Goal: Task Accomplishment & Management: Complete application form

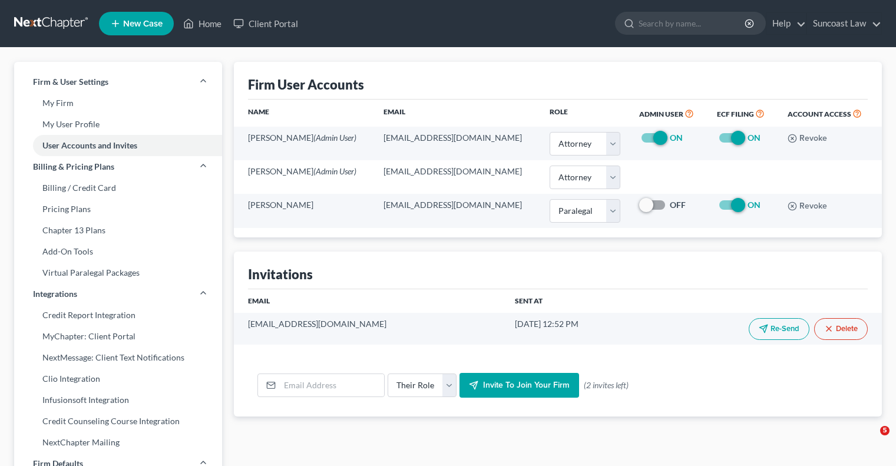
select select "0"
select select "1"
click at [217, 28] on link "Home" at bounding box center [202, 23] width 50 height 21
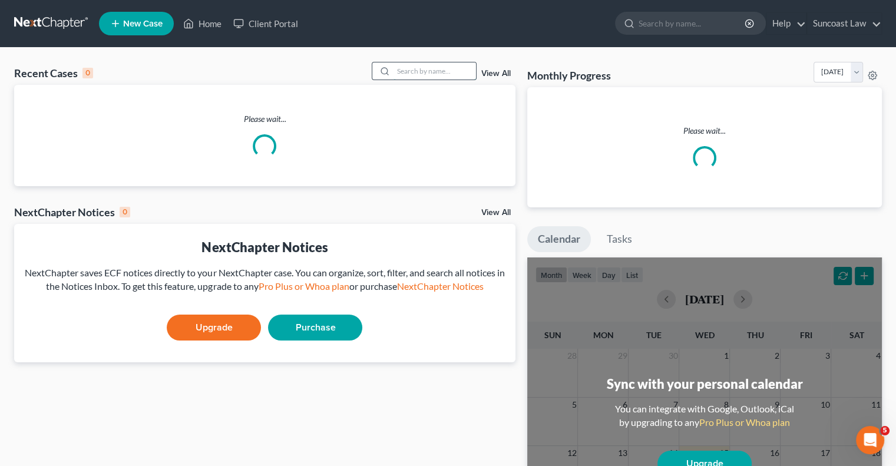
click at [407, 70] on input "search" at bounding box center [434, 70] width 82 height 17
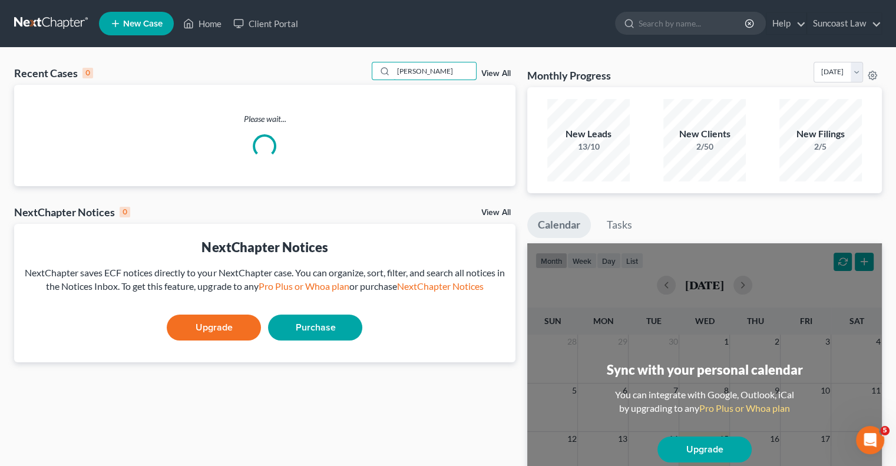
type input "[PERSON_NAME]"
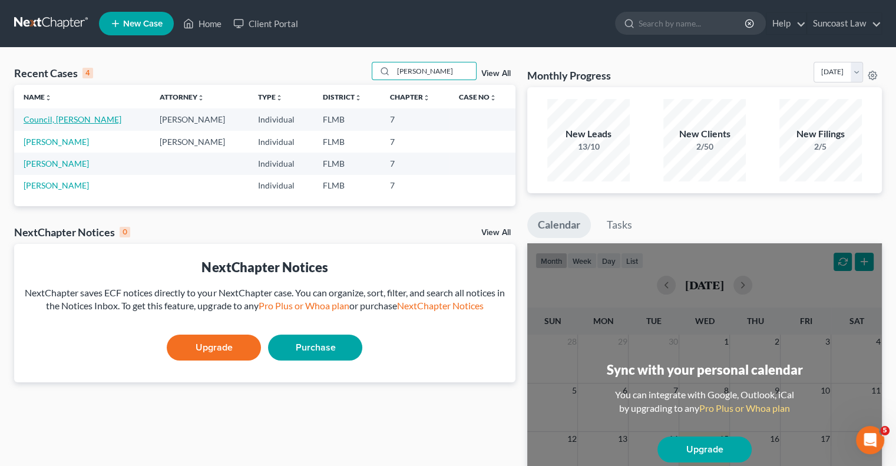
click at [56, 120] on link "Council, [PERSON_NAME]" at bounding box center [73, 119] width 98 height 10
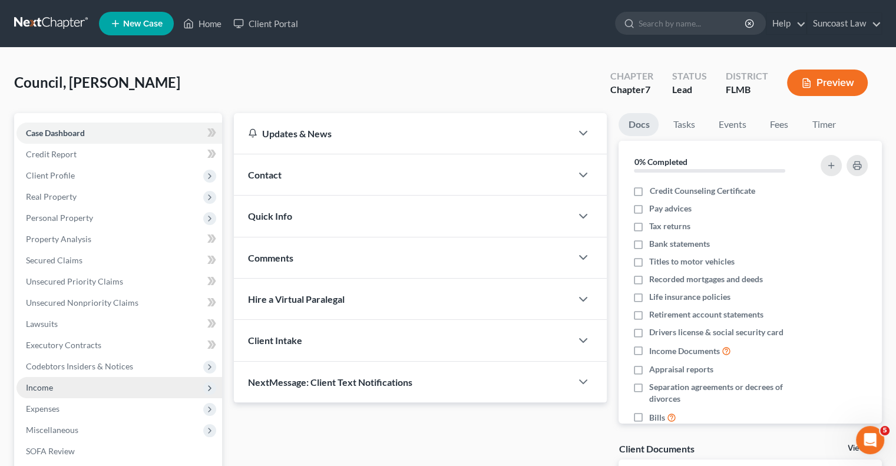
click at [37, 386] on span "Income" at bounding box center [39, 387] width 27 height 10
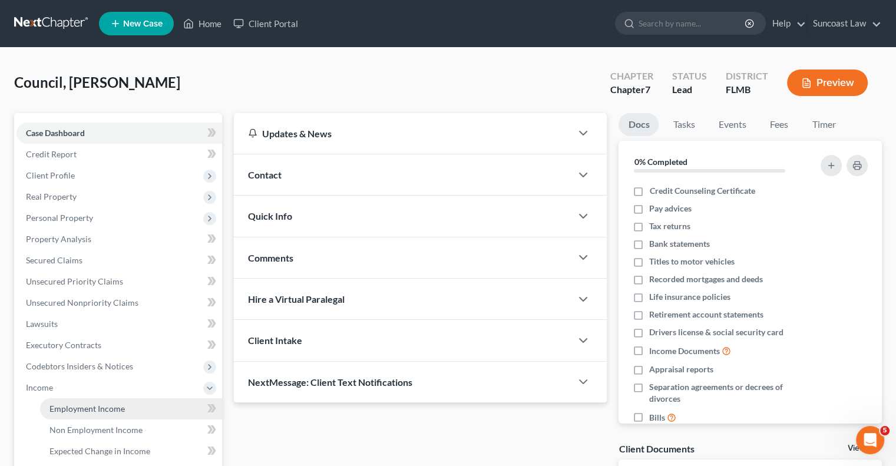
drag, startPoint x: 117, startPoint y: 409, endPoint x: 127, endPoint y: 412, distance: 10.3
click at [117, 409] on span "Employment Income" at bounding box center [86, 408] width 75 height 10
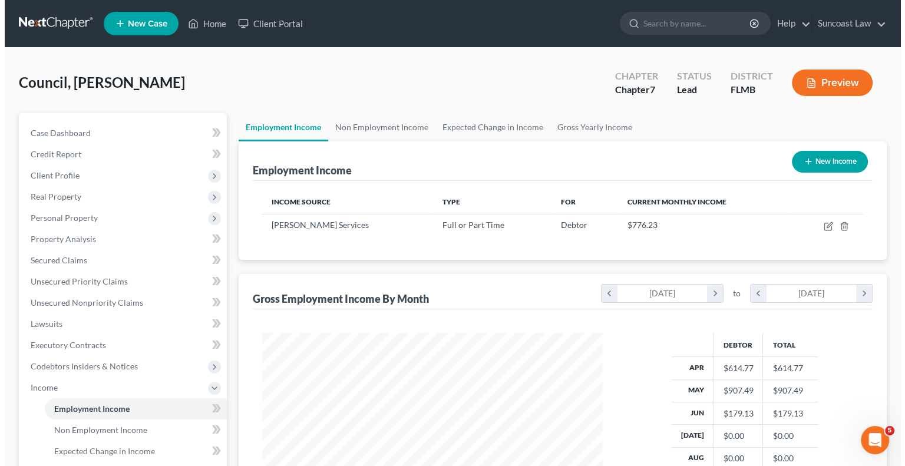
scroll to position [210, 363]
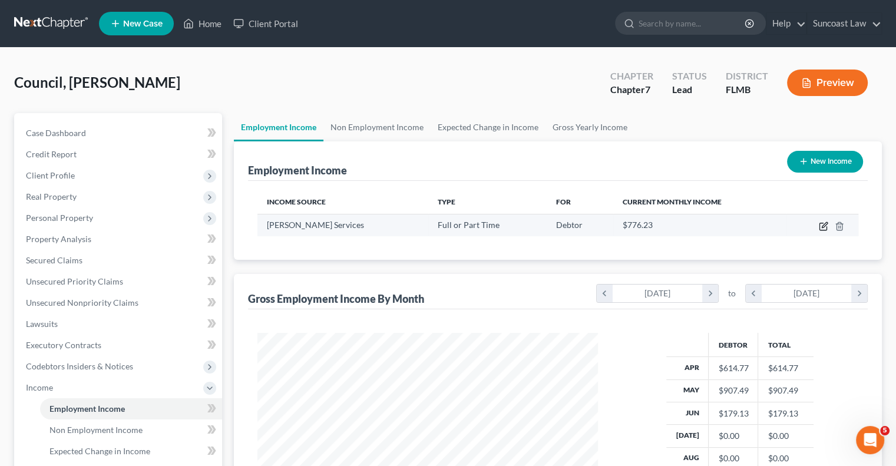
click at [821, 226] on icon "button" at bounding box center [823, 225] width 9 height 9
select select "0"
select select "9"
select select "3"
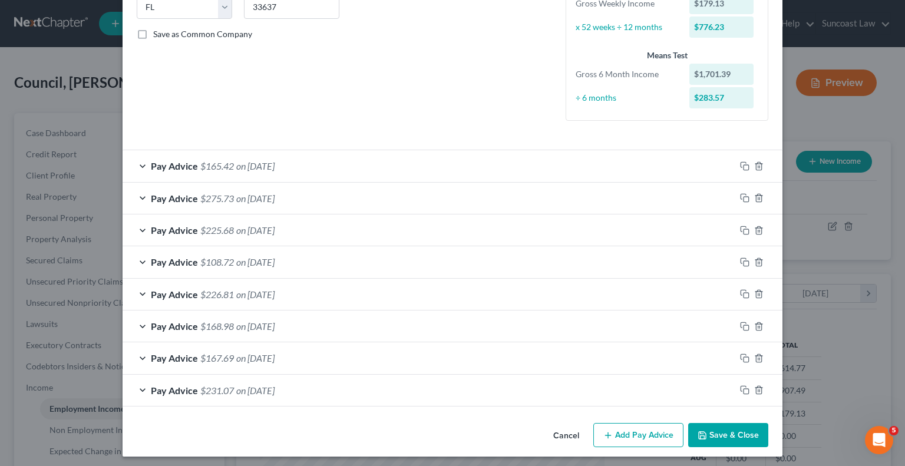
scroll to position [251, 0]
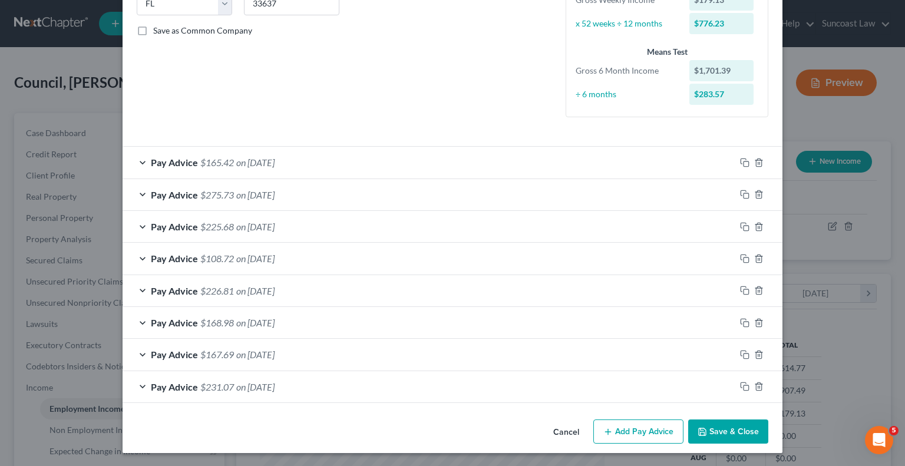
click at [612, 435] on button "Add Pay Advice" at bounding box center [638, 431] width 90 height 25
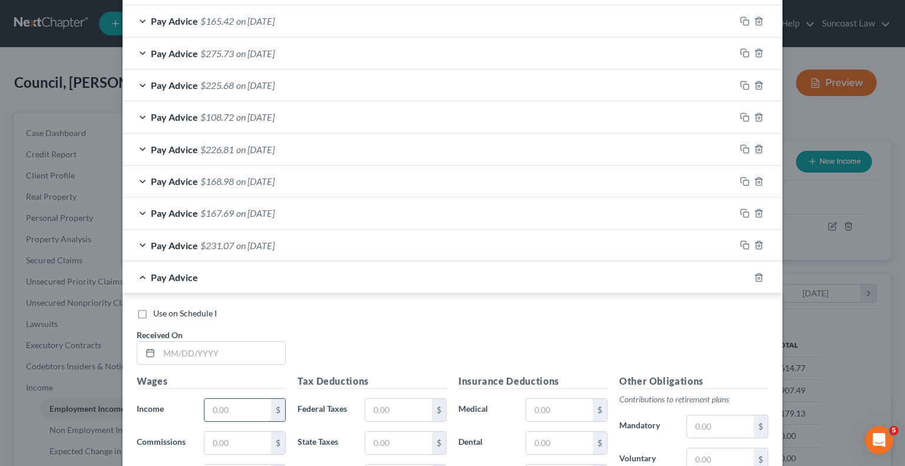
scroll to position [487, 0]
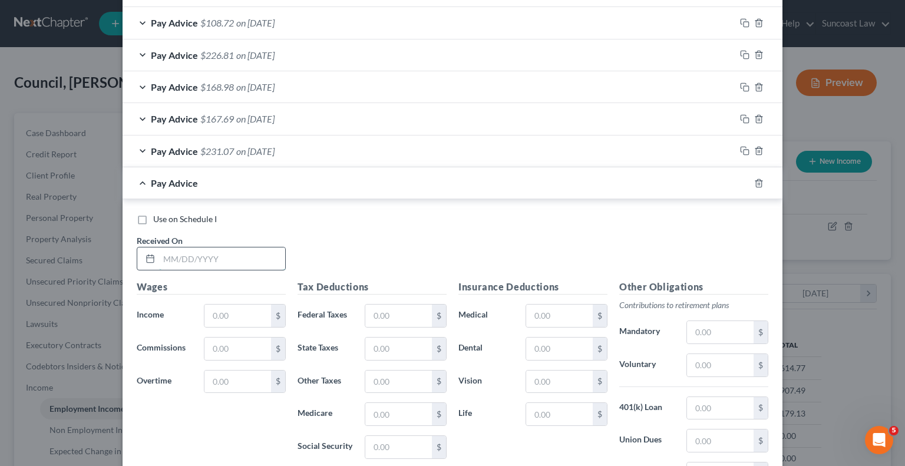
click at [223, 262] on input "text" at bounding box center [222, 258] width 126 height 22
type input "[DATE]"
type input "150"
click at [386, 309] on input "text" at bounding box center [398, 315] width 67 height 22
type input "11.47"
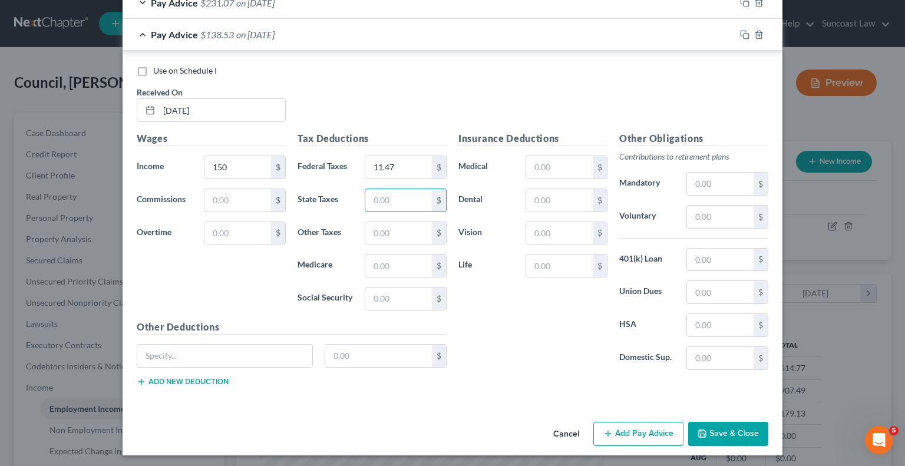
click at [648, 427] on button "Add Pay Advice" at bounding box center [638, 434] width 90 height 25
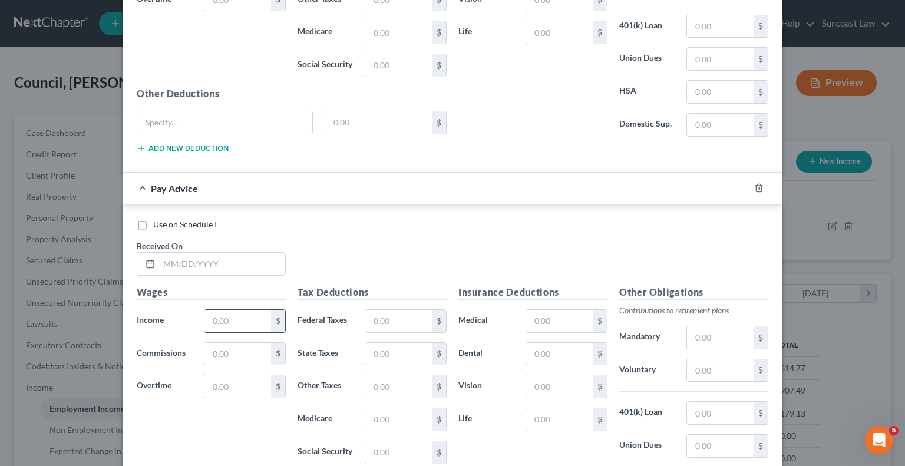
scroll to position [930, 0]
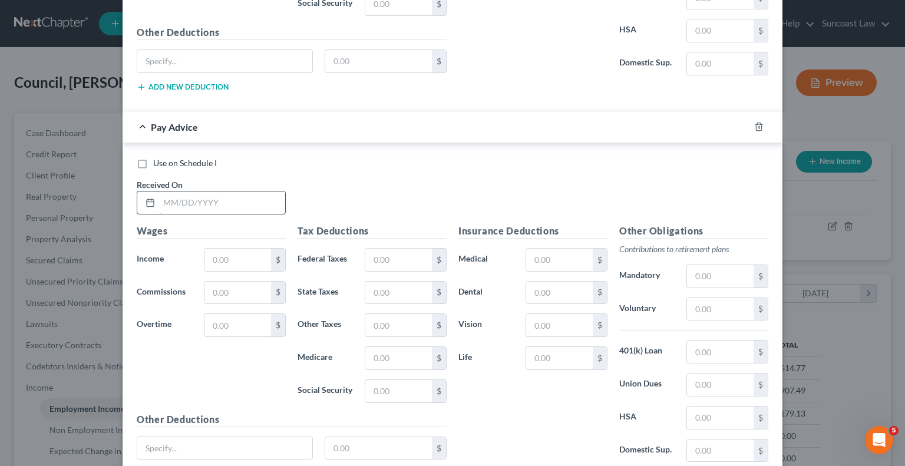
drag, startPoint x: 208, startPoint y: 201, endPoint x: 211, endPoint y: 193, distance: 8.2
click at [208, 201] on input "text" at bounding box center [222, 202] width 126 height 22
type input "[DATE]"
type input "653.31"
click at [393, 249] on input "text" at bounding box center [398, 260] width 67 height 22
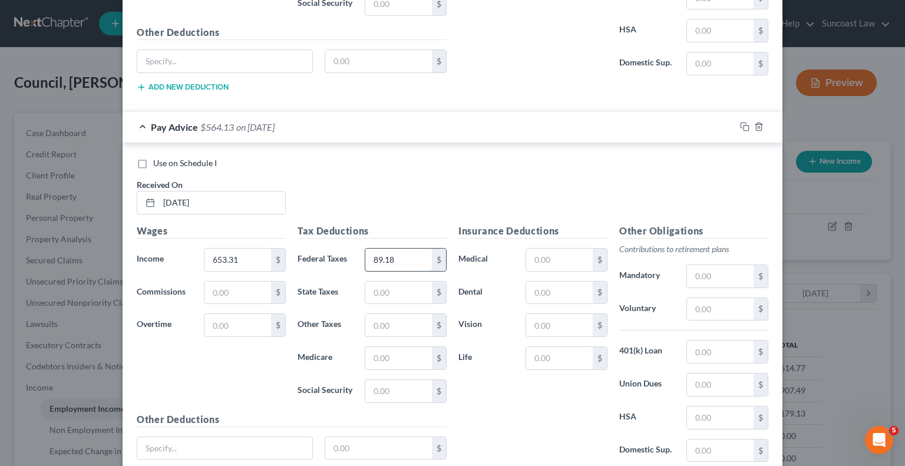
type input "89.18"
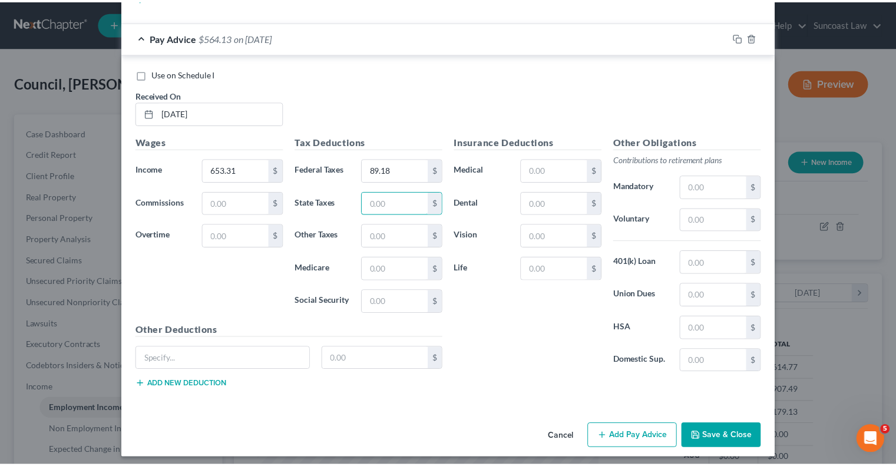
scroll to position [1020, 0]
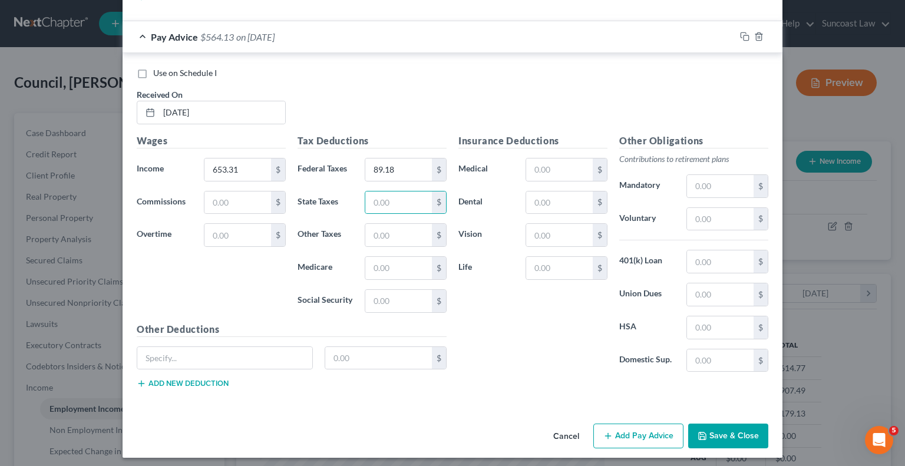
click at [708, 426] on button "Save & Close" at bounding box center [728, 435] width 80 height 25
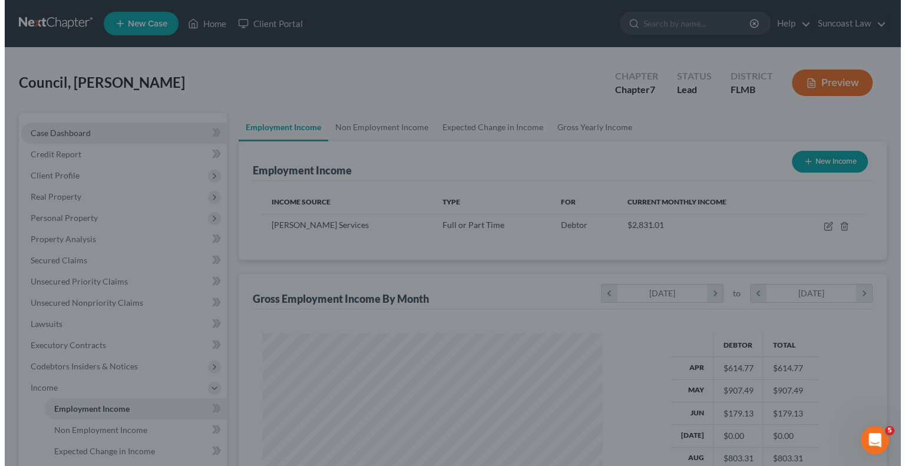
scroll to position [588662, 588508]
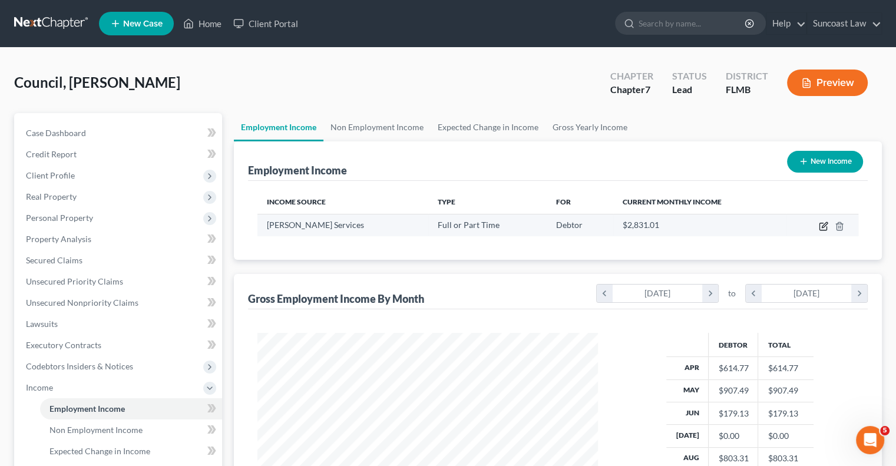
click at [825, 225] on icon "button" at bounding box center [823, 224] width 5 height 5
select select "0"
select select "9"
select select "3"
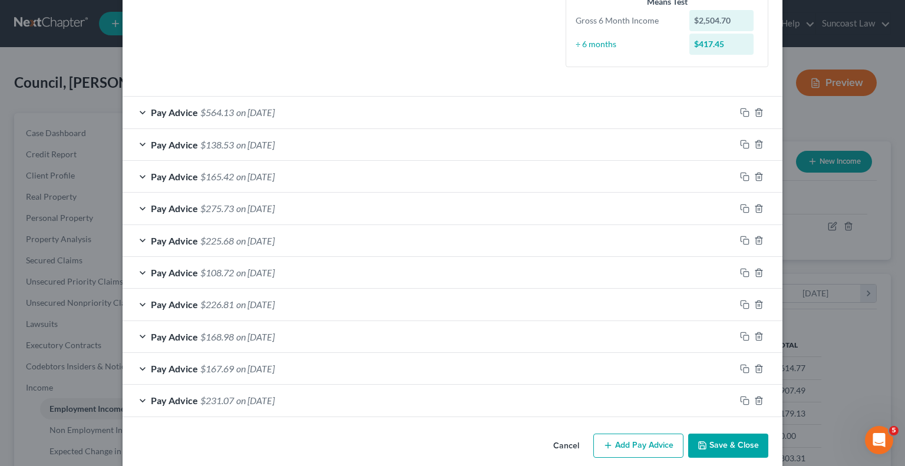
scroll to position [315, 0]
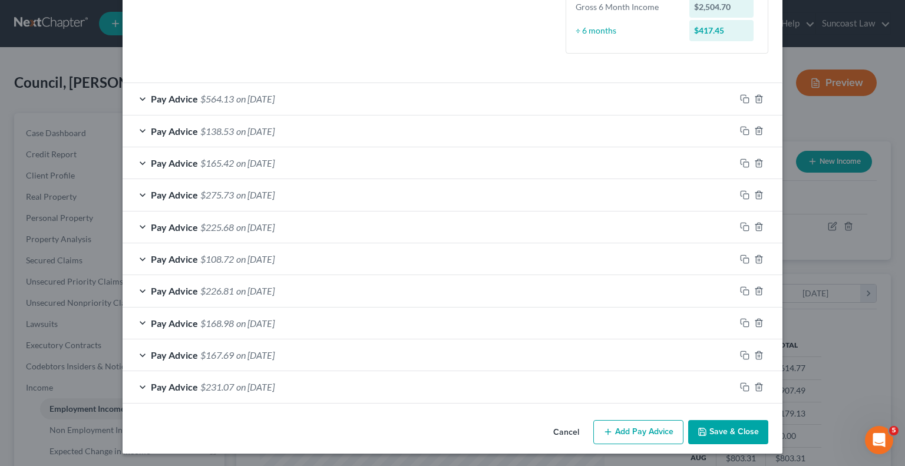
click at [616, 423] on button "Add Pay Advice" at bounding box center [638, 432] width 90 height 25
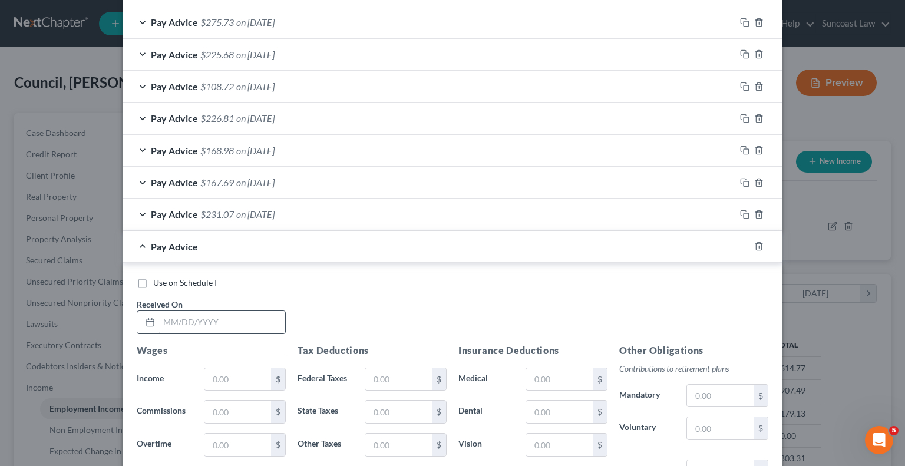
scroll to position [492, 0]
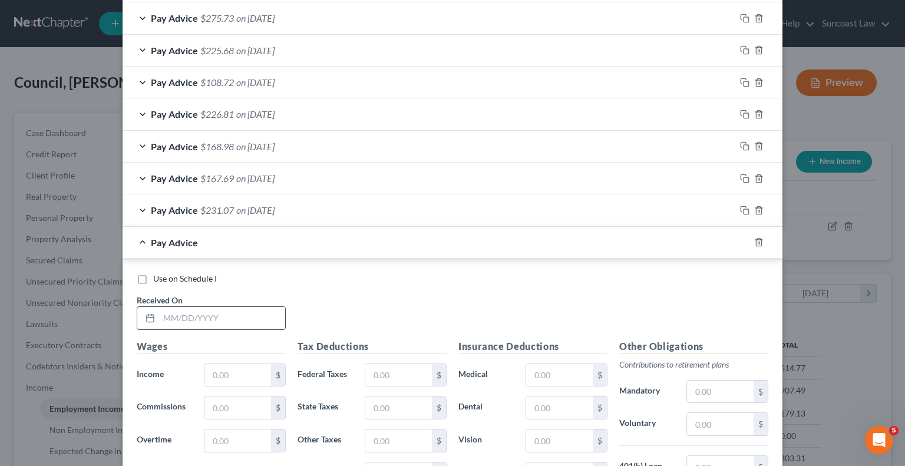
click at [231, 316] on input "text" at bounding box center [222, 318] width 126 height 22
type input "[DATE]"
type input "380.92"
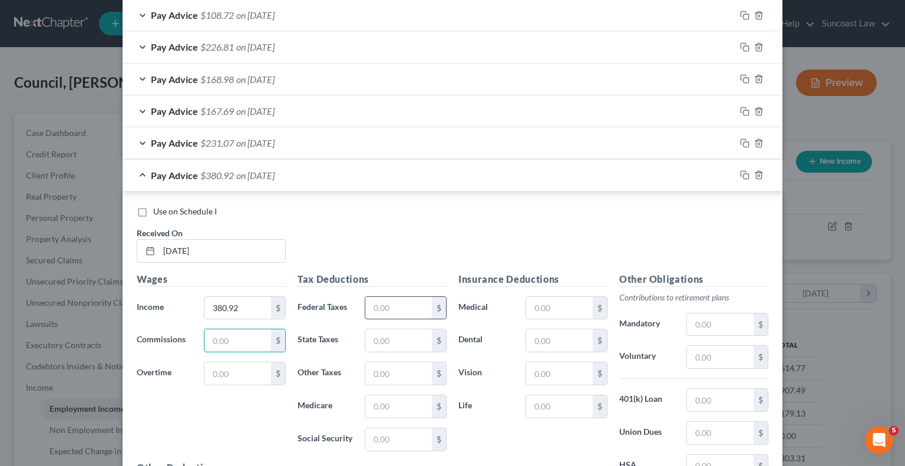
scroll to position [609, 0]
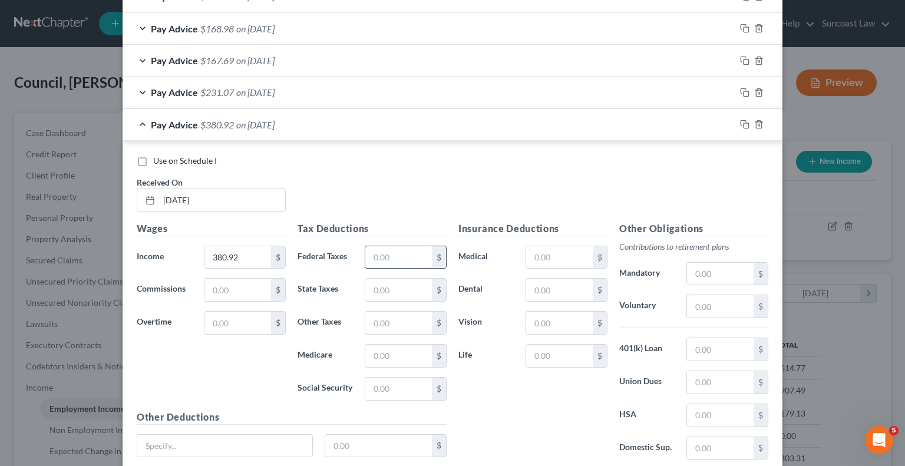
click at [407, 246] on input "text" at bounding box center [398, 257] width 67 height 22
type input "38.39"
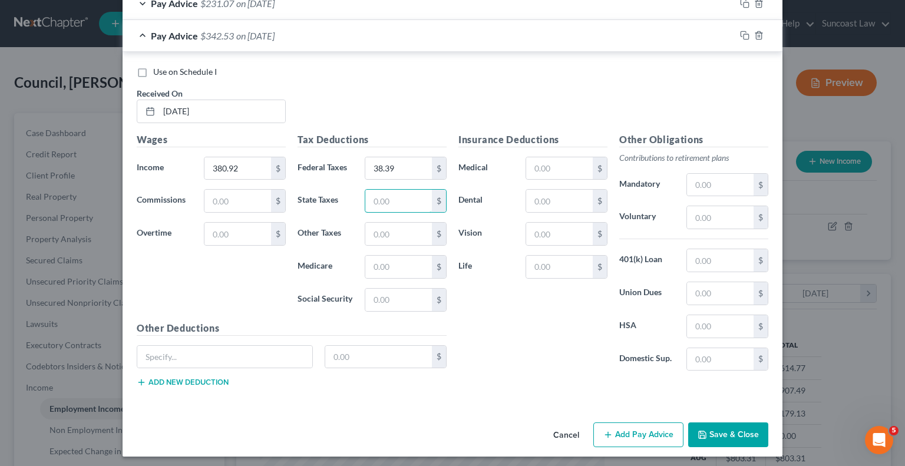
scroll to position [700, 0]
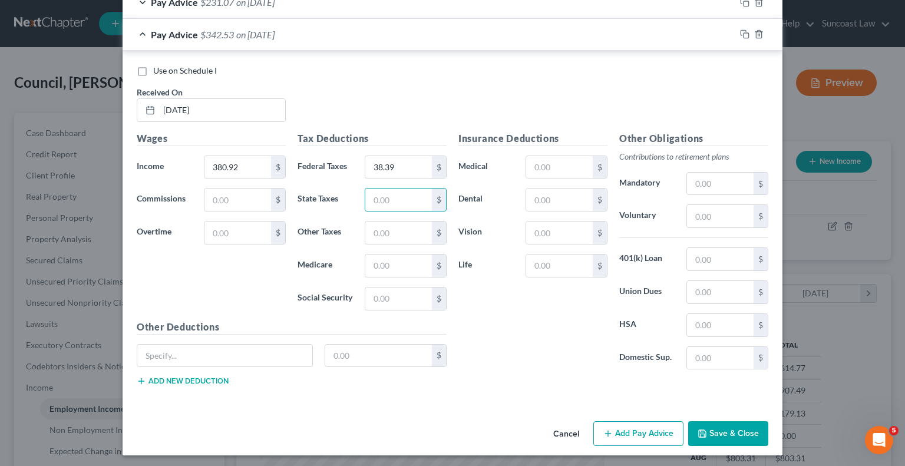
click at [608, 432] on icon "button" at bounding box center [607, 433] width 9 height 9
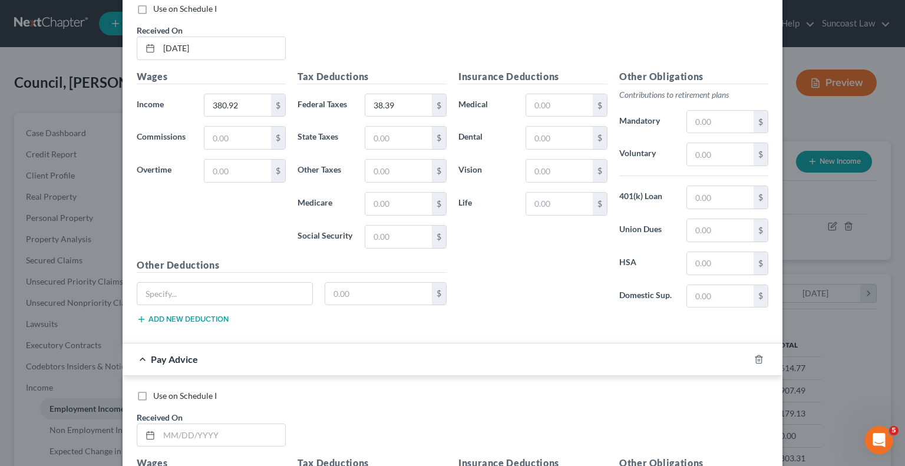
scroll to position [935, 0]
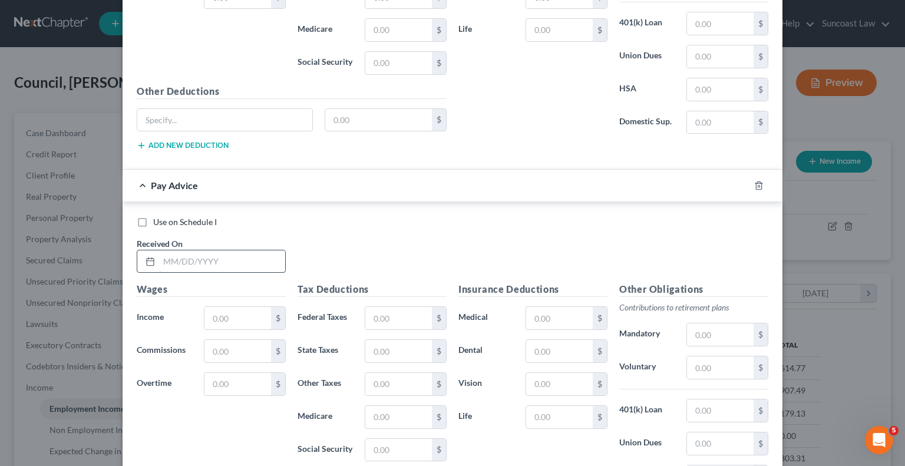
drag, startPoint x: 196, startPoint y: 259, endPoint x: 188, endPoint y: 256, distance: 7.4
click at [193, 256] on input "text" at bounding box center [222, 261] width 126 height 22
type input "[DATE]"
type input "138.34"
click at [393, 311] on input "text" at bounding box center [398, 318] width 67 height 22
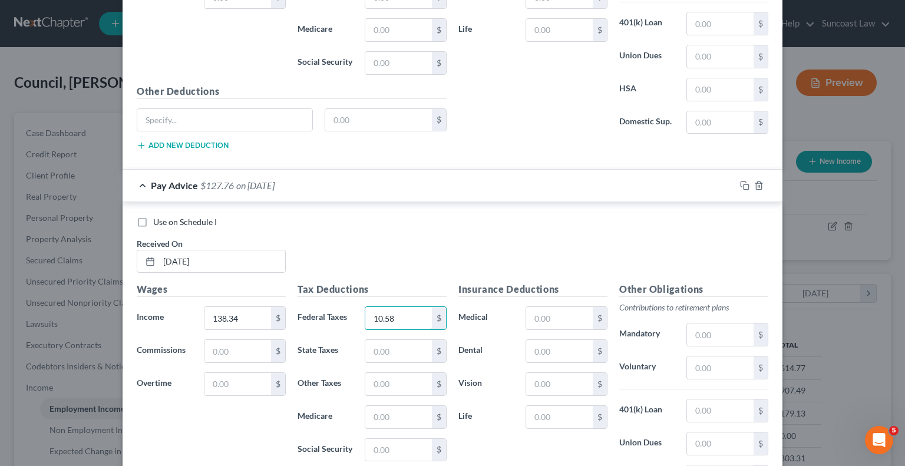
type input "10.58"
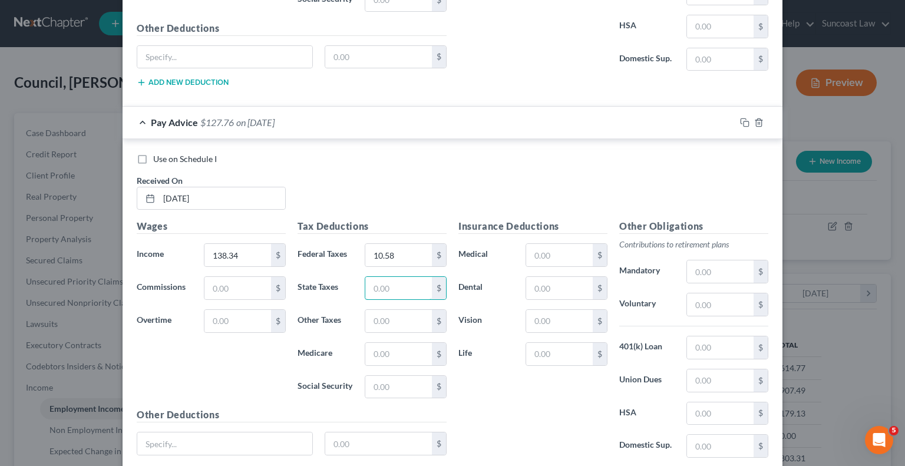
scroll to position [1084, 0]
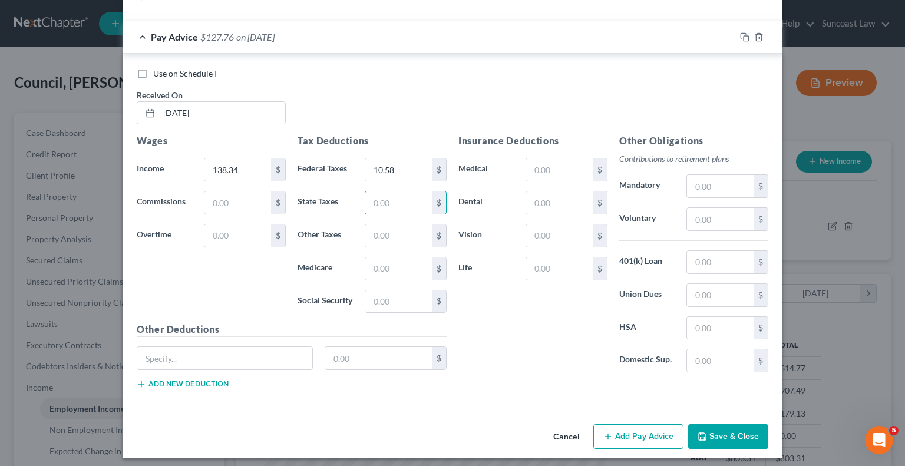
click at [652, 430] on button "Add Pay Advice" at bounding box center [638, 436] width 90 height 25
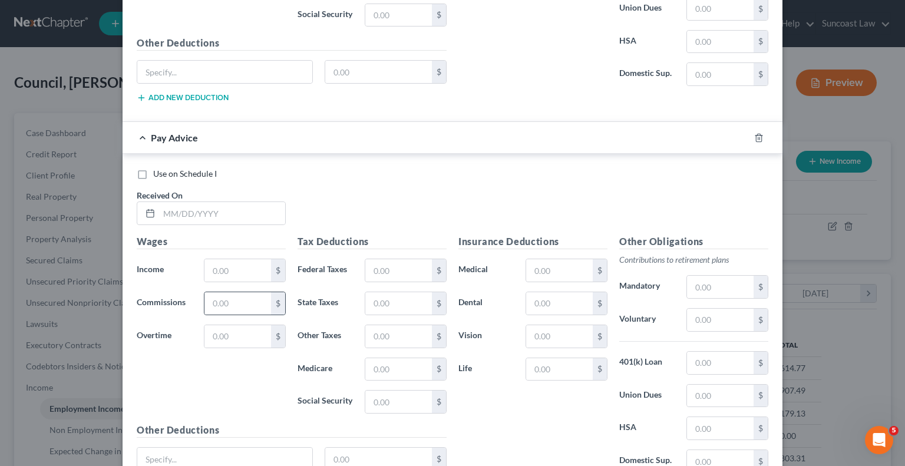
scroll to position [1378, 0]
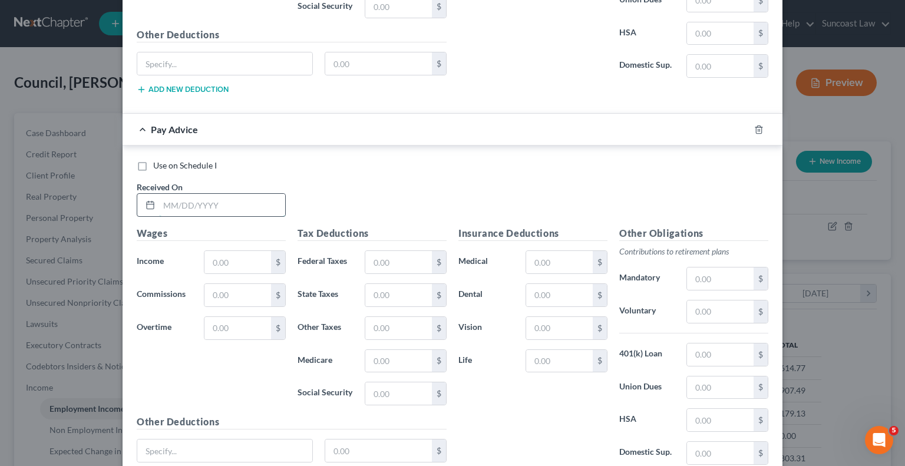
click at [235, 200] on input "text" at bounding box center [222, 205] width 126 height 22
type input "[DATE]"
type input "398.59"
click at [394, 256] on input "text" at bounding box center [398, 262] width 67 height 22
type input "41.50"
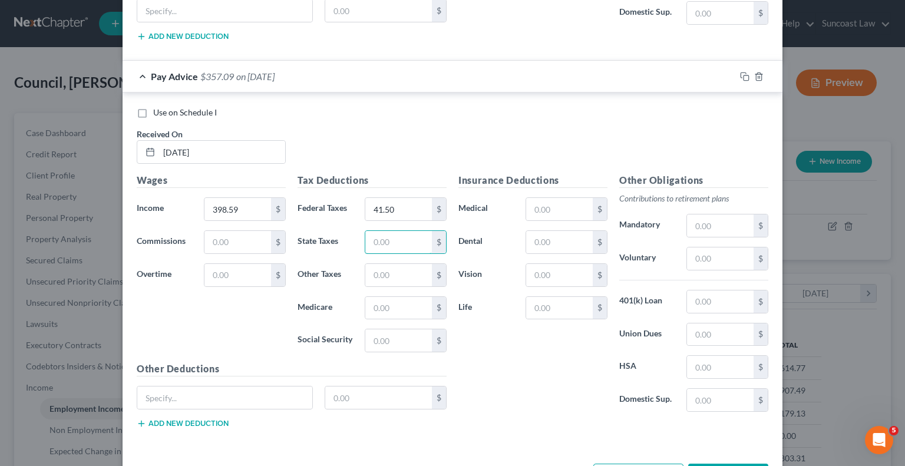
scroll to position [1469, 0]
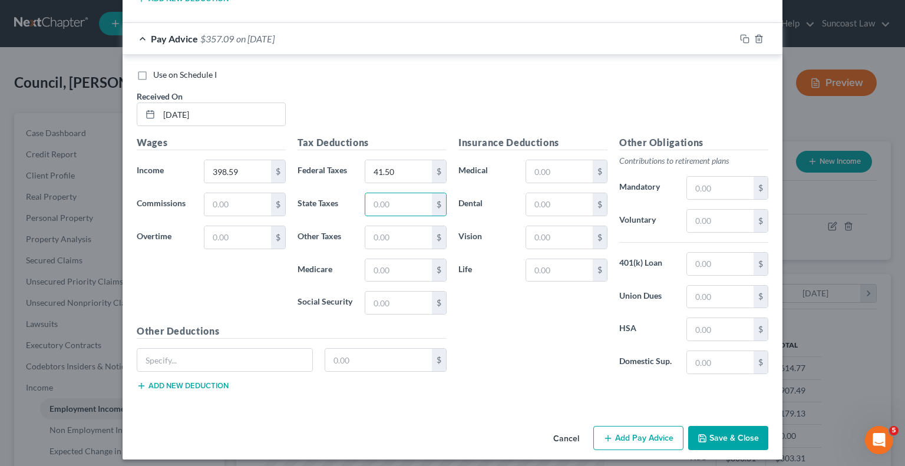
click at [631, 433] on button "Add Pay Advice" at bounding box center [638, 438] width 90 height 25
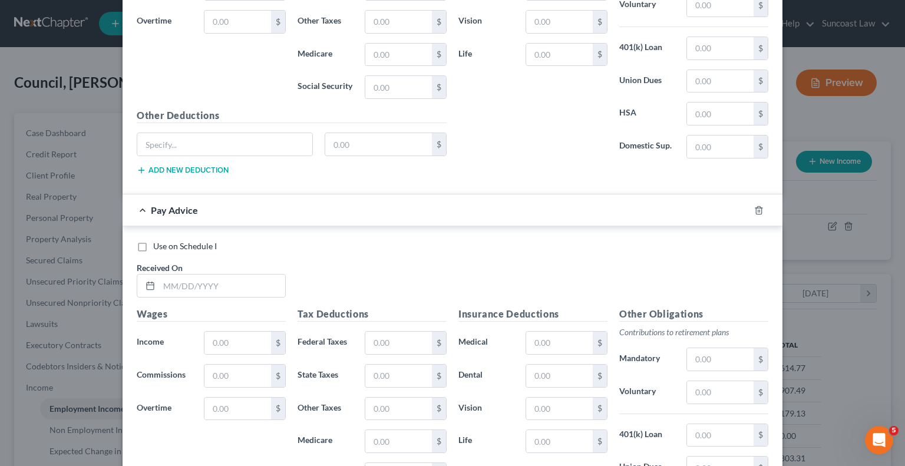
scroll to position [1704, 0]
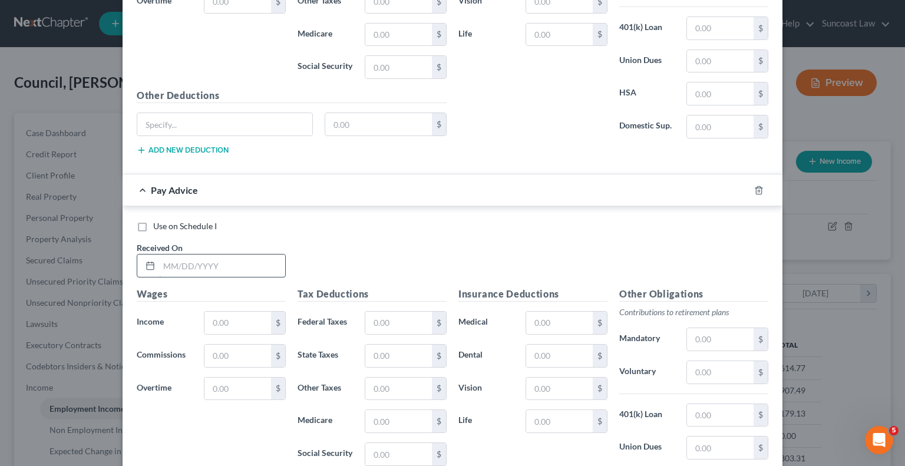
click at [240, 257] on input "text" at bounding box center [222, 265] width 126 height 22
type input "[DATE]"
type input "257.91"
click at [377, 315] on input "text" at bounding box center [398, 323] width 67 height 22
type input "19.73"
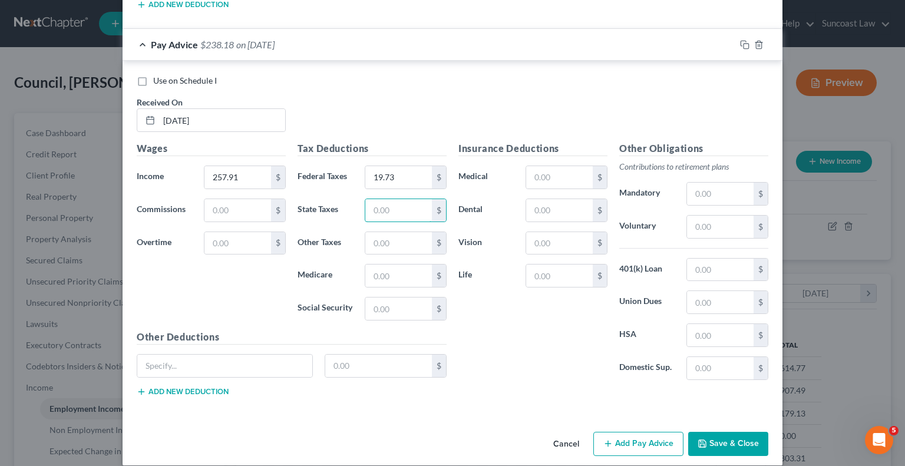
scroll to position [1854, 0]
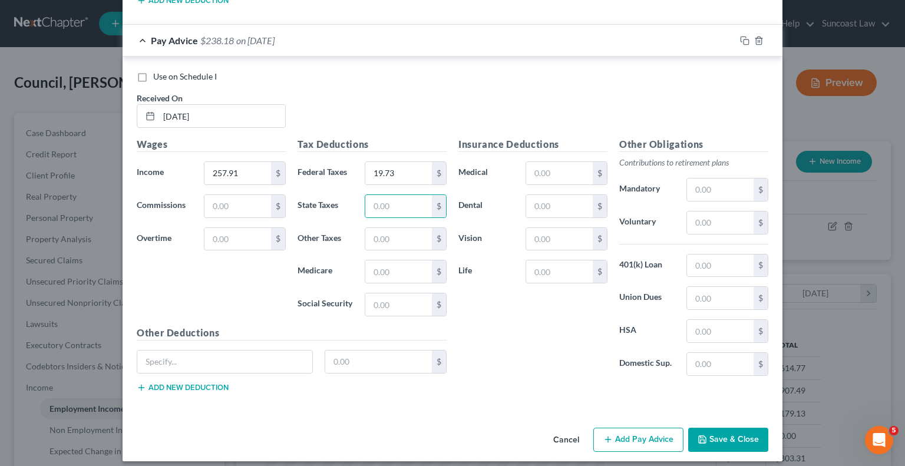
click at [636, 428] on button "Add Pay Advice" at bounding box center [638, 440] width 90 height 25
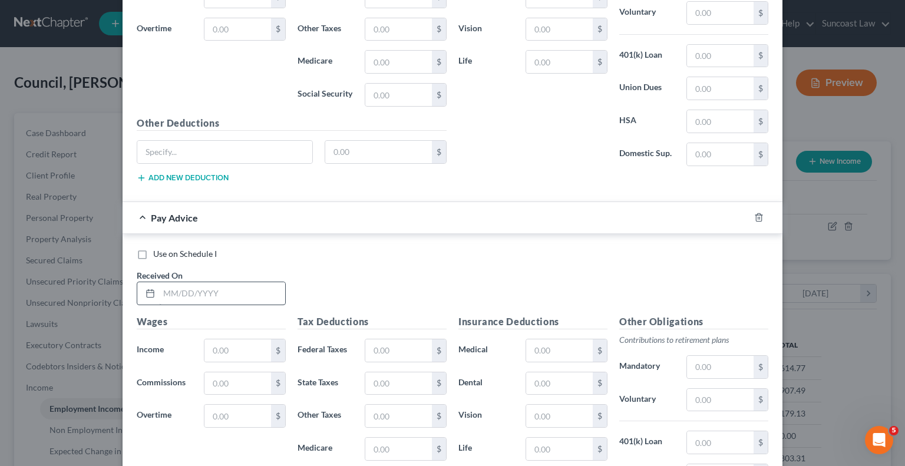
scroll to position [2089, 0]
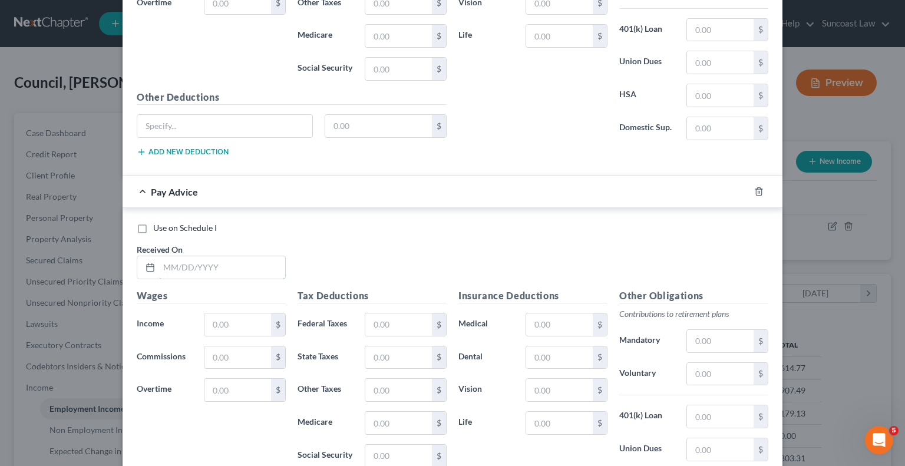
drag, startPoint x: 215, startPoint y: 251, endPoint x: 213, endPoint y: 234, distance: 17.8
click at [215, 256] on input "text" at bounding box center [222, 267] width 126 height 22
type input "09/05/101"
click at [754, 187] on icon "button" at bounding box center [758, 191] width 9 height 9
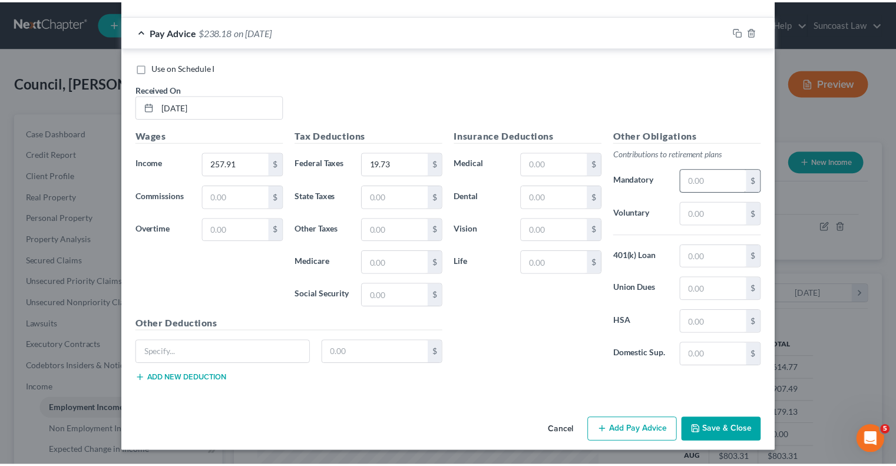
scroll to position [1854, 0]
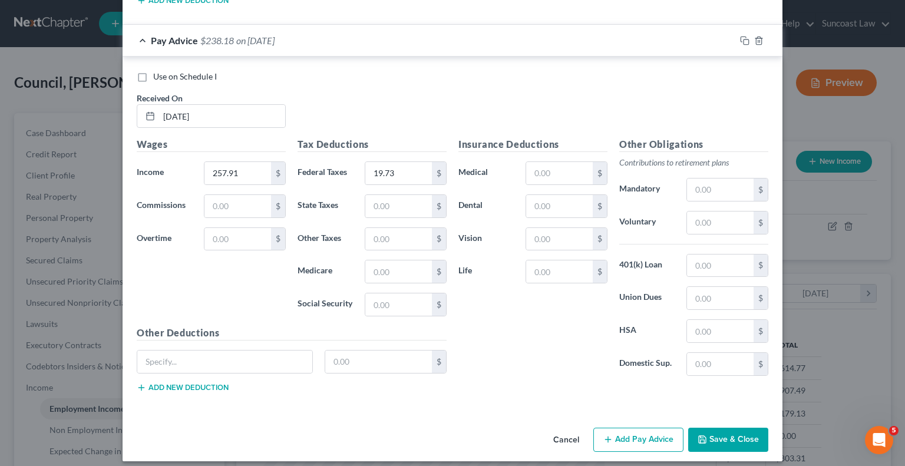
click at [718, 429] on button "Save & Close" at bounding box center [728, 440] width 80 height 25
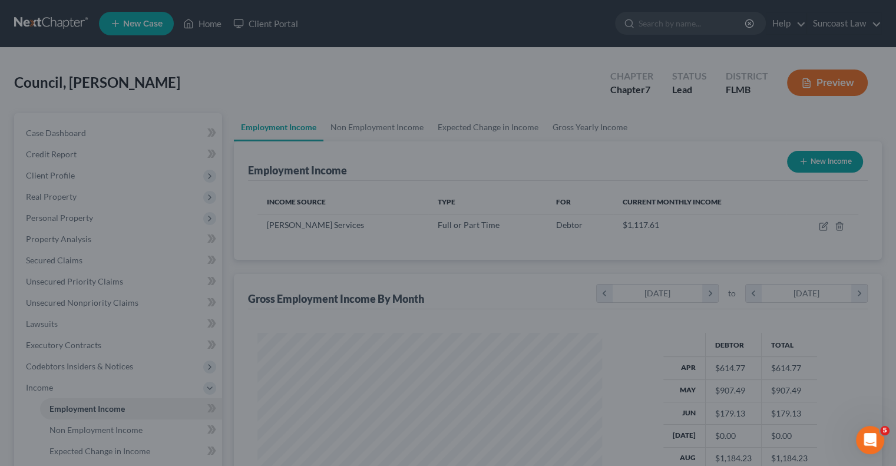
scroll to position [588662, 588508]
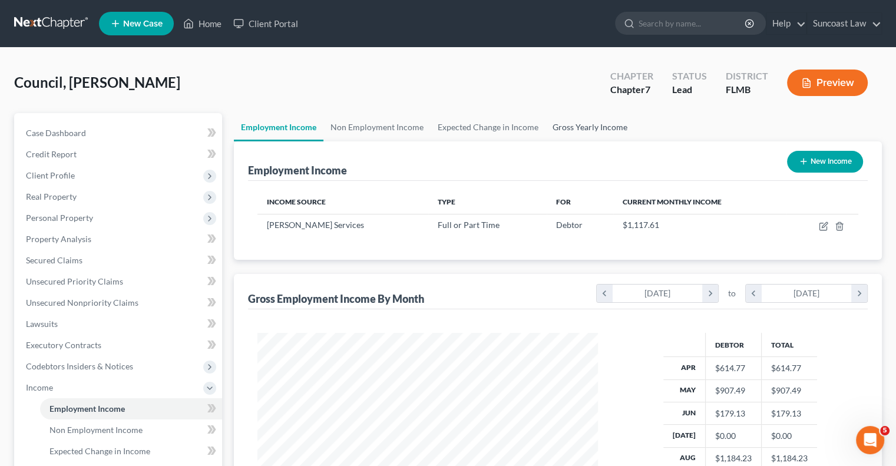
click at [598, 124] on link "Gross Yearly Income" at bounding box center [589, 127] width 89 height 28
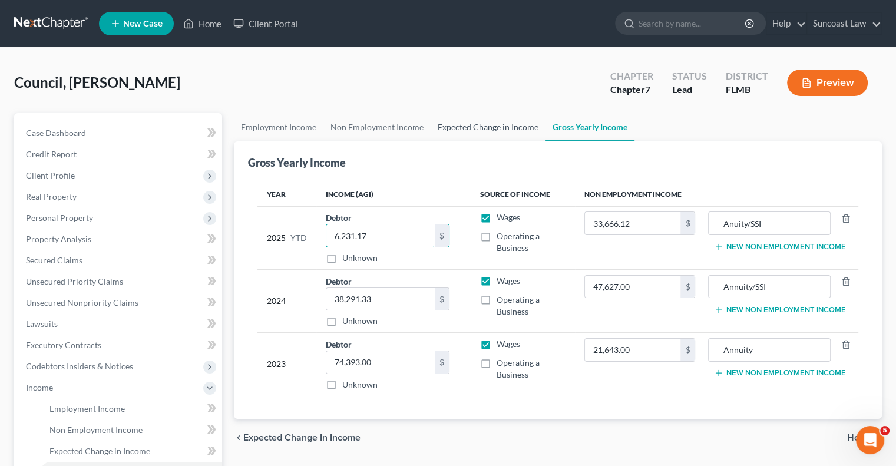
type input "6,231.17"
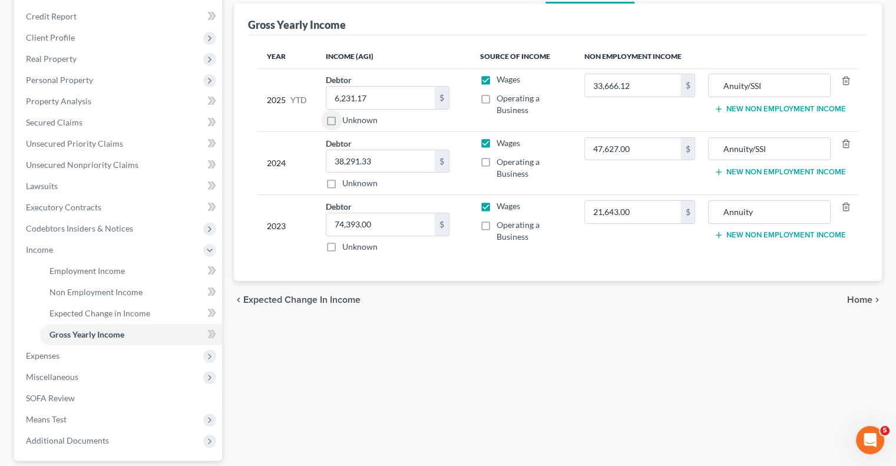
scroll to position [236, 0]
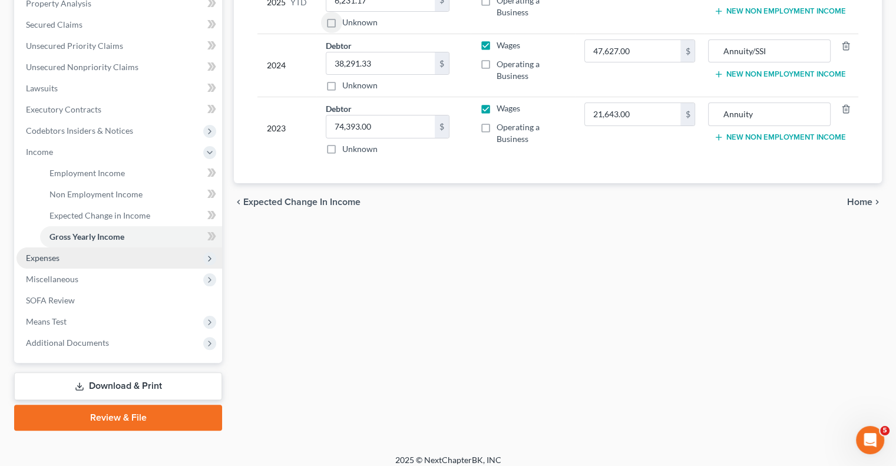
click at [69, 260] on span "Expenses" at bounding box center [119, 257] width 206 height 21
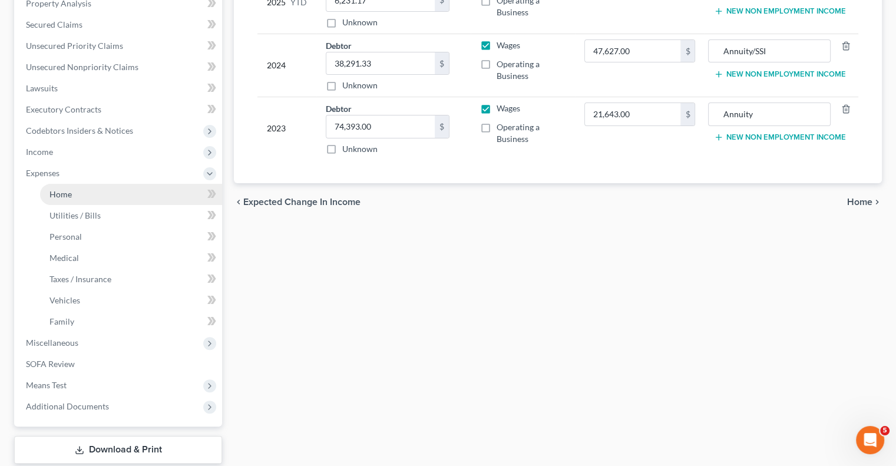
click at [64, 193] on span "Home" at bounding box center [60, 194] width 22 height 10
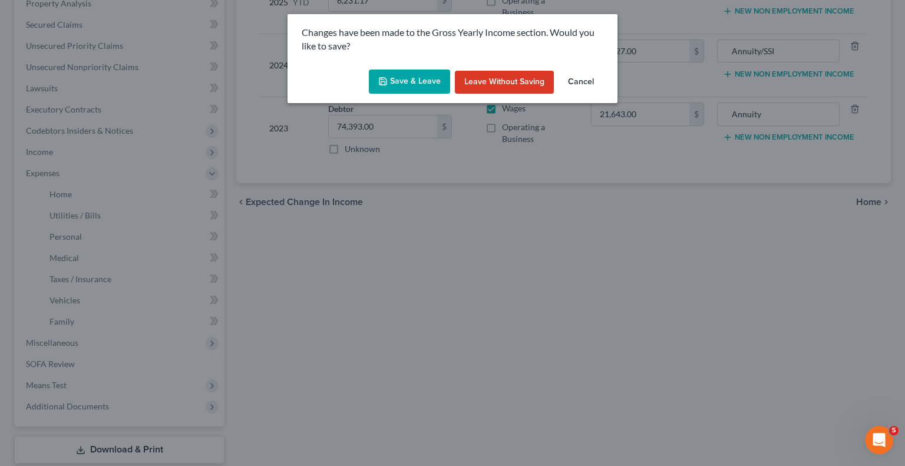
click at [414, 83] on button "Save & Leave" at bounding box center [409, 81] width 81 height 25
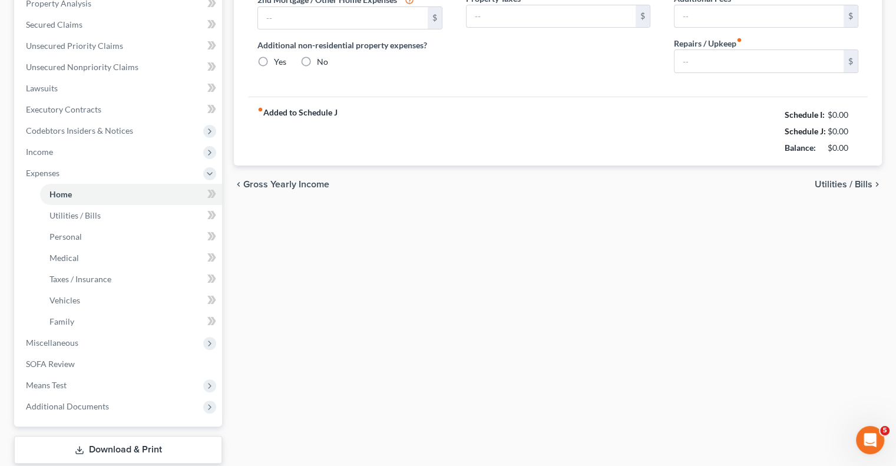
type input "426.00"
type input "0.00"
radio input "true"
type input "0.00"
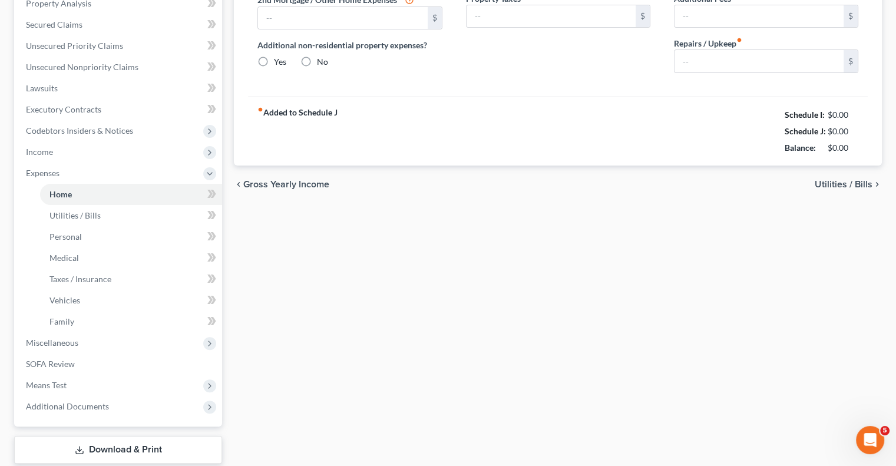
type input "50.00"
type input "0.00"
type input "400.00"
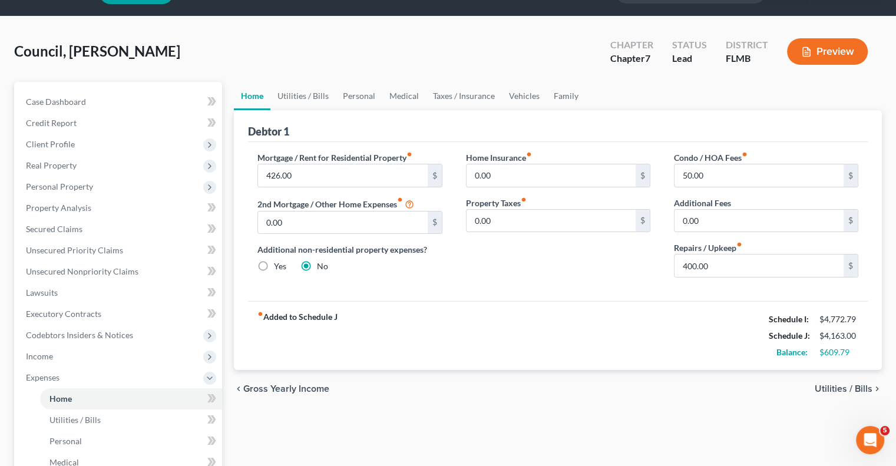
scroll to position [59, 0]
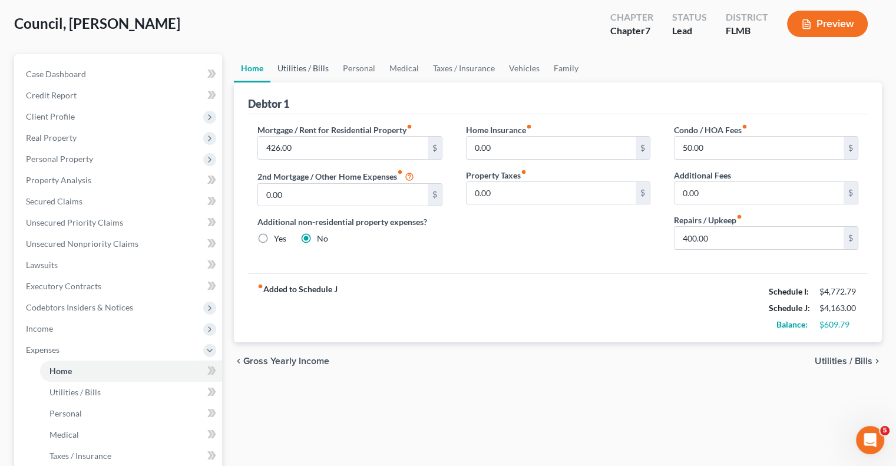
click at [319, 64] on link "Utilities / Bills" at bounding box center [302, 68] width 65 height 28
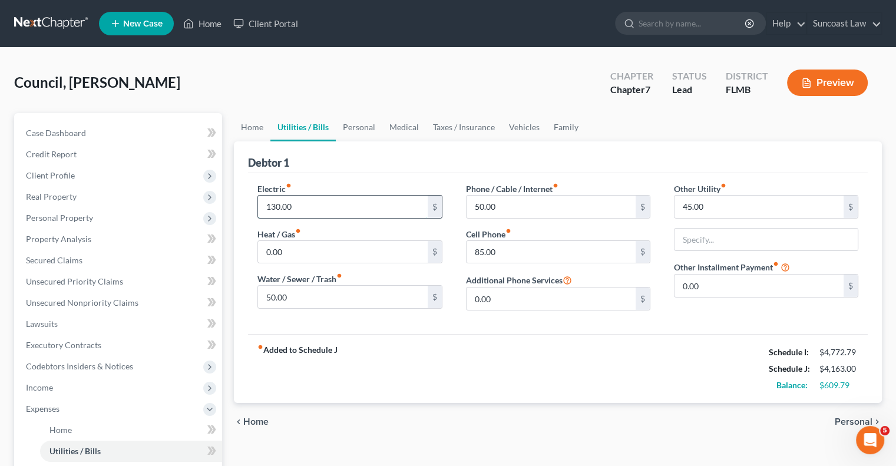
click at [329, 210] on input "130.00" at bounding box center [342, 207] width 169 height 22
type input "150"
type input "100"
click at [372, 123] on link "Personal" at bounding box center [359, 127] width 47 height 28
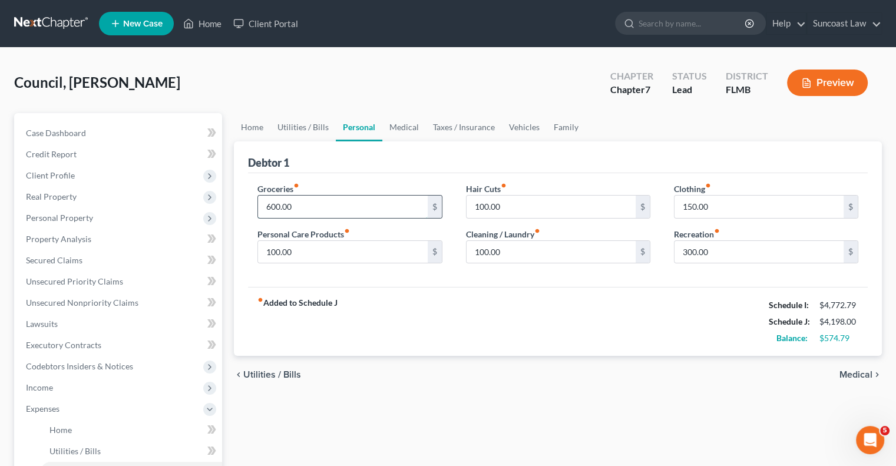
click at [329, 209] on input "600.00" at bounding box center [342, 207] width 169 height 22
type input "650"
type input "150"
drag, startPoint x: 512, startPoint y: 124, endPoint x: 511, endPoint y: 130, distance: 6.0
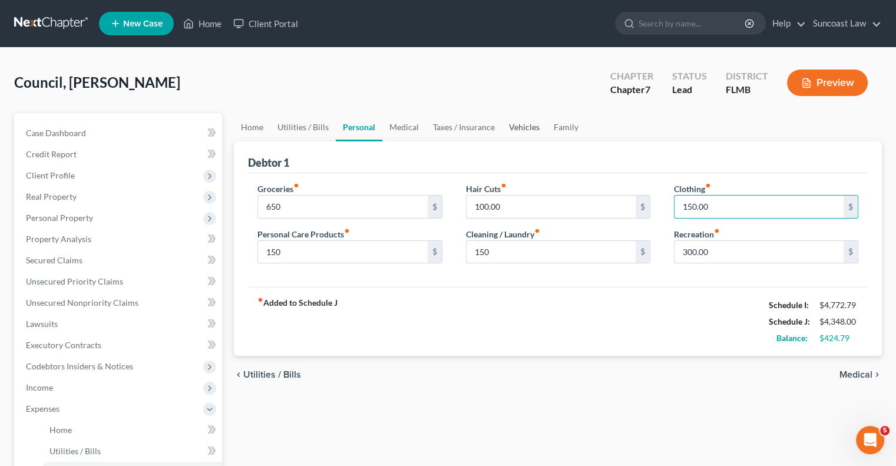
click at [512, 124] on link "Vehicles" at bounding box center [524, 127] width 45 height 28
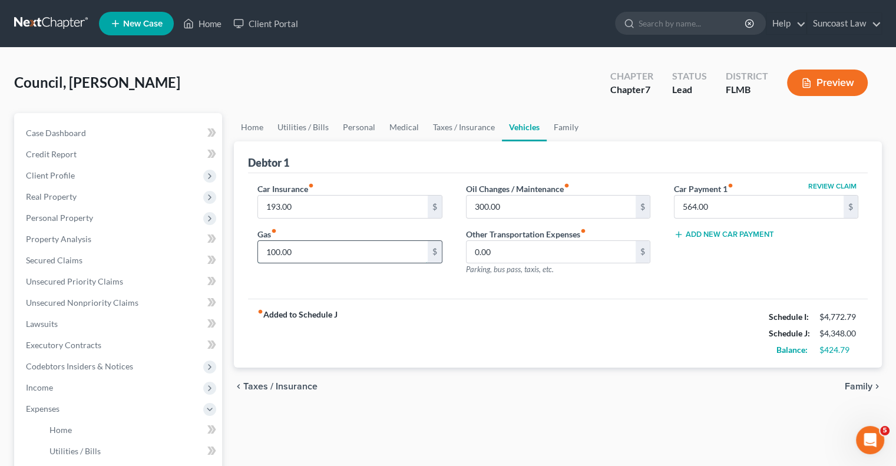
click at [330, 254] on input "100.00" at bounding box center [342, 252] width 169 height 22
type input "200"
click at [361, 129] on link "Personal" at bounding box center [359, 127] width 47 height 28
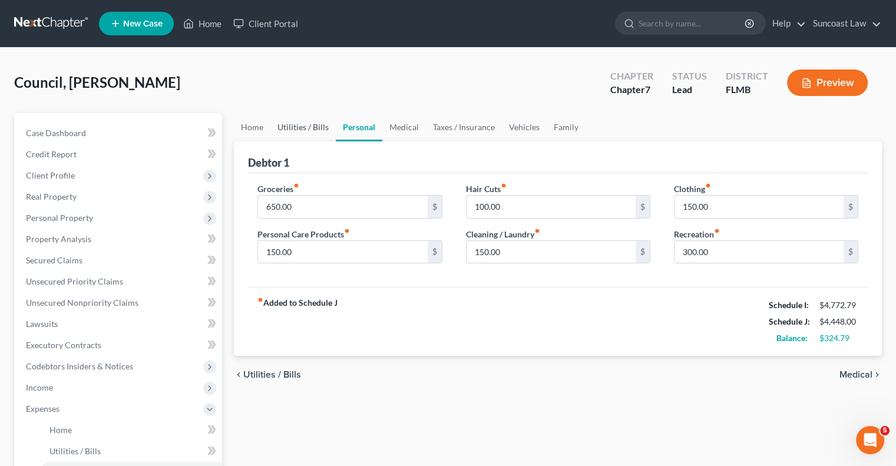
click at [292, 124] on link "Utilities / Bills" at bounding box center [302, 127] width 65 height 28
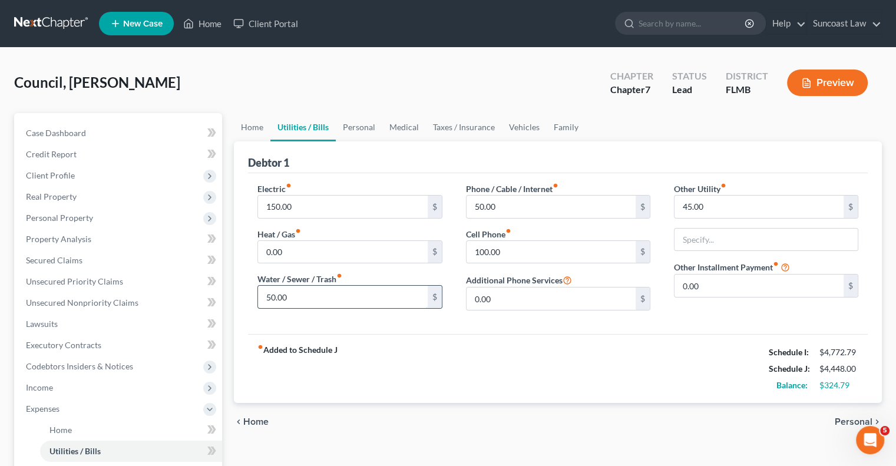
click at [302, 294] on input "50.00" at bounding box center [342, 297] width 169 height 22
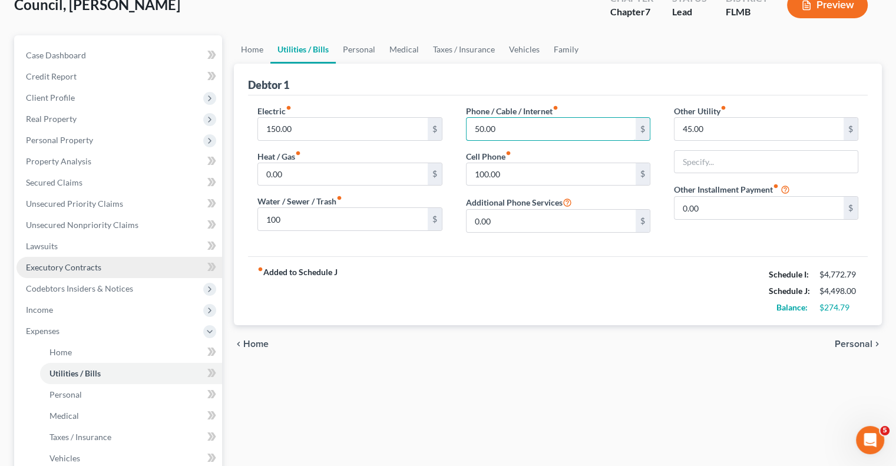
scroll to position [177, 0]
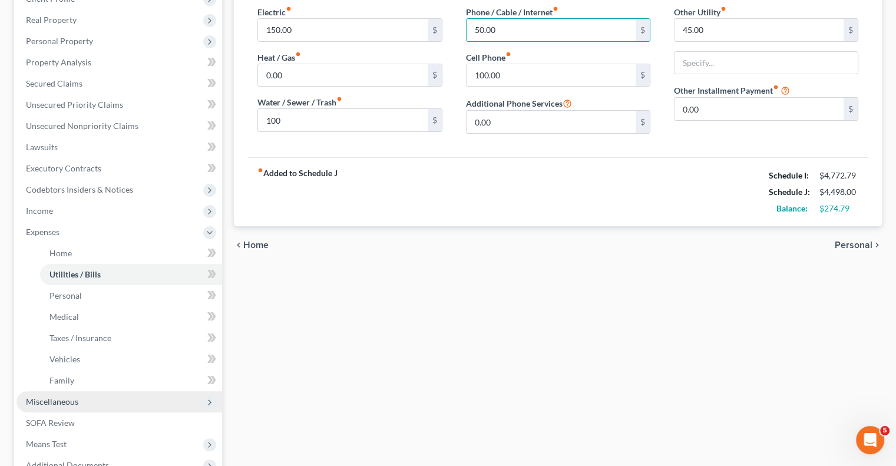
click at [85, 403] on span "Miscellaneous" at bounding box center [119, 401] width 206 height 21
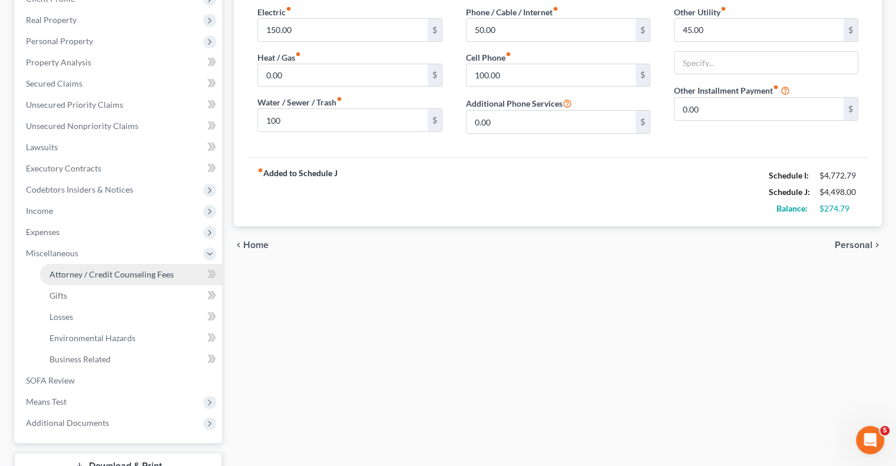
click at [86, 277] on span "Attorney / Credit Counseling Fees" at bounding box center [111, 274] width 124 height 10
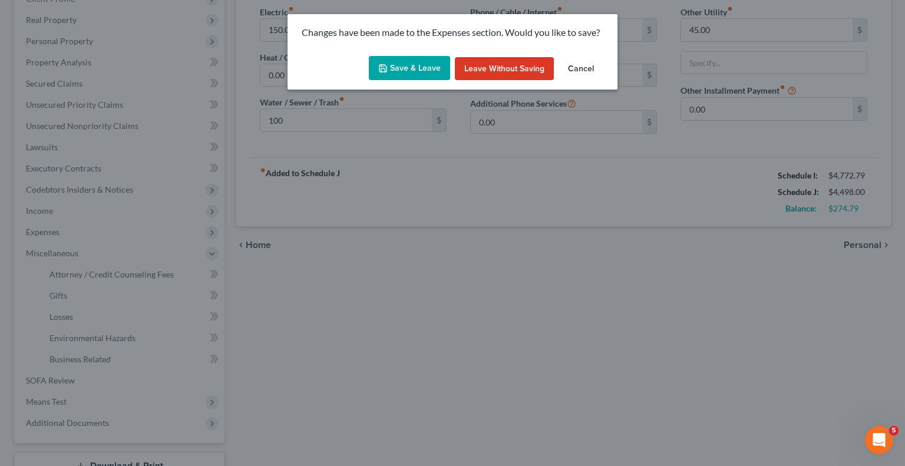
click at [442, 71] on button "Save & Leave" at bounding box center [409, 68] width 81 height 25
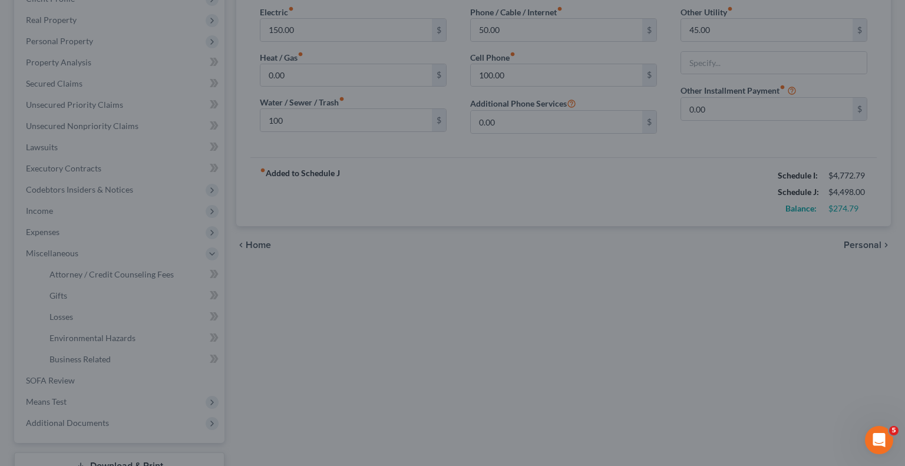
type input "100.00"
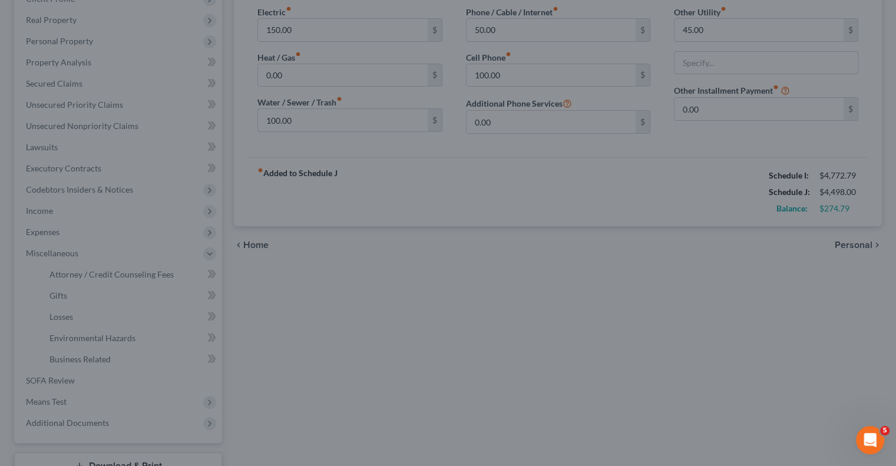
select select "0"
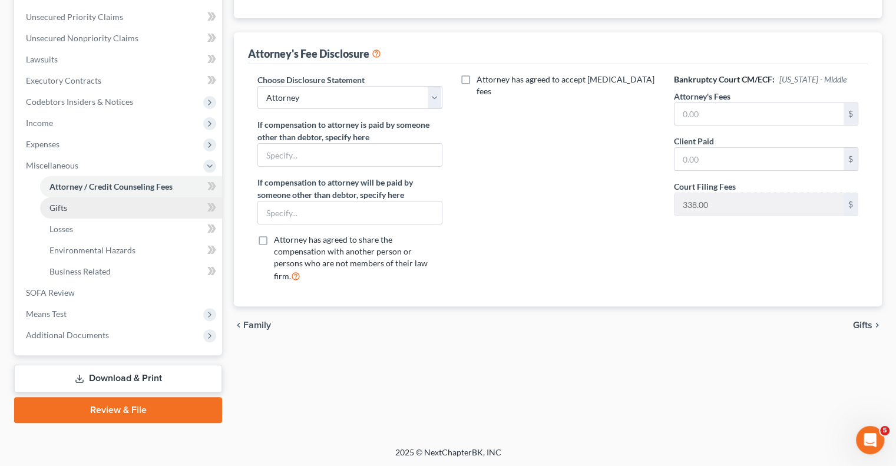
scroll to position [265, 0]
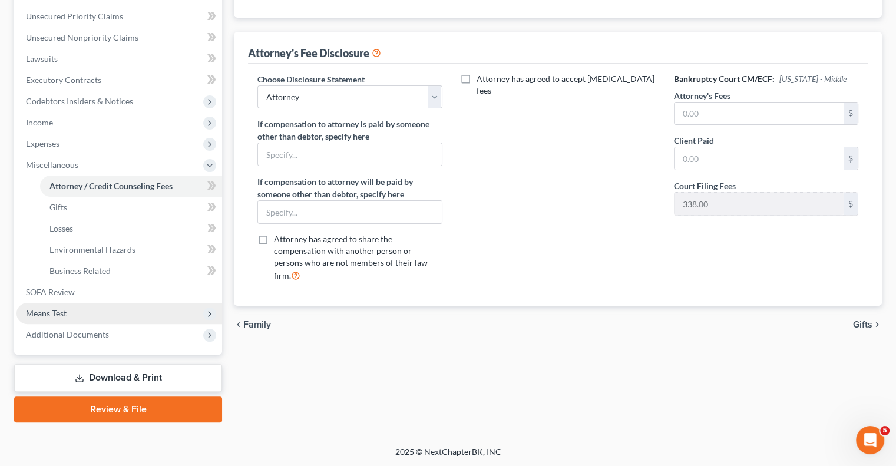
drag, startPoint x: 55, startPoint y: 315, endPoint x: 67, endPoint y: 320, distance: 12.7
click at [55, 315] on span "Means Test" at bounding box center [46, 313] width 41 height 10
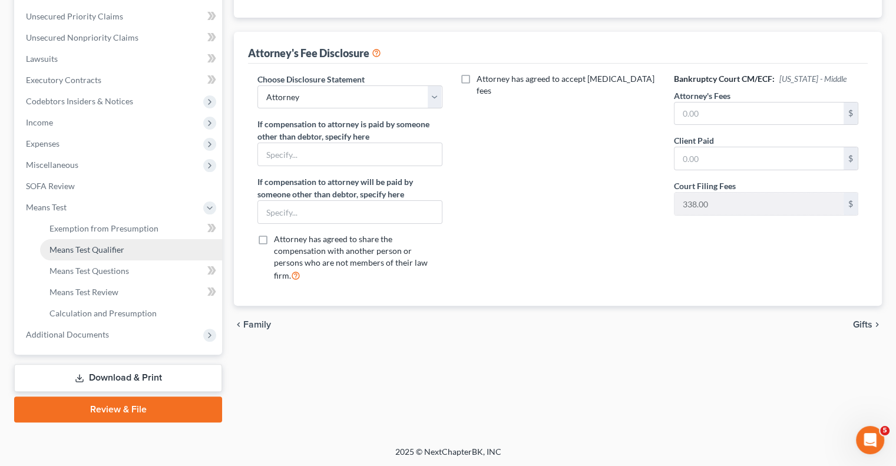
click at [94, 253] on span "Means Test Qualifier" at bounding box center [86, 249] width 75 height 10
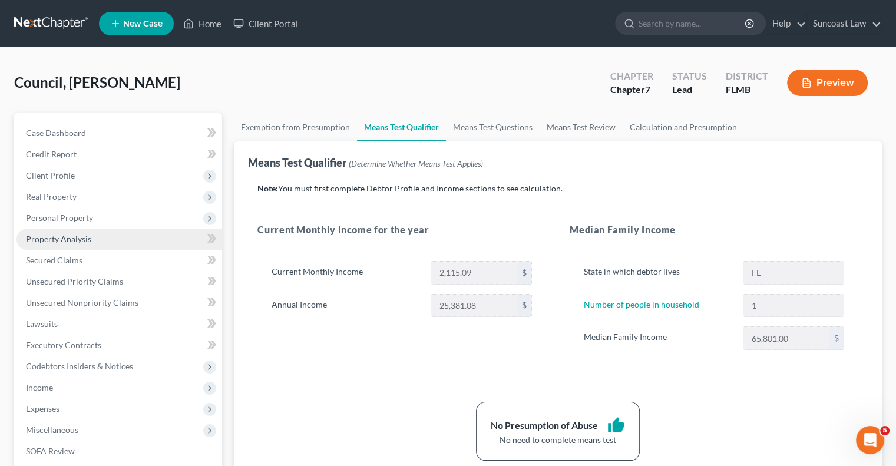
click at [83, 231] on link "Property Analysis" at bounding box center [119, 238] width 206 height 21
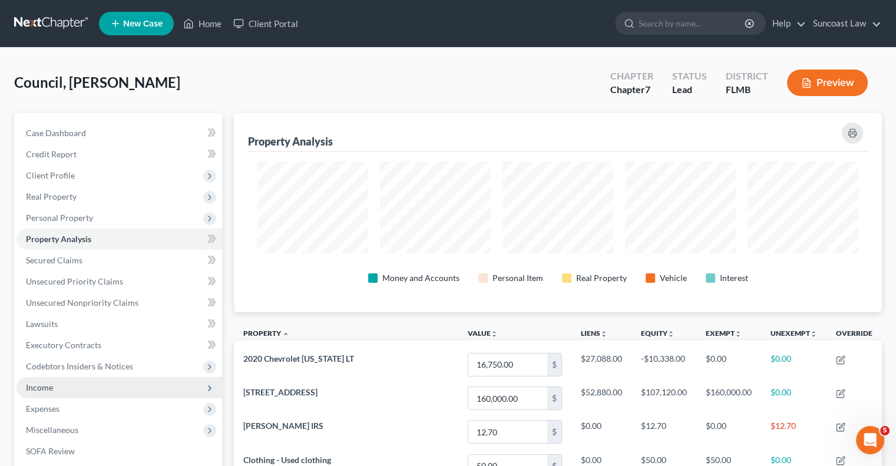
click at [47, 384] on span "Income" at bounding box center [39, 387] width 27 height 10
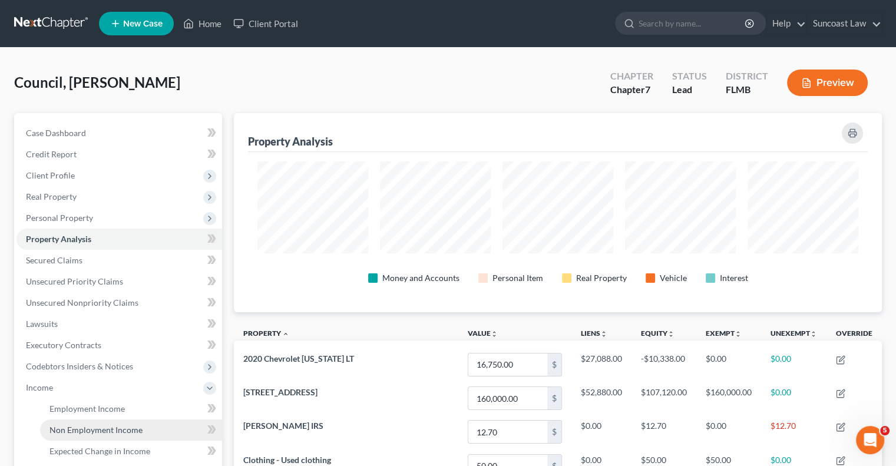
click at [132, 435] on link "Non Employment Income" at bounding box center [131, 429] width 182 height 21
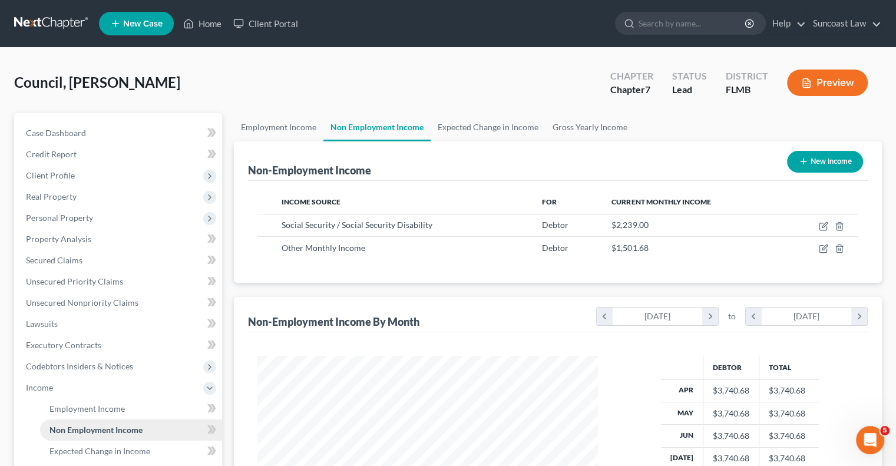
scroll to position [210, 363]
click at [75, 217] on span "Personal Property" at bounding box center [59, 218] width 67 height 10
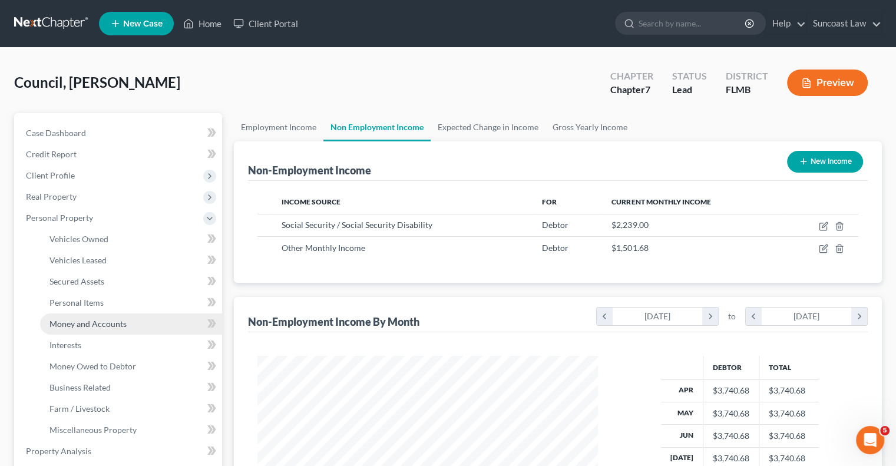
click at [94, 324] on span "Money and Accounts" at bounding box center [87, 324] width 77 height 10
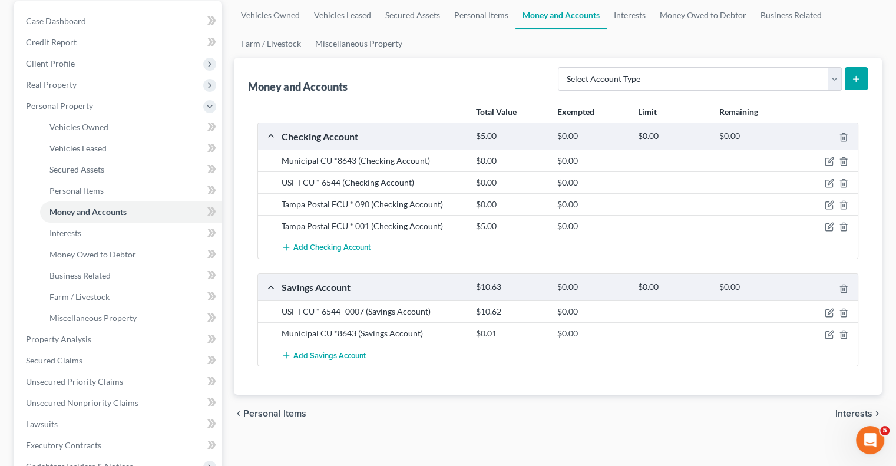
scroll to position [118, 0]
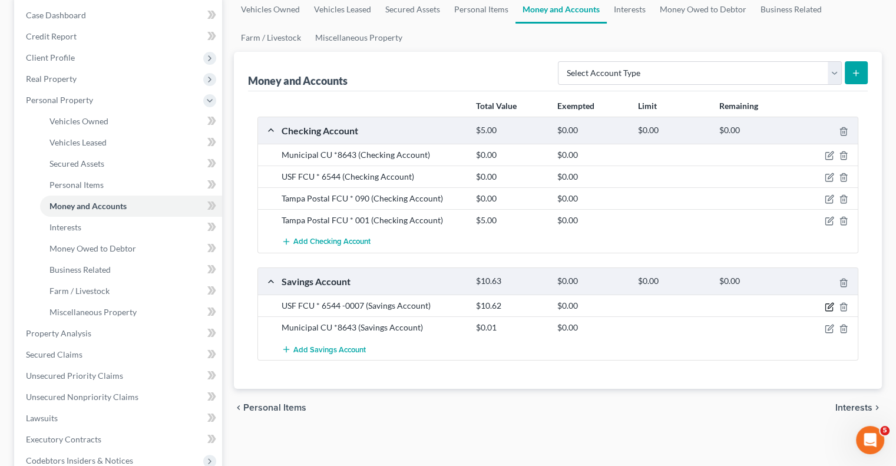
click at [831, 303] on icon "button" at bounding box center [829, 305] width 5 height 5
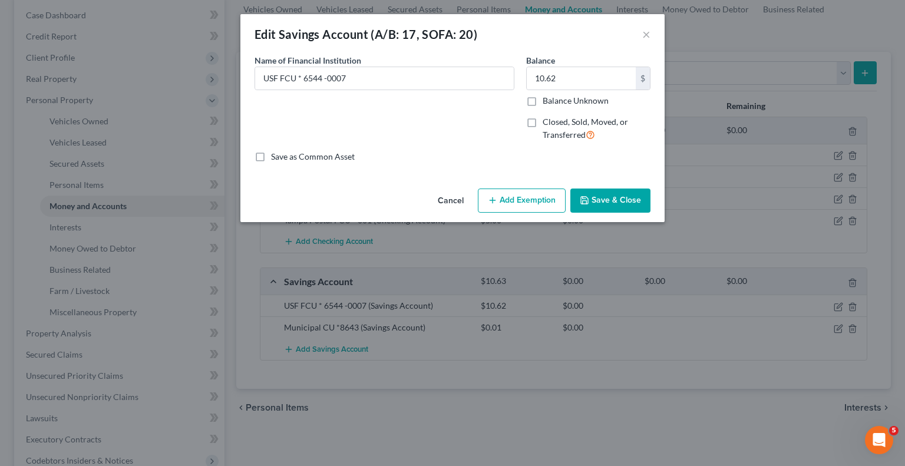
click at [522, 197] on button "Add Exemption" at bounding box center [522, 200] width 88 height 25
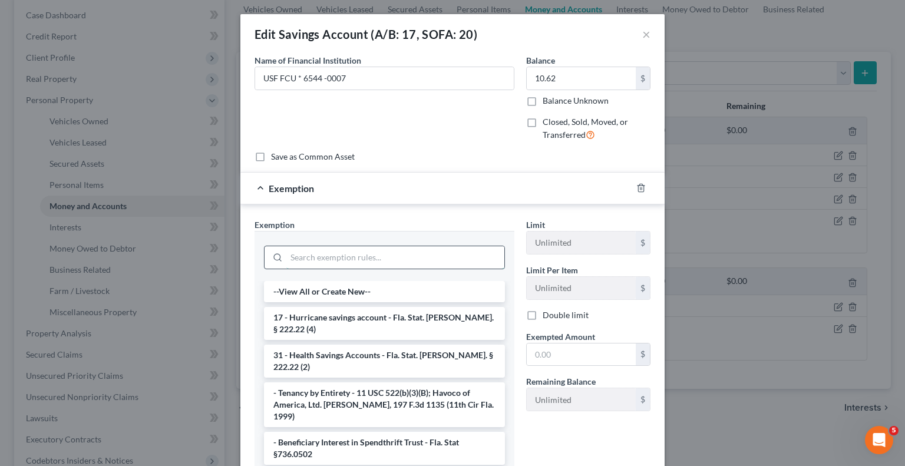
click at [416, 254] on input "search" at bounding box center [395, 257] width 218 height 22
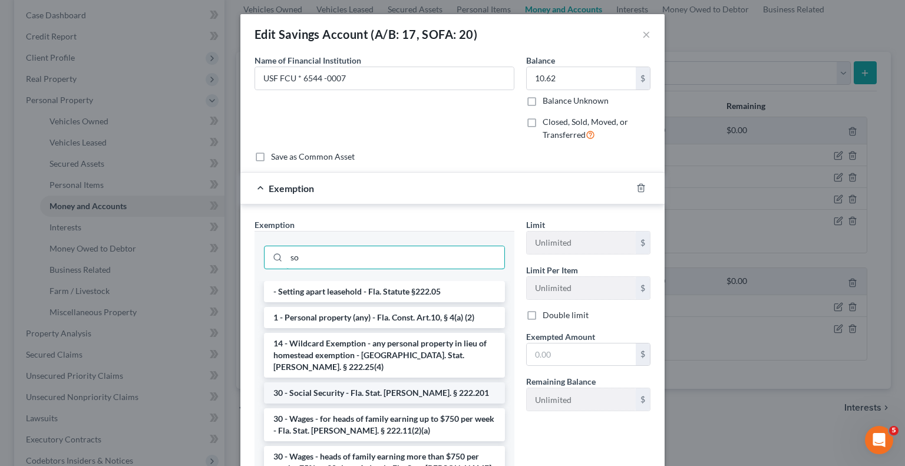
type input "so"
click at [372, 383] on li "30 - Social Security - Fla. Stat. [PERSON_NAME]. § 222.201" at bounding box center [384, 392] width 241 height 21
click at [372, 382] on div "Exemption Set must be selected for CA. Exemption * so - Setting apart leasehold…" at bounding box center [384, 348] width 271 height 260
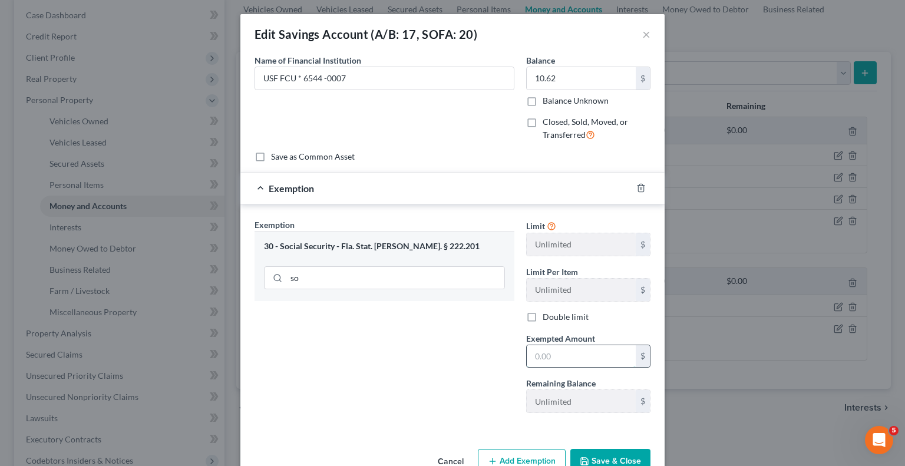
click at [582, 352] on input "text" at bounding box center [580, 356] width 109 height 22
type input "10.62"
click at [610, 461] on button "Save & Close" at bounding box center [610, 461] width 80 height 25
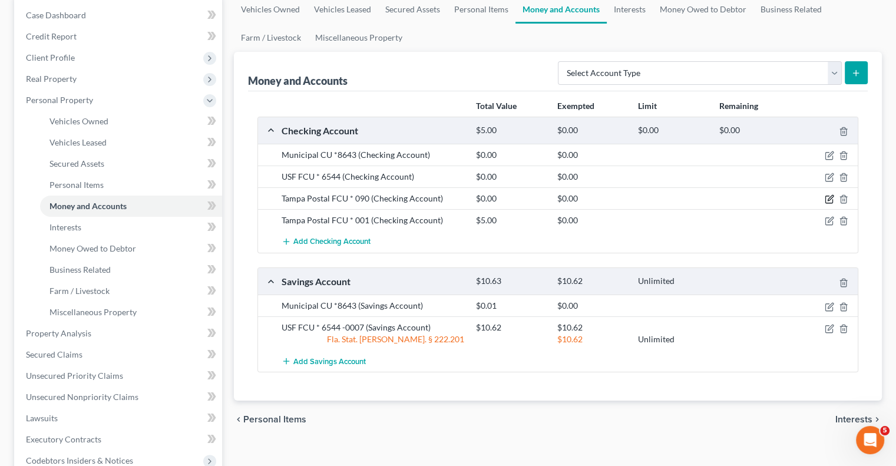
click at [825, 199] on icon "button" at bounding box center [828, 199] width 7 height 7
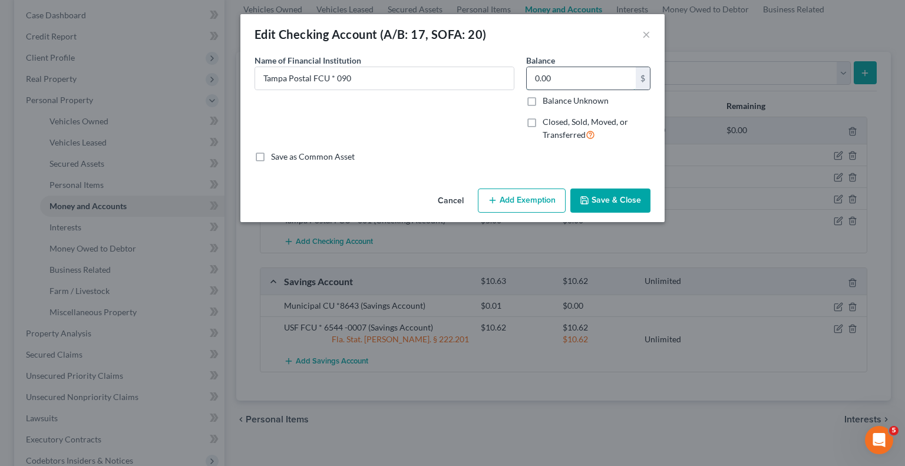
click at [584, 72] on input "0.00" at bounding box center [580, 78] width 109 height 22
type input "3.58"
click at [513, 188] on button "Add Exemption" at bounding box center [522, 200] width 88 height 25
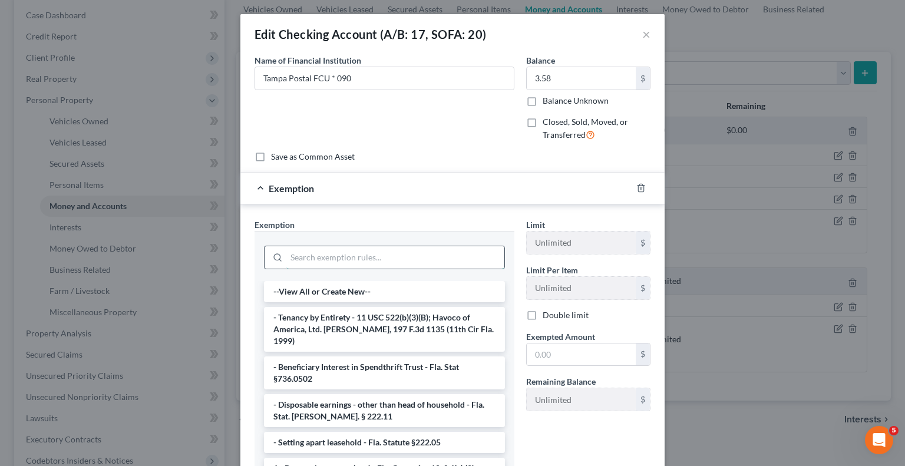
click at [362, 250] on input "search" at bounding box center [395, 257] width 218 height 22
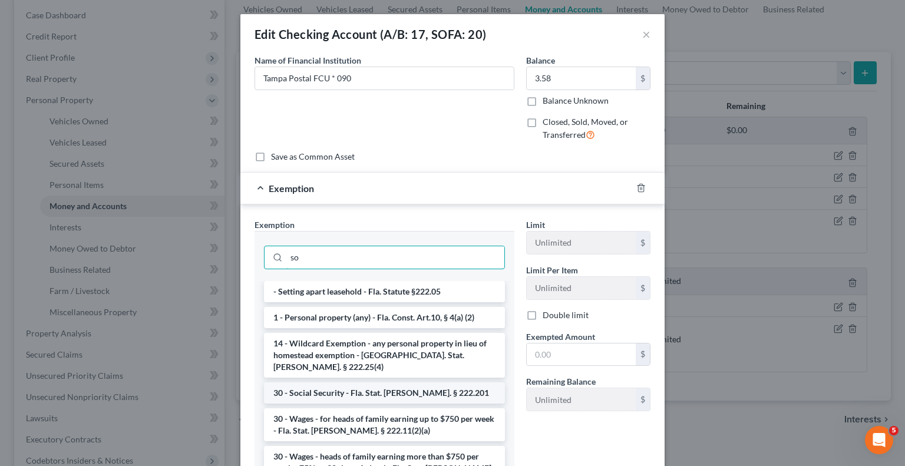
type input "so"
click at [360, 383] on li "30 - Social Security - Fla. Stat. [PERSON_NAME]. § 222.201" at bounding box center [384, 392] width 241 height 21
click at [360, 383] on div "Exemption Set must be selected for CA. Exemption * so - Setting apart leasehold…" at bounding box center [384, 348] width 271 height 260
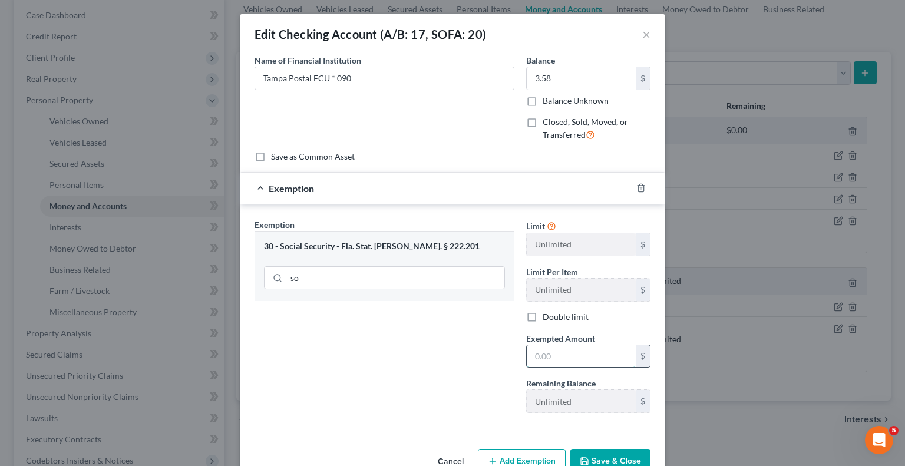
click at [568, 350] on input "text" at bounding box center [580, 356] width 109 height 22
type input "3.58"
click at [605, 462] on button "Save & Close" at bounding box center [610, 461] width 80 height 25
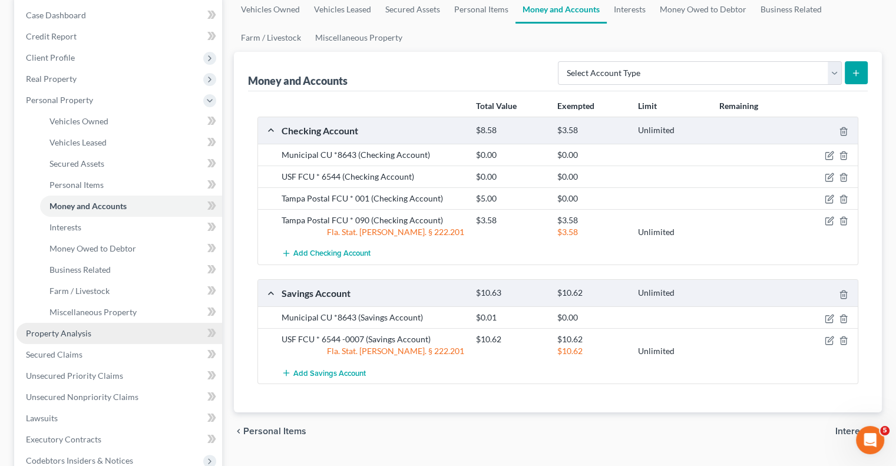
click at [80, 335] on span "Property Analysis" at bounding box center [58, 333] width 65 height 10
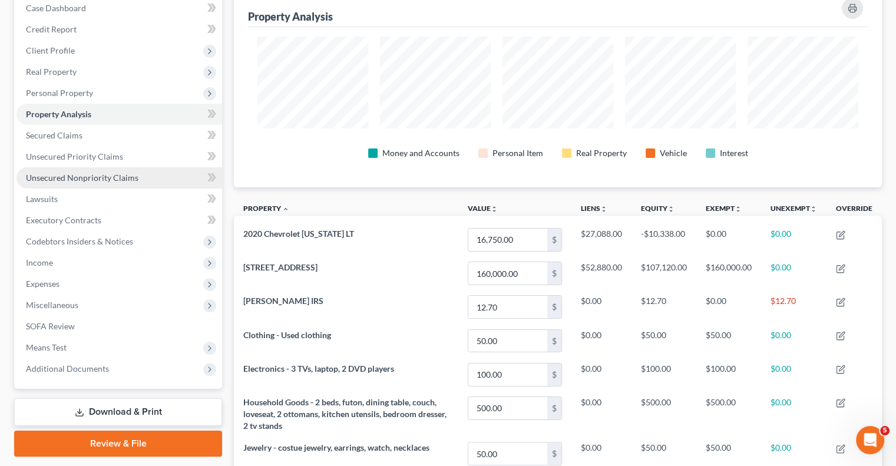
scroll to position [124, 0]
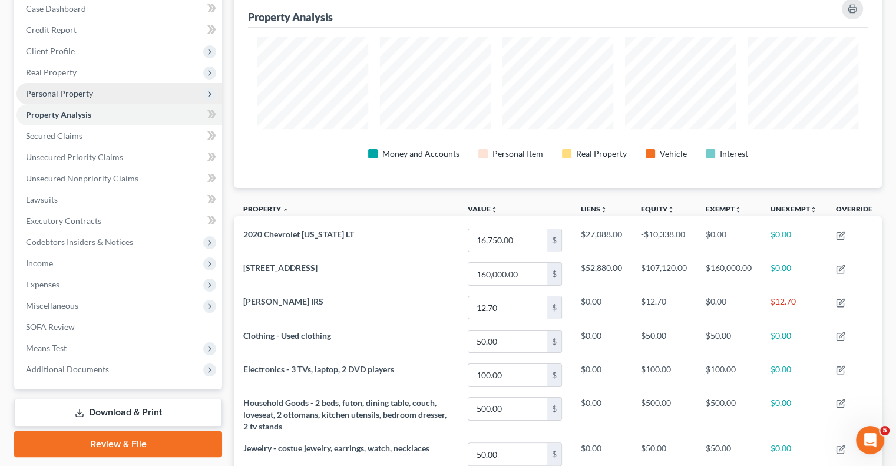
click at [71, 87] on span "Personal Property" at bounding box center [119, 93] width 206 height 21
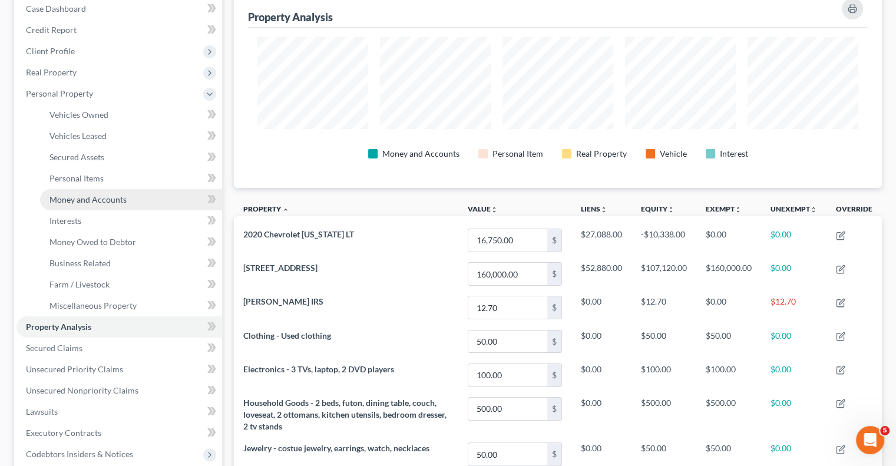
click at [102, 207] on link "Money and Accounts" at bounding box center [131, 199] width 182 height 21
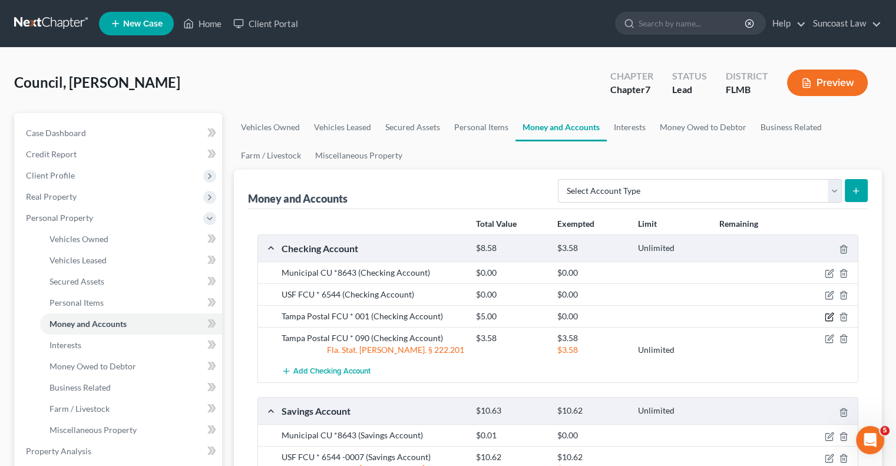
click at [826, 313] on icon "button" at bounding box center [828, 316] width 9 height 9
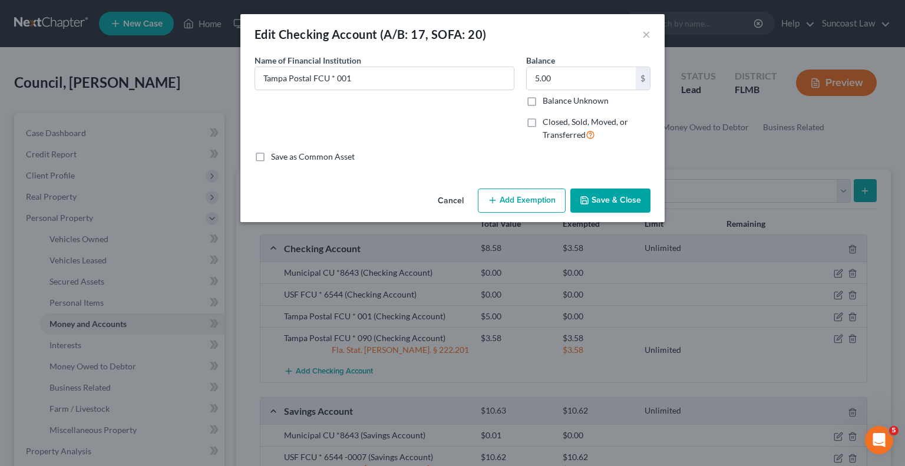
click at [529, 204] on button "Add Exemption" at bounding box center [522, 200] width 88 height 25
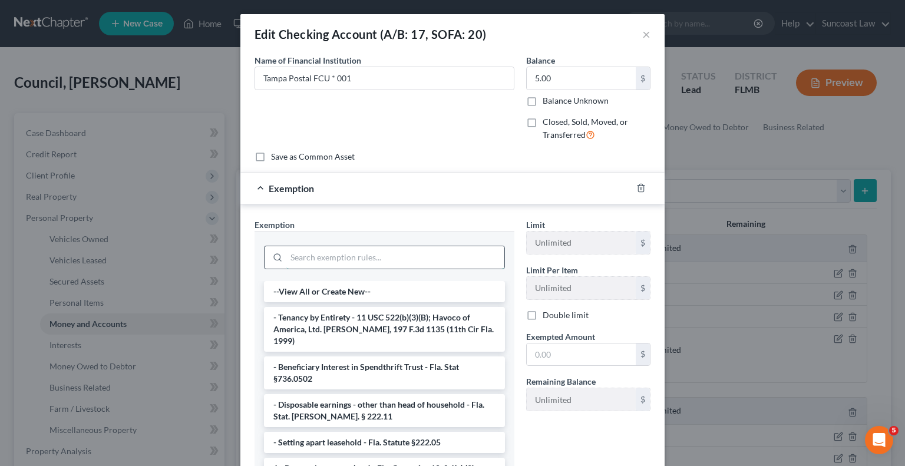
click at [411, 251] on input "search" at bounding box center [395, 257] width 218 height 22
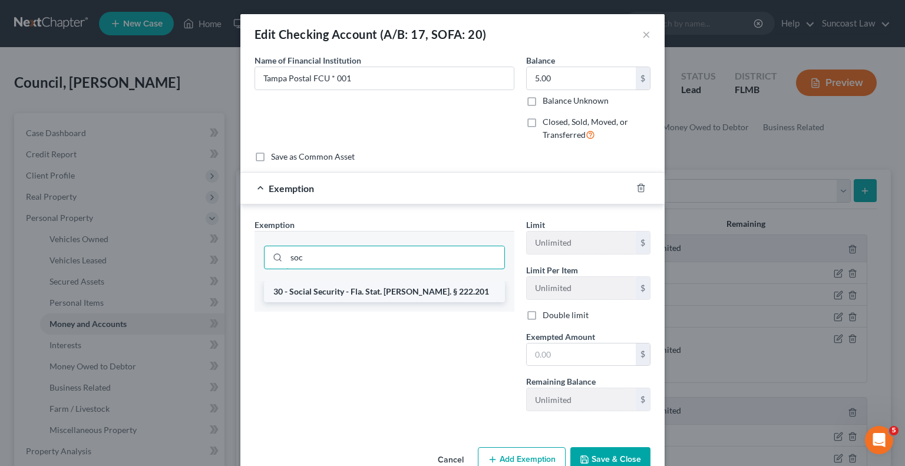
type input "soc"
click at [370, 293] on li "30 - Social Security - Fla. Stat. [PERSON_NAME]. § 222.201" at bounding box center [384, 291] width 241 height 21
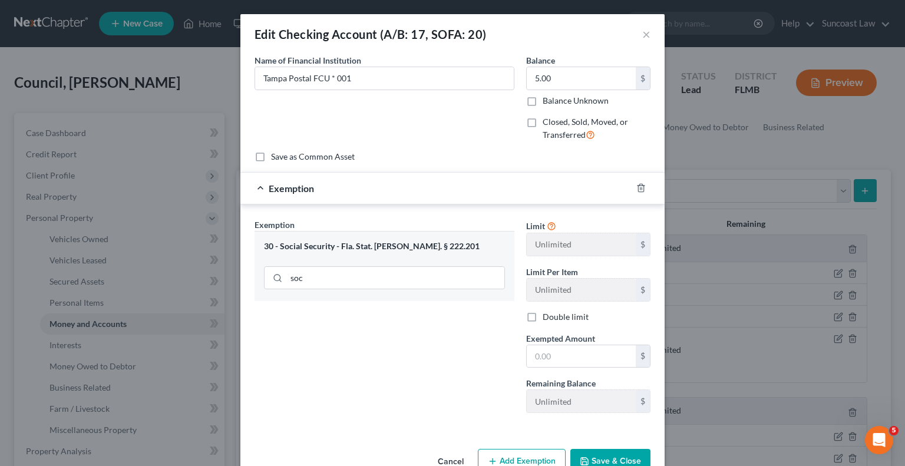
click at [370, 293] on div "30 - Social Security - Fla. Stat. [PERSON_NAME]. § 222.201 soc" at bounding box center [384, 266] width 260 height 70
click at [584, 356] on input "text" at bounding box center [580, 356] width 109 height 22
type input "5"
click at [617, 459] on button "Save & Close" at bounding box center [610, 461] width 80 height 25
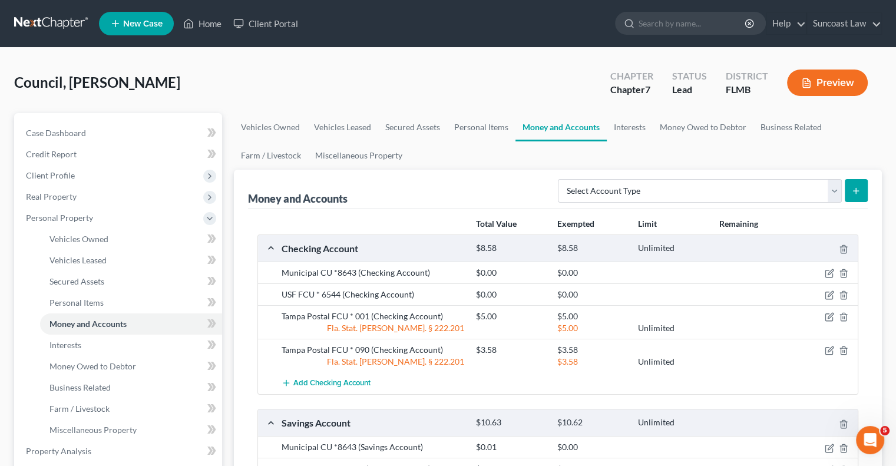
scroll to position [59, 0]
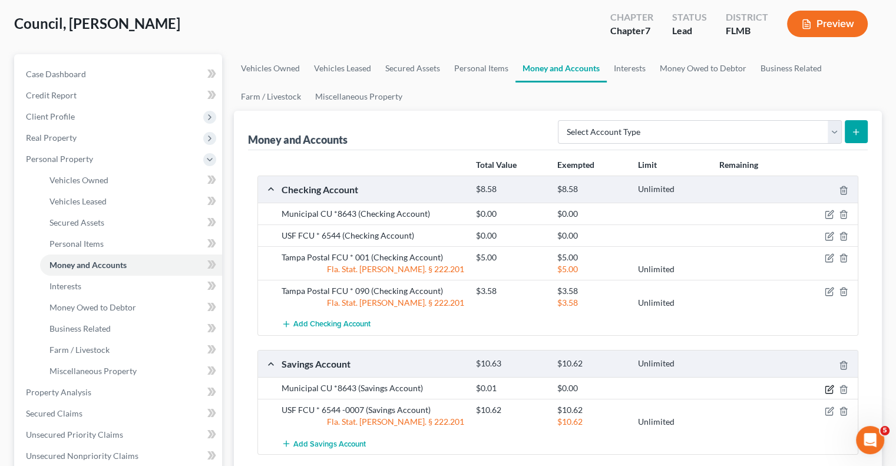
click at [828, 388] on icon "button" at bounding box center [829, 387] width 5 height 5
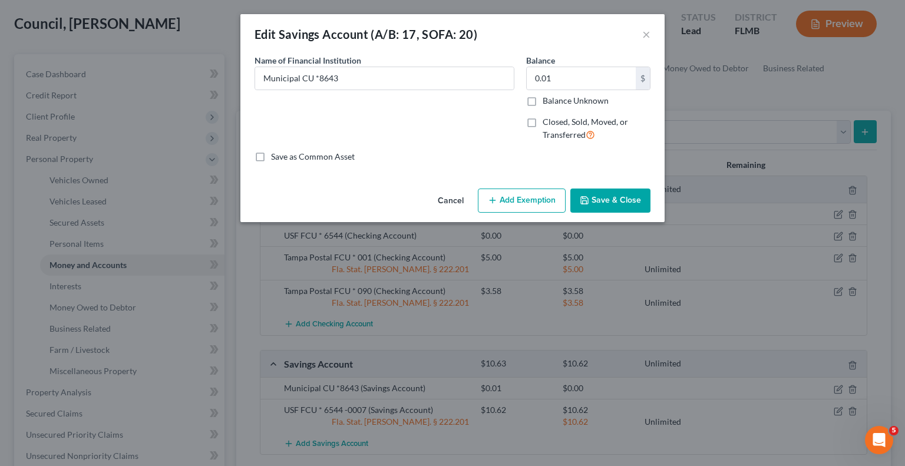
click at [537, 192] on button "Add Exemption" at bounding box center [522, 200] width 88 height 25
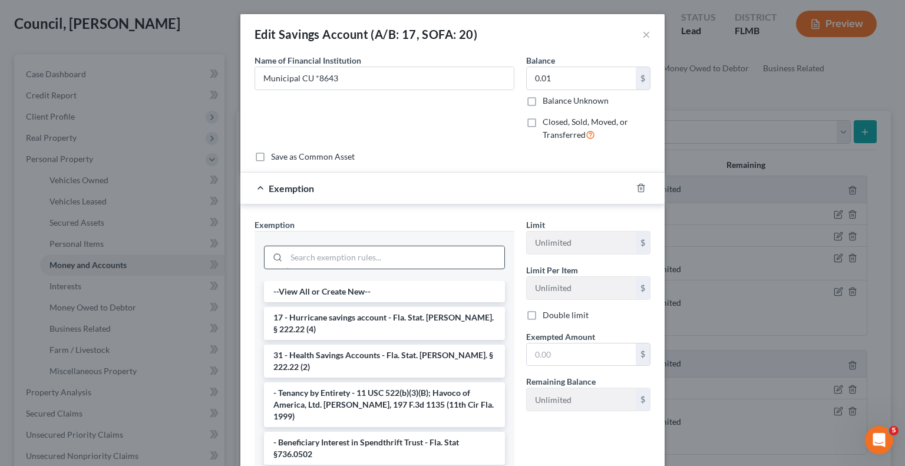
click at [342, 256] on input "search" at bounding box center [395, 257] width 218 height 22
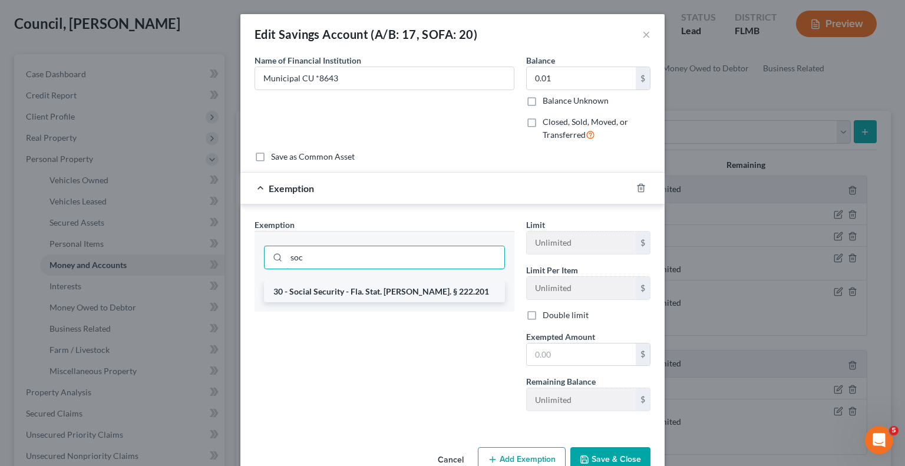
type input "soc"
click at [368, 291] on li "30 - Social Security - Fla. Stat. [PERSON_NAME]. § 222.201" at bounding box center [384, 291] width 241 height 21
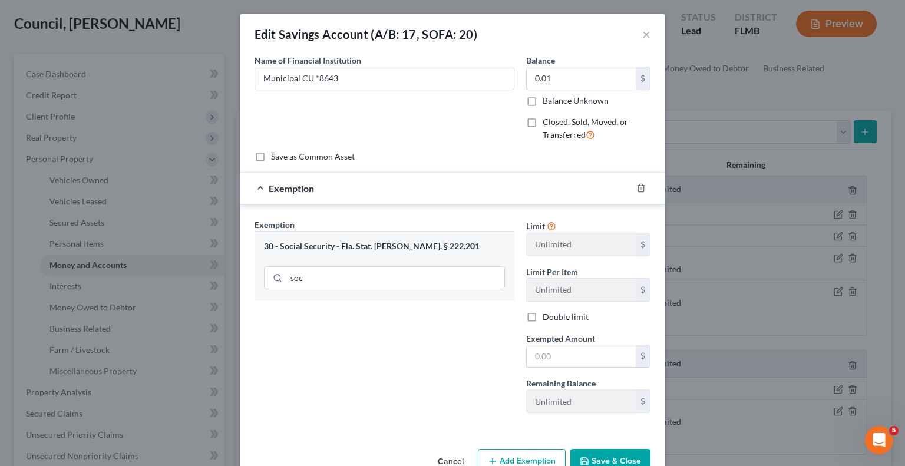
click at [368, 291] on div "30 - Social Security - Fla. Stat. [PERSON_NAME]. § 222.201 soc" at bounding box center [384, 266] width 260 height 70
click at [571, 352] on input "text" at bounding box center [580, 356] width 109 height 22
type input "0.01"
click at [616, 456] on button "Save & Close" at bounding box center [610, 461] width 80 height 25
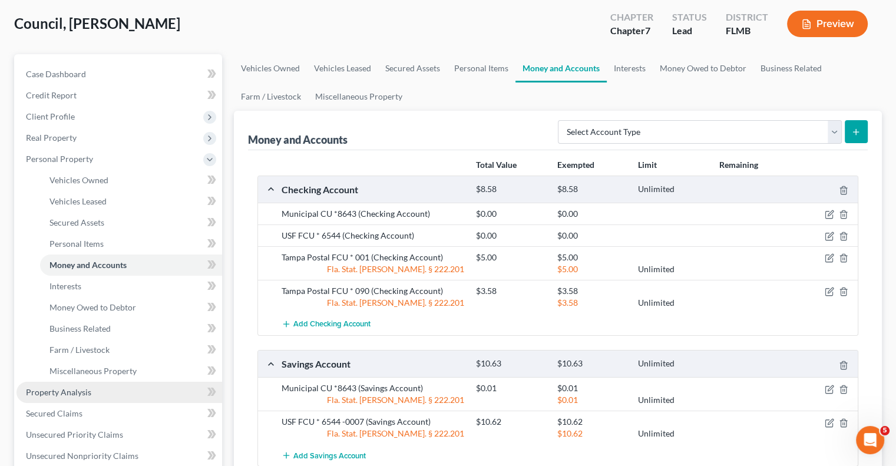
click at [96, 389] on link "Property Analysis" at bounding box center [119, 392] width 206 height 21
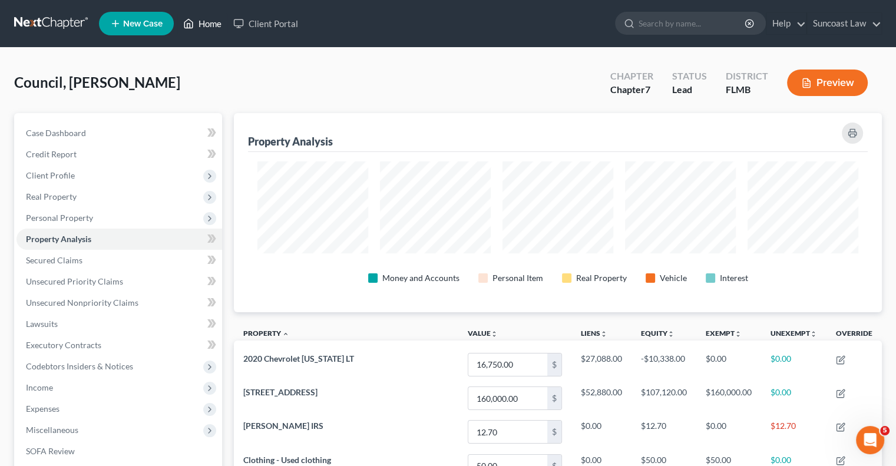
click at [217, 21] on link "Home" at bounding box center [202, 23] width 50 height 21
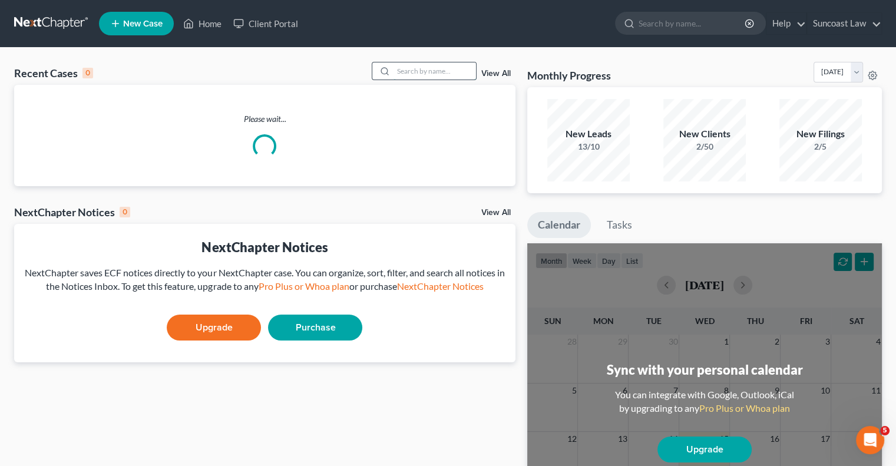
click at [455, 70] on input "search" at bounding box center [434, 70] width 82 height 17
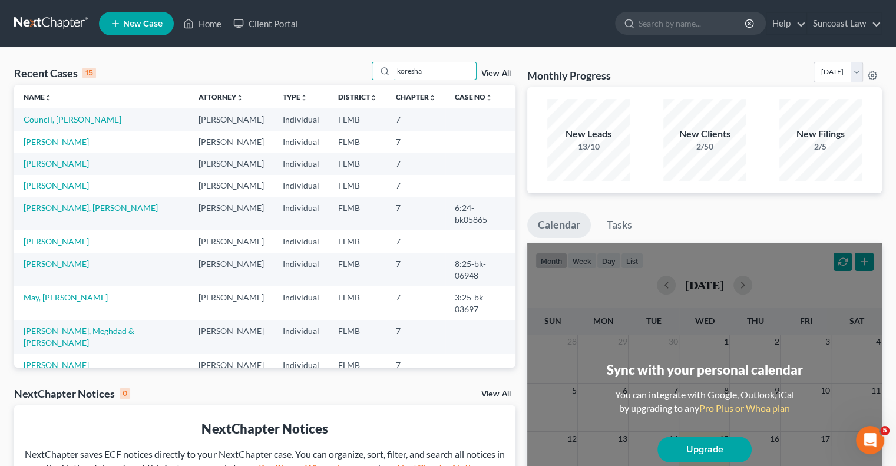
type input "koresha"
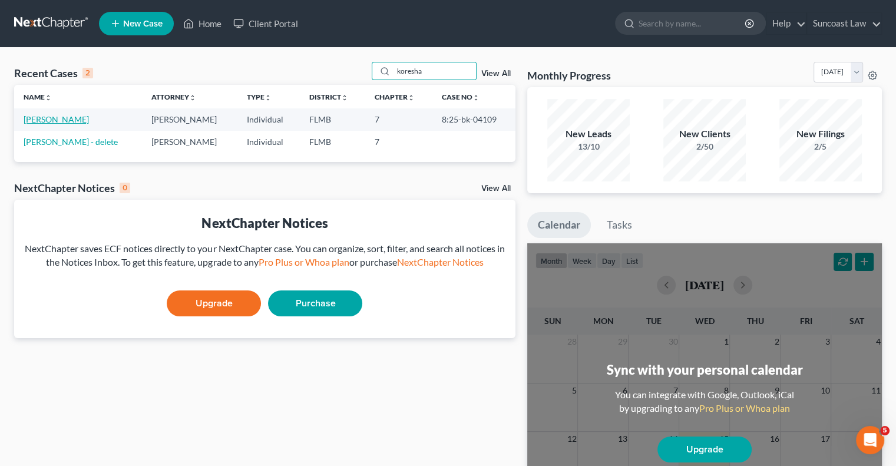
click at [73, 120] on link "[PERSON_NAME]" at bounding box center [56, 119] width 65 height 10
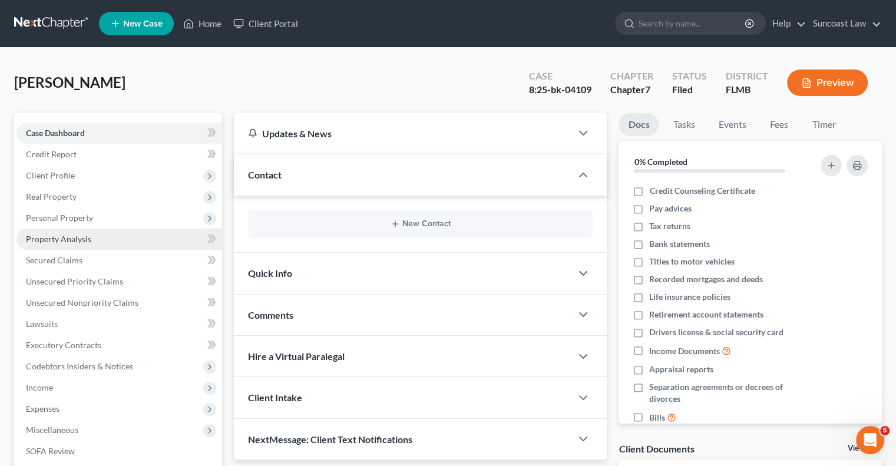
click at [76, 242] on span "Property Analysis" at bounding box center [58, 239] width 65 height 10
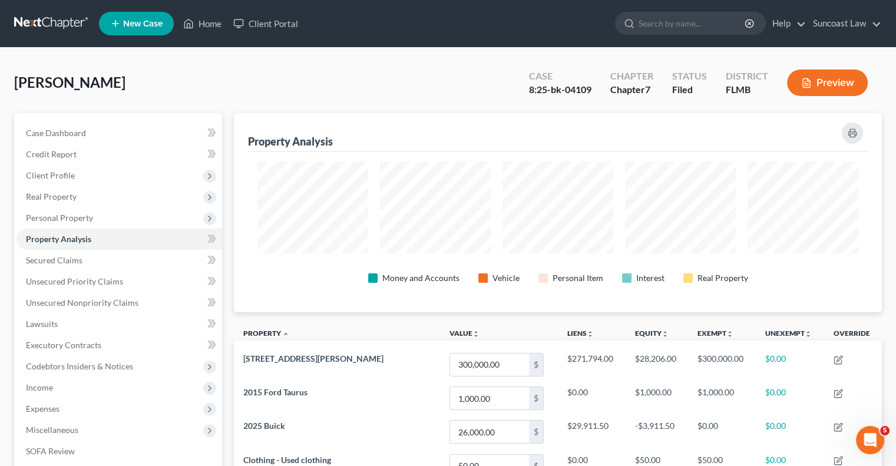
scroll to position [199, 647]
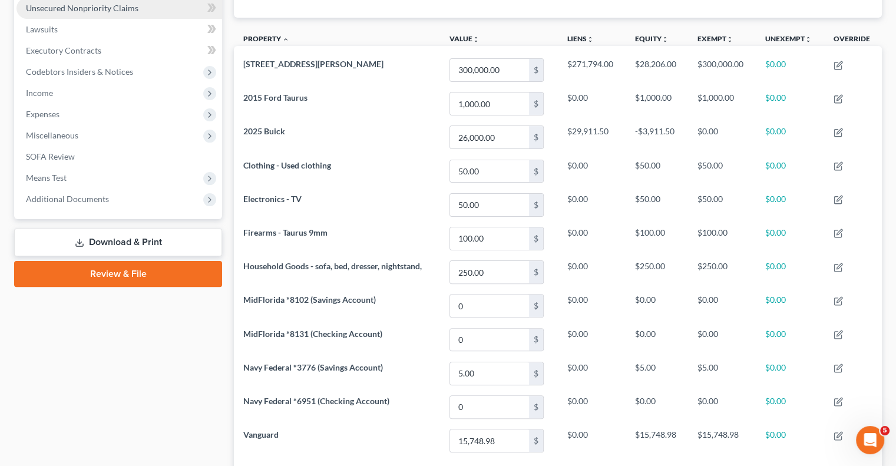
click at [121, 6] on span "Unsecured Nonpriority Claims" at bounding box center [82, 8] width 112 height 10
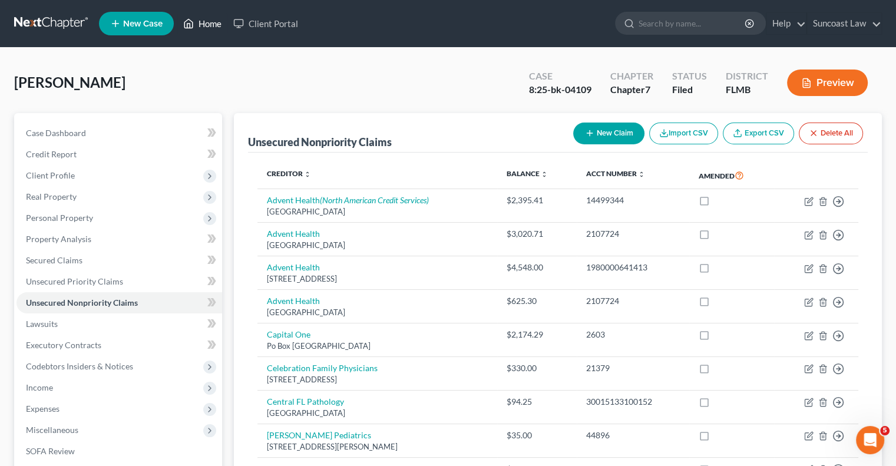
click at [203, 27] on link "Home" at bounding box center [202, 23] width 50 height 21
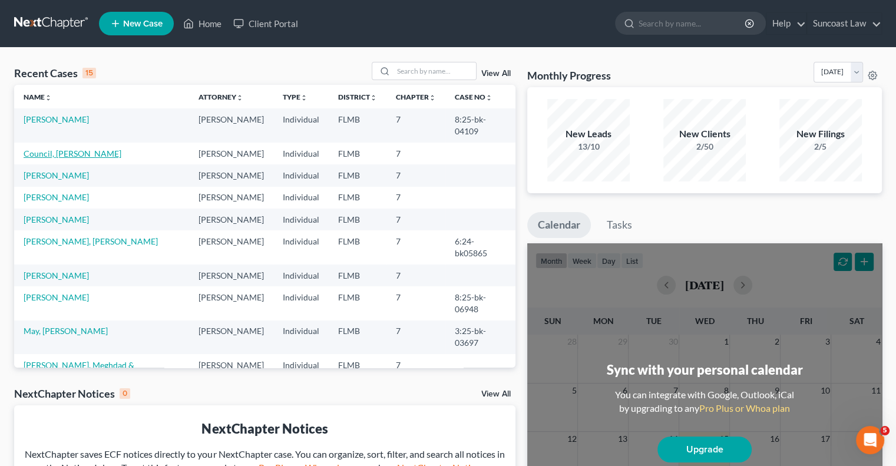
click at [67, 148] on link "Council, [PERSON_NAME]" at bounding box center [73, 153] width 98 height 10
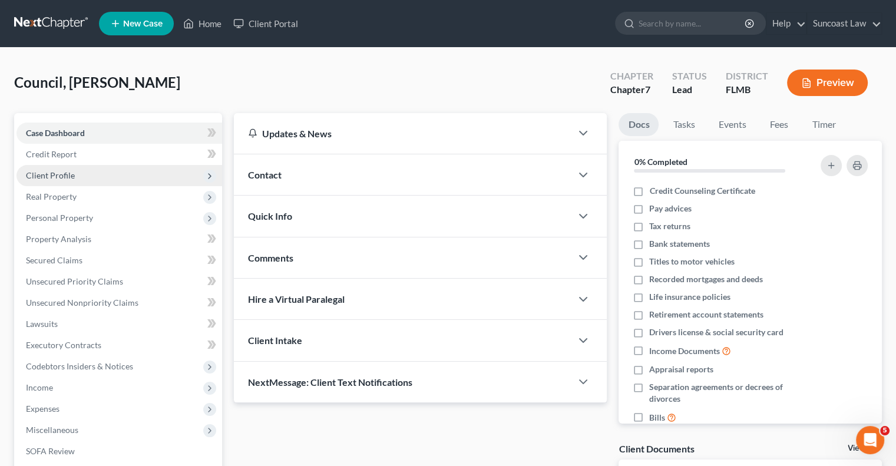
click at [78, 173] on span "Client Profile" at bounding box center [119, 175] width 206 height 21
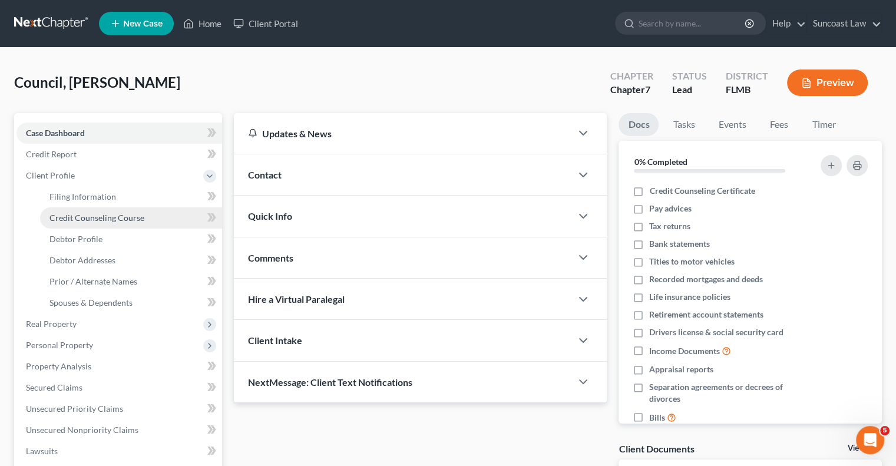
click at [104, 218] on span "Credit Counseling Course" at bounding box center [96, 218] width 95 height 10
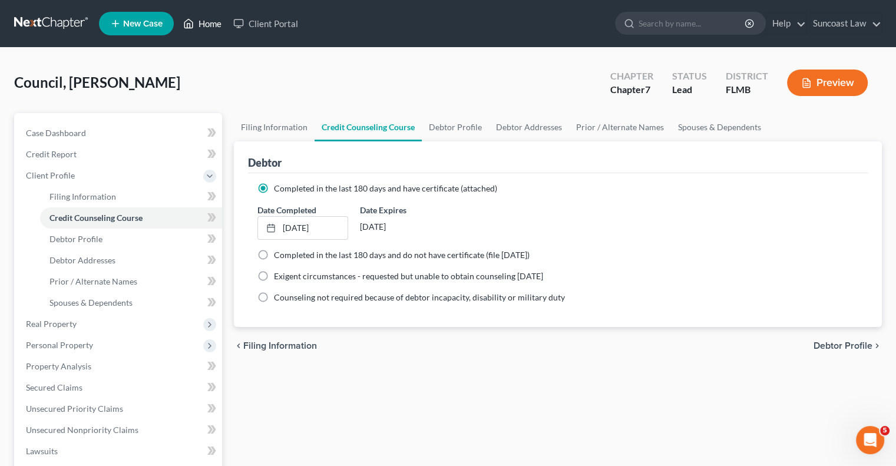
click at [213, 26] on link "Home" at bounding box center [202, 23] width 50 height 21
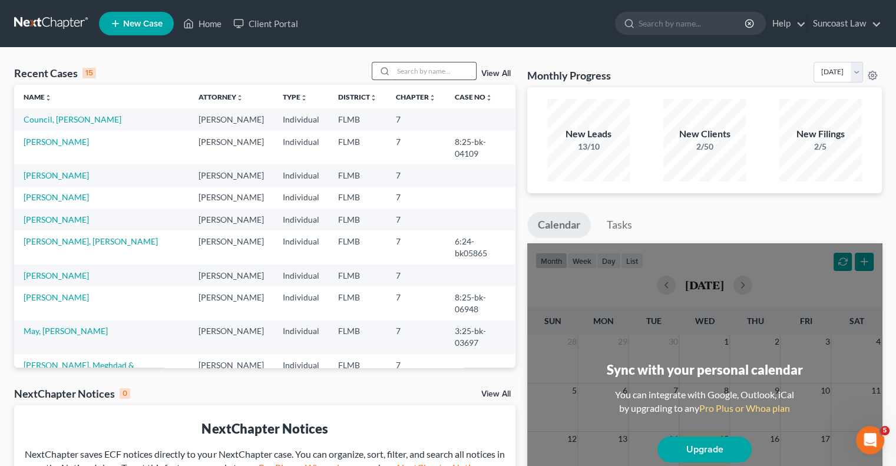
click at [426, 72] on input "search" at bounding box center [434, 70] width 82 height 17
type input "hastings"
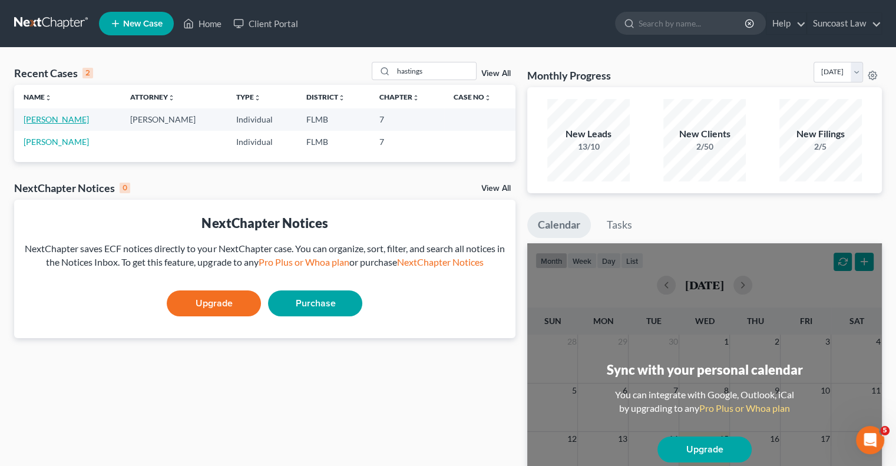
click at [68, 119] on link "[PERSON_NAME]" at bounding box center [56, 119] width 65 height 10
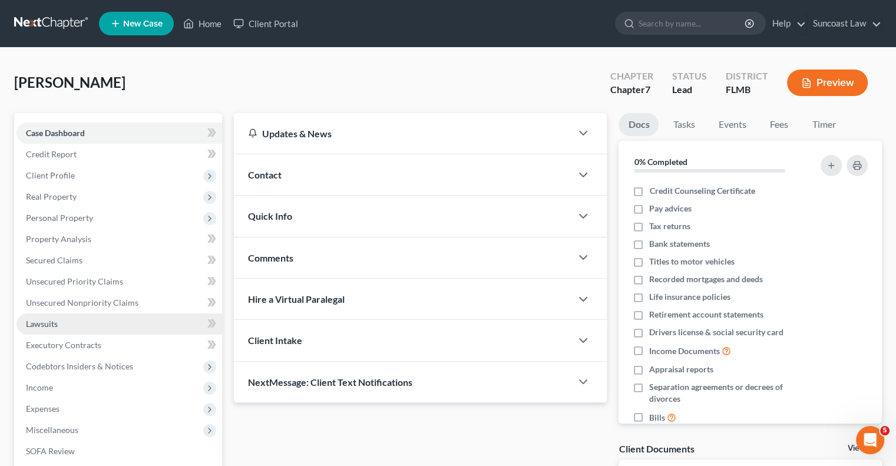
click at [38, 320] on span "Lawsuits" at bounding box center [42, 324] width 32 height 10
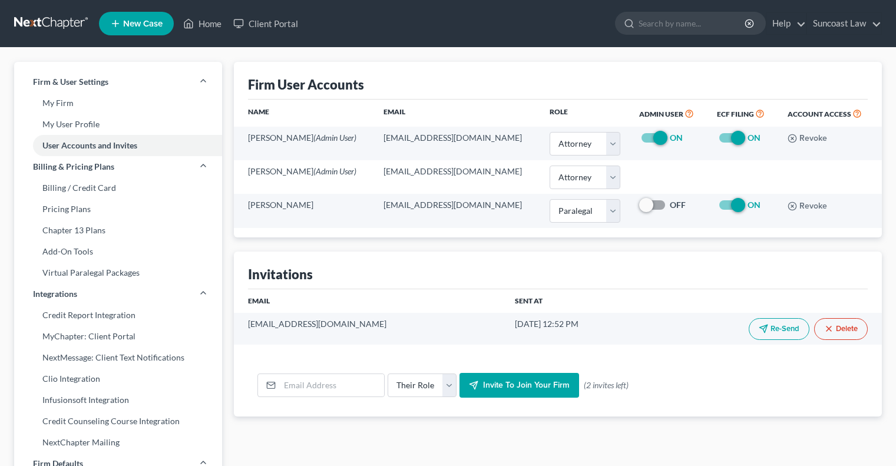
select select "0"
select select "1"
click at [207, 24] on link "Home" at bounding box center [202, 23] width 50 height 21
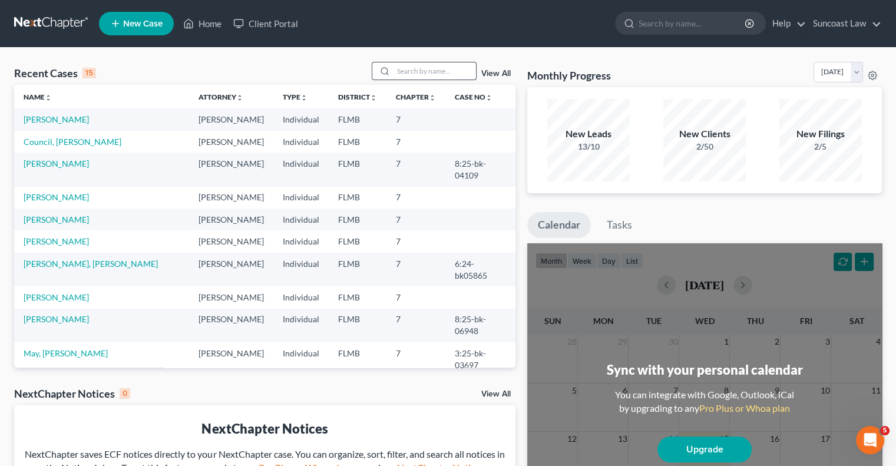
drag, startPoint x: 409, startPoint y: 58, endPoint x: 416, endPoint y: 64, distance: 9.3
click at [410, 58] on div "Recent Cases 15 View All Name unfold_more expand_more expand_less Attorney unfo…" at bounding box center [448, 353] width 896 height 611
click at [416, 74] on input "search" at bounding box center [434, 70] width 82 height 17
type input "ortega"
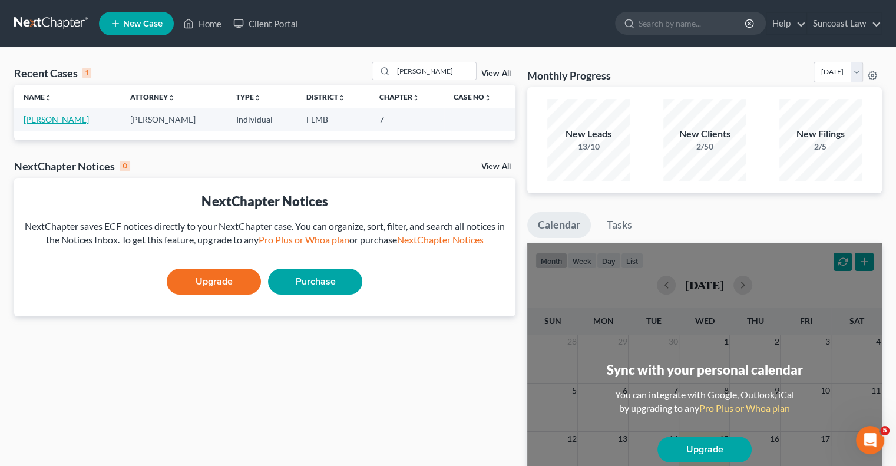
click at [62, 117] on link "Ortega, Ileana" at bounding box center [56, 119] width 65 height 10
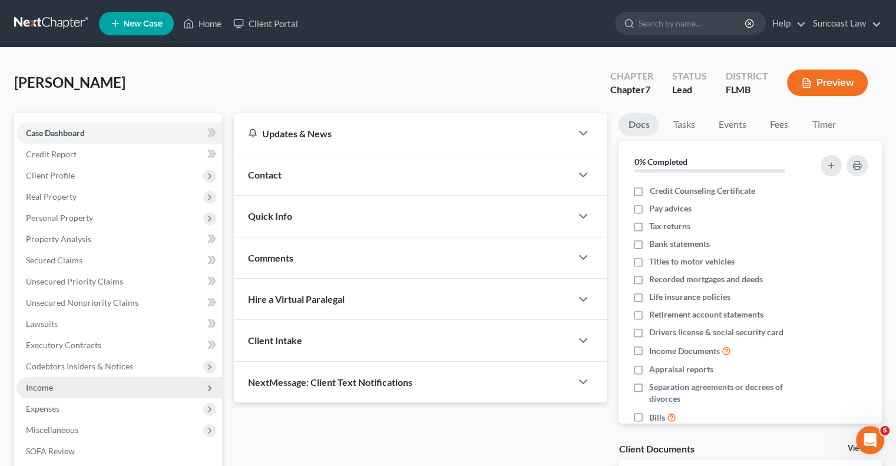
click at [41, 387] on span "Income" at bounding box center [39, 387] width 27 height 10
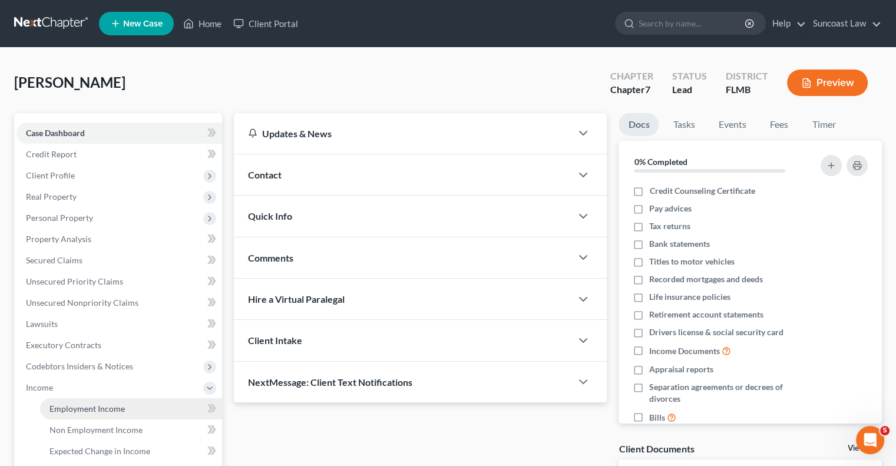
click at [126, 410] on link "Employment Income" at bounding box center [131, 408] width 182 height 21
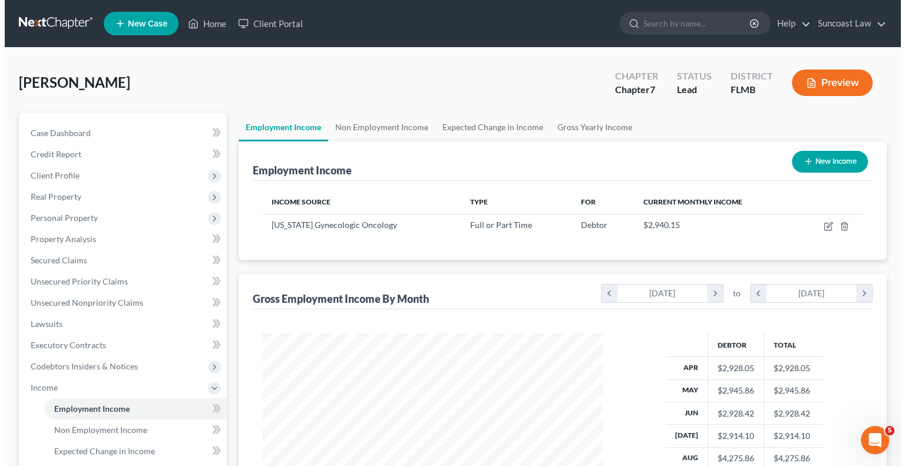
scroll to position [210, 363]
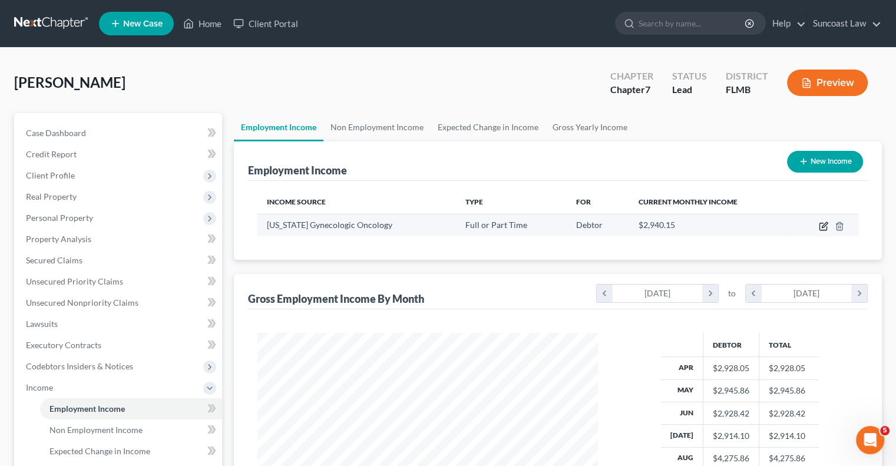
click at [824, 227] on icon "button" at bounding box center [823, 225] width 9 height 9
select select "0"
select select "9"
select select "2"
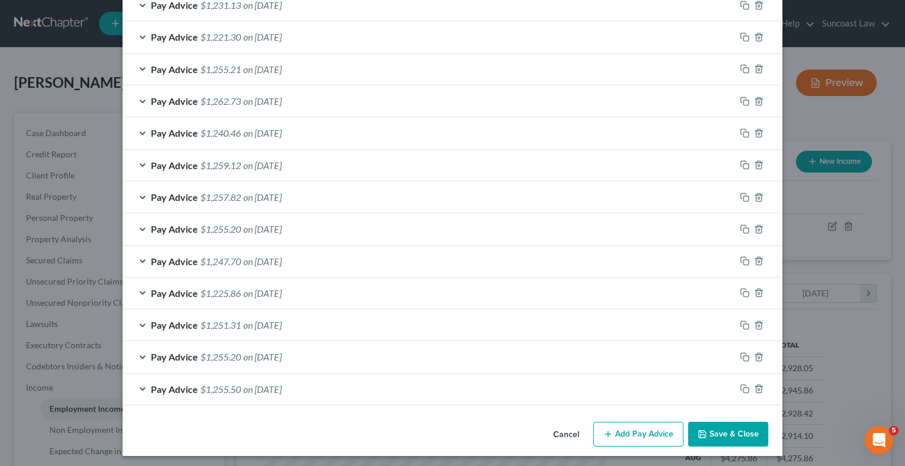
scroll to position [476, 0]
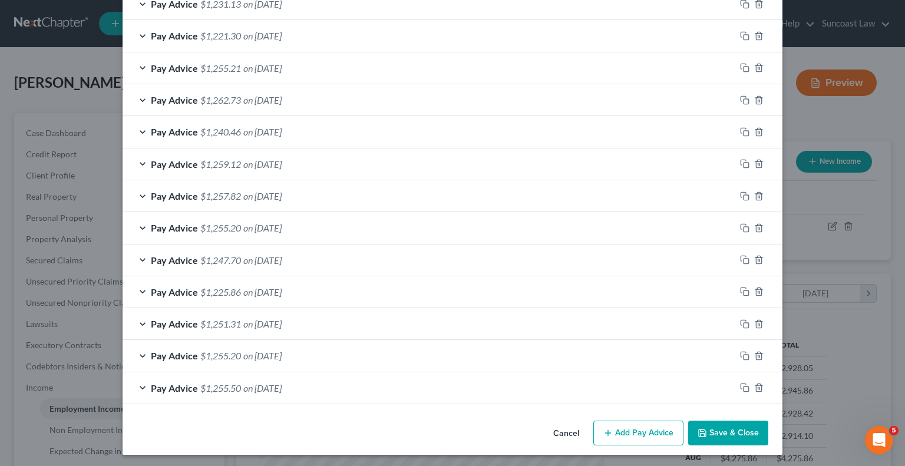
click at [621, 425] on button "Add Pay Advice" at bounding box center [638, 432] width 90 height 25
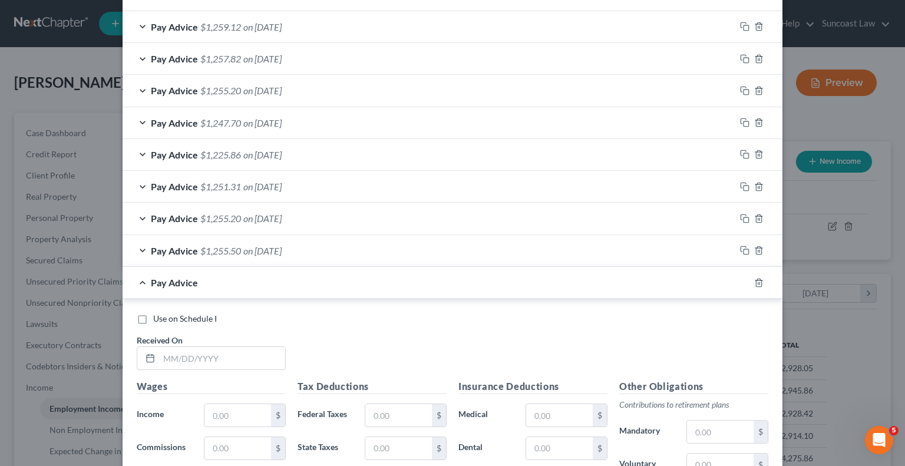
scroll to position [712, 0]
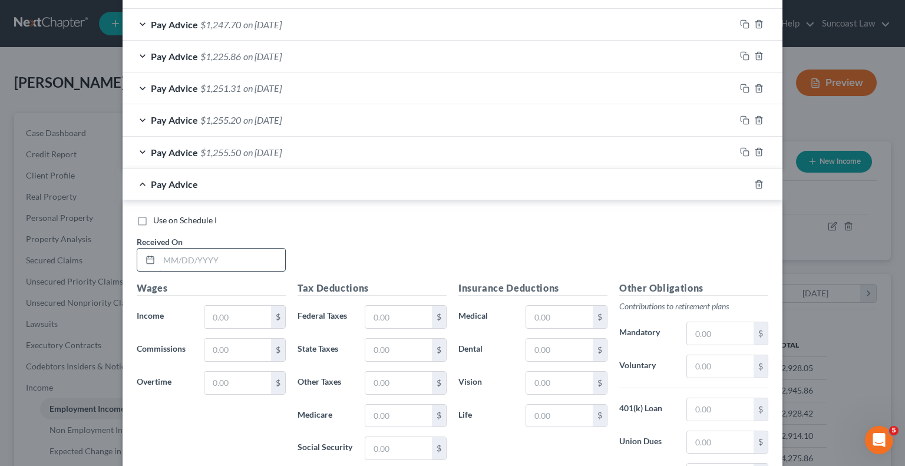
click at [214, 262] on input "text" at bounding box center [222, 260] width 126 height 22
type input "[DATE]"
type input "1,527.21"
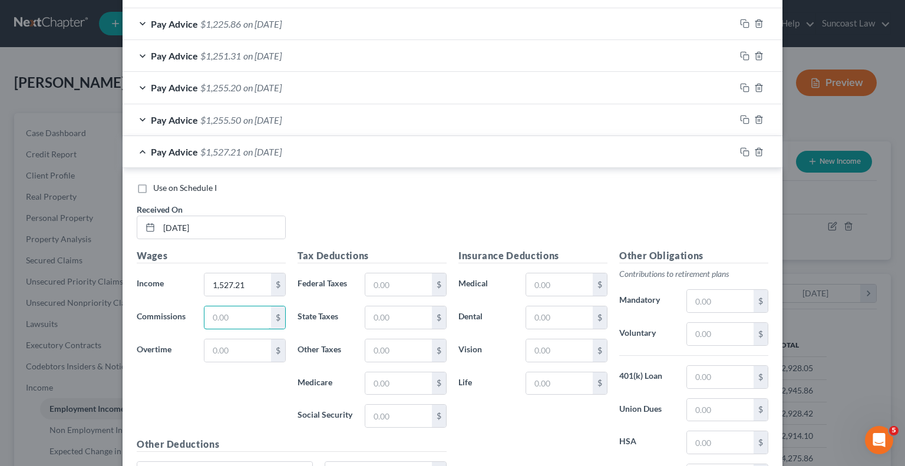
scroll to position [830, 0]
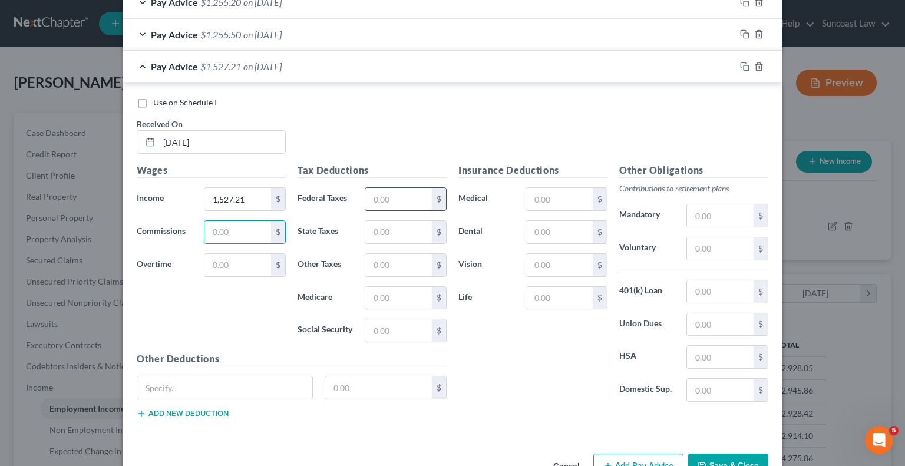
click at [393, 190] on input "text" at bounding box center [398, 199] width 67 height 22
type input "31.26"
type input "22.15"
type input "94.71"
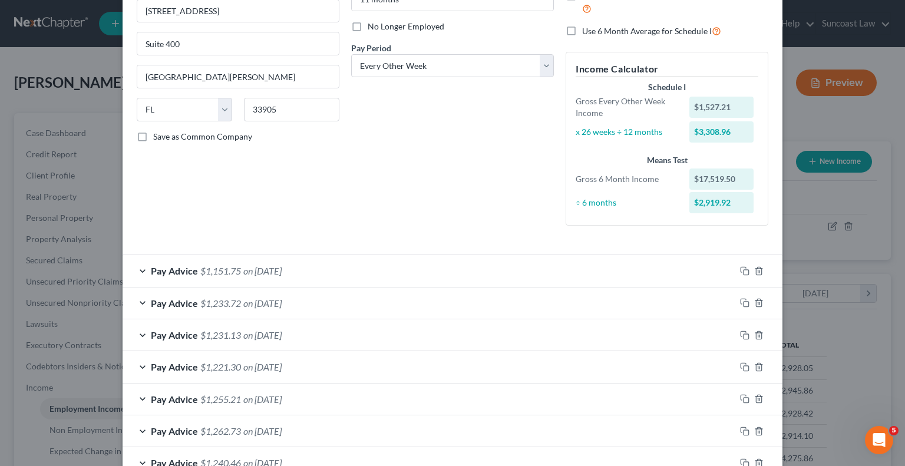
scroll to position [123, 0]
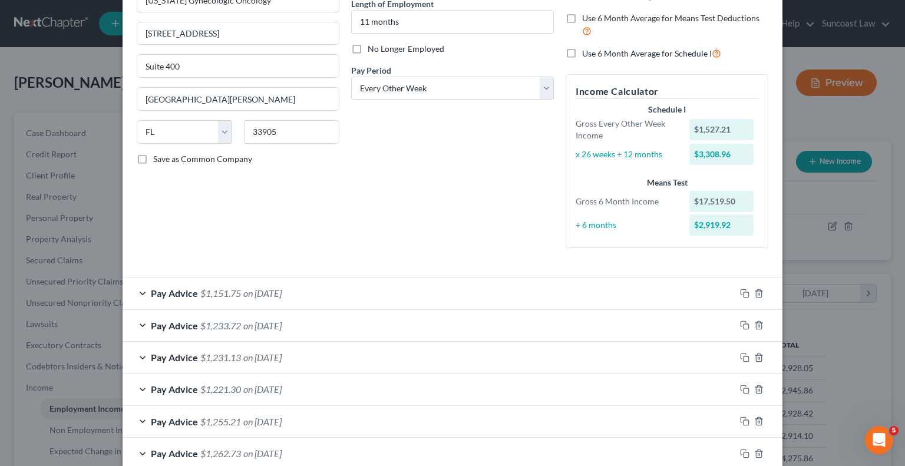
click at [470, 290] on div "Pay Advice $1,151.75 on 08/29/2025" at bounding box center [428, 292] width 612 height 31
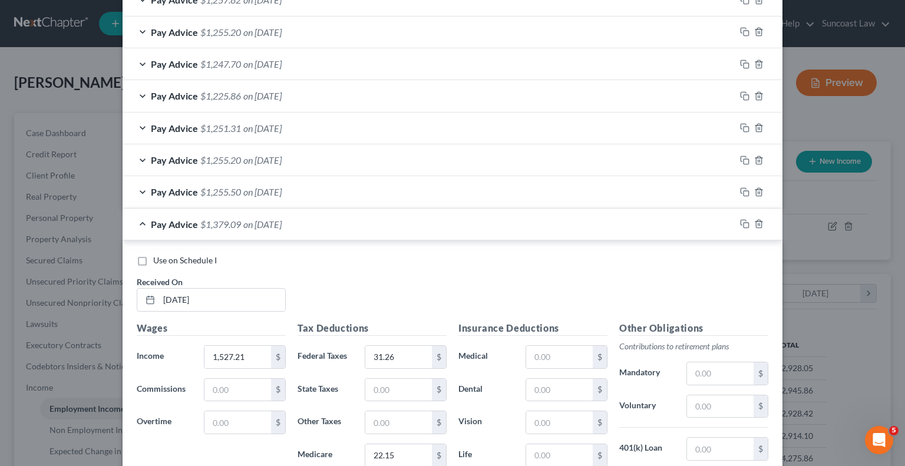
scroll to position [1214, 0]
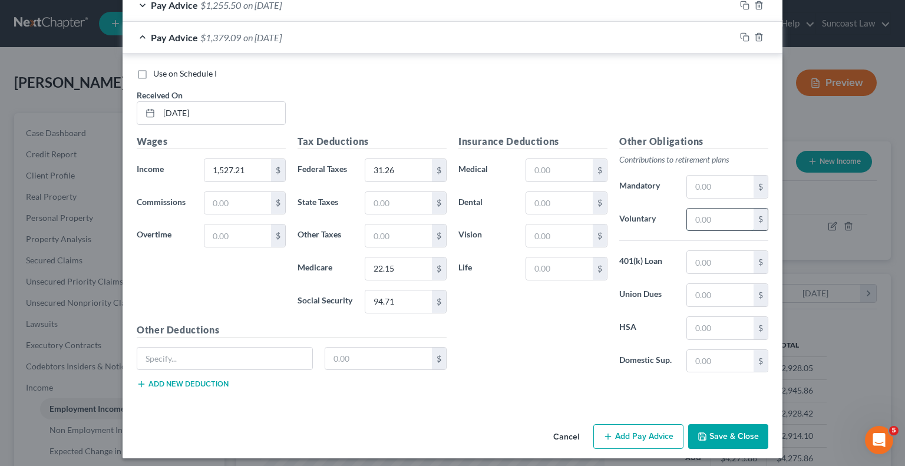
click at [708, 216] on input "text" at bounding box center [720, 219] width 67 height 22
type input "61.09"
type input "15.41"
click at [171, 356] on input "text" at bounding box center [224, 358] width 175 height 22
type input "STD"
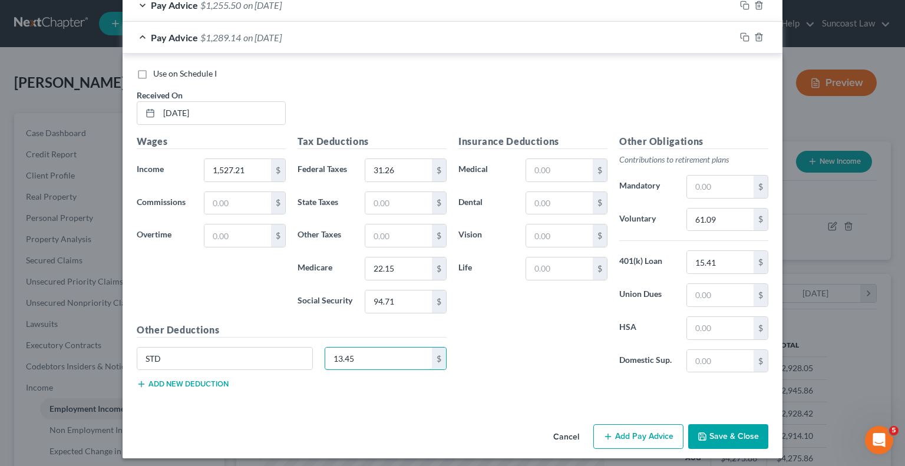
type input "13.45"
click at [554, 171] on input "text" at bounding box center [559, 170] width 67 height 22
type input "2.86"
type input "0.48"
click at [632, 435] on button "Add Pay Advice" at bounding box center [638, 436] width 90 height 25
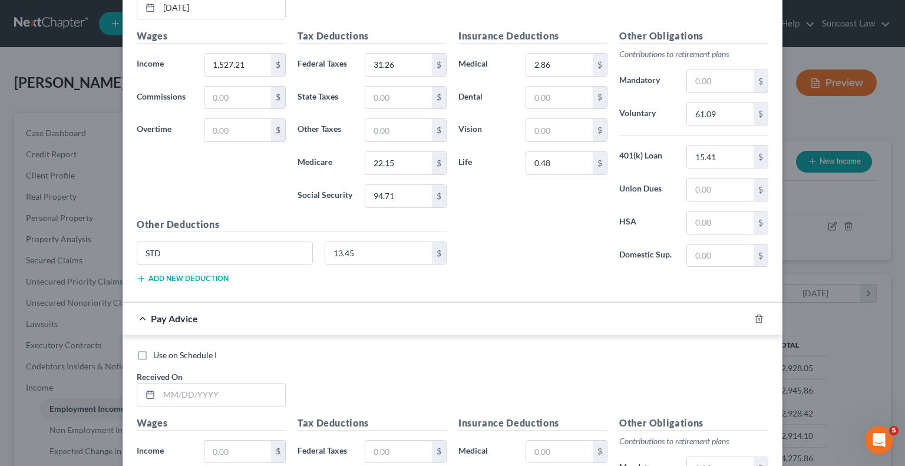
scroll to position [1449, 0]
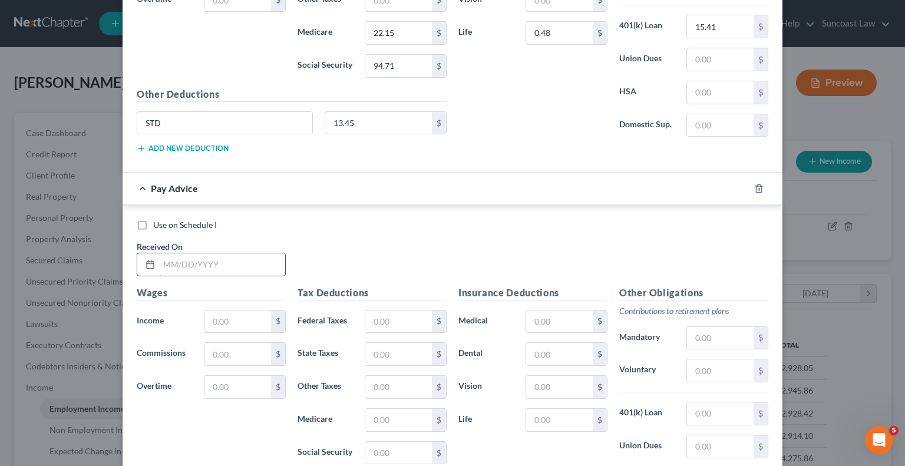
click at [238, 263] on input "text" at bounding box center [222, 264] width 126 height 22
type input "[DATE]"
type input "1,500.29"
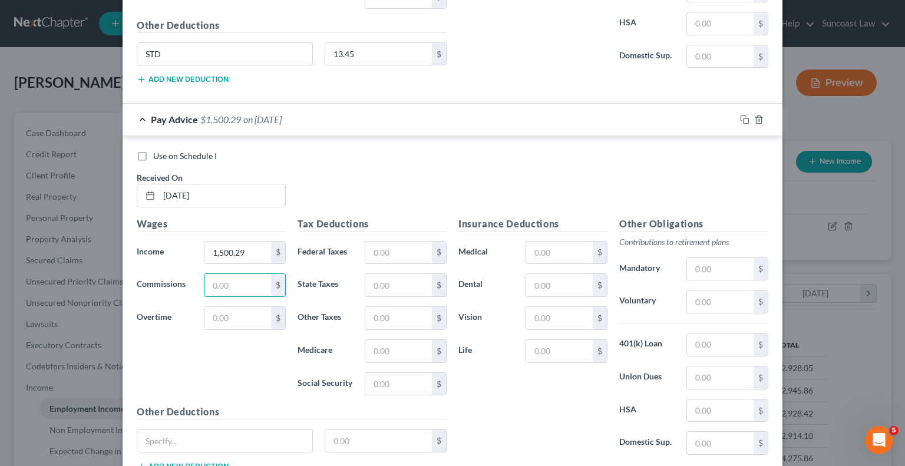
scroll to position [1567, 0]
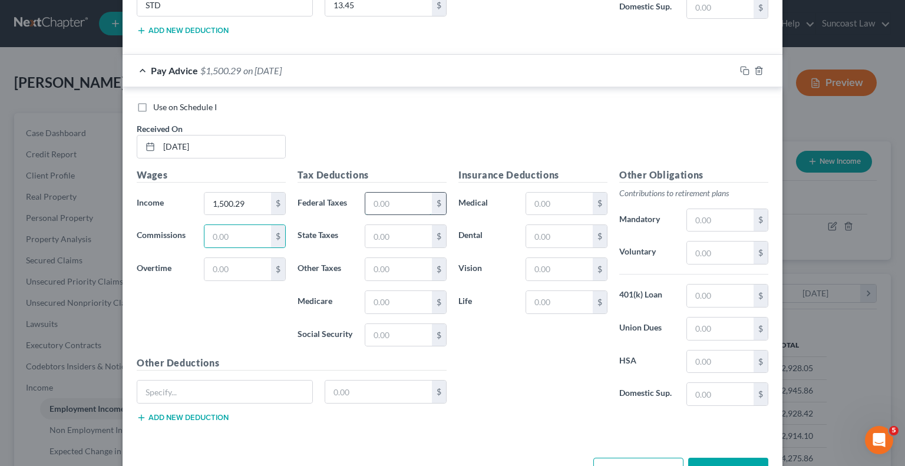
click at [411, 198] on input "text" at bounding box center [398, 204] width 67 height 22
type input "28.75"
type input "21.77"
type input "93.09"
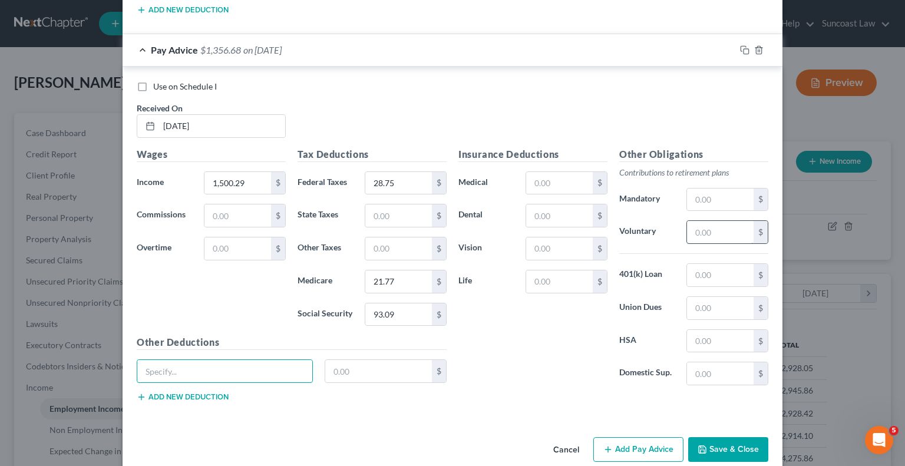
scroll to position [1598, 0]
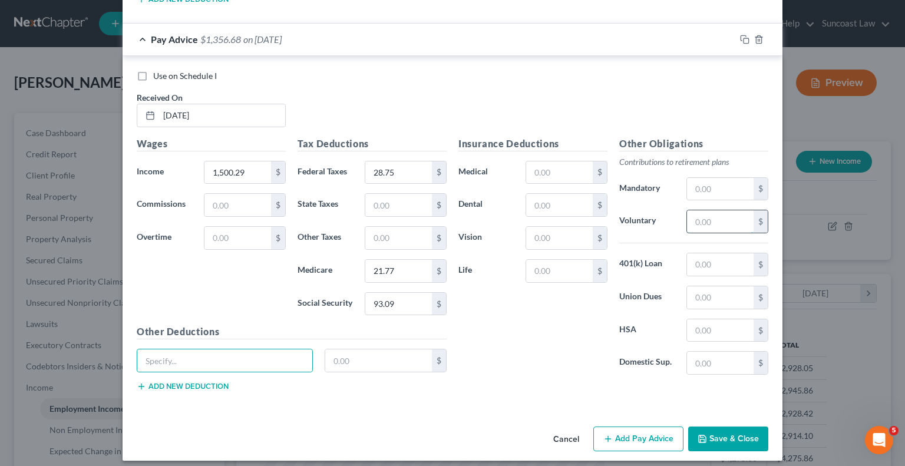
click at [734, 210] on input "text" at bounding box center [720, 221] width 67 height 22
type input "60.04"
type input "15.41"
click at [198, 349] on input "text" at bounding box center [224, 360] width 175 height 22
type input "STD"
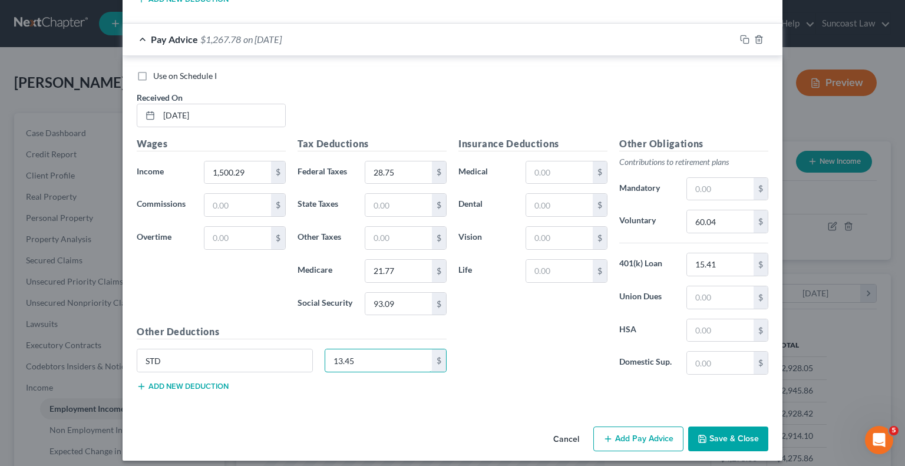
type input "13.45"
click at [570, 161] on input "text" at bounding box center [559, 172] width 67 height 22
type input "2.86"
type input "0.48"
click at [236, 164] on input "1,500.29" at bounding box center [237, 172] width 67 height 22
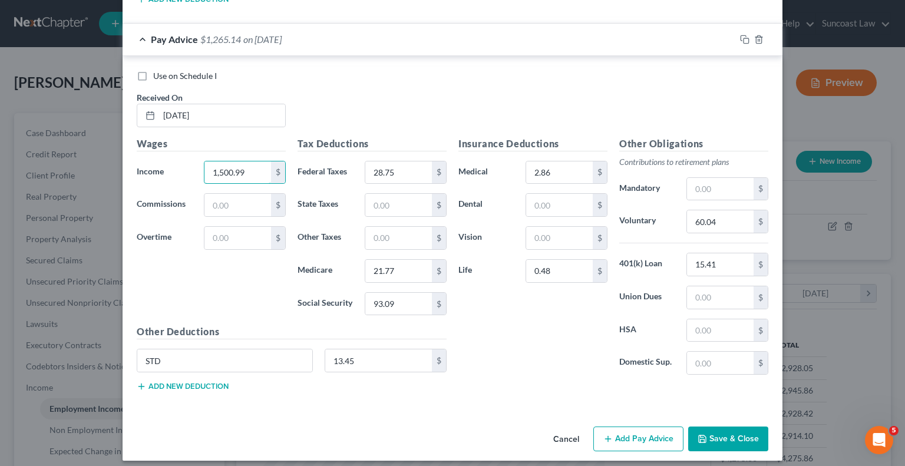
type input "1,500.99"
click at [710, 430] on button "Save & Close" at bounding box center [728, 438] width 80 height 25
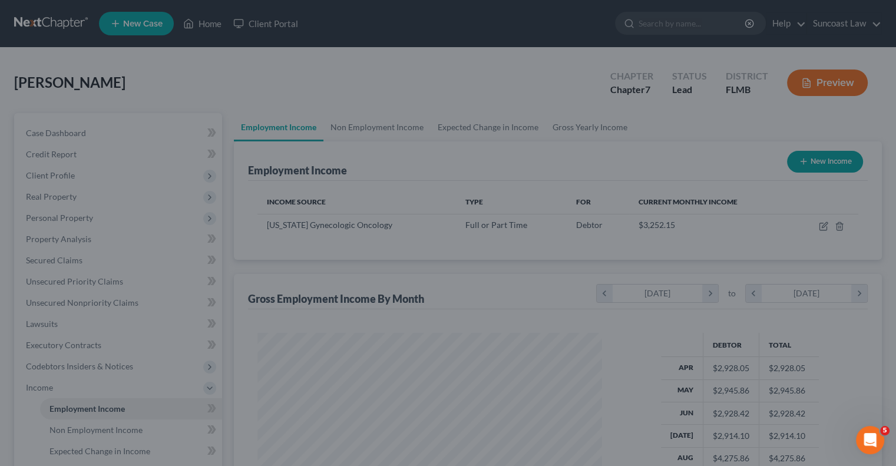
scroll to position [588662, 588508]
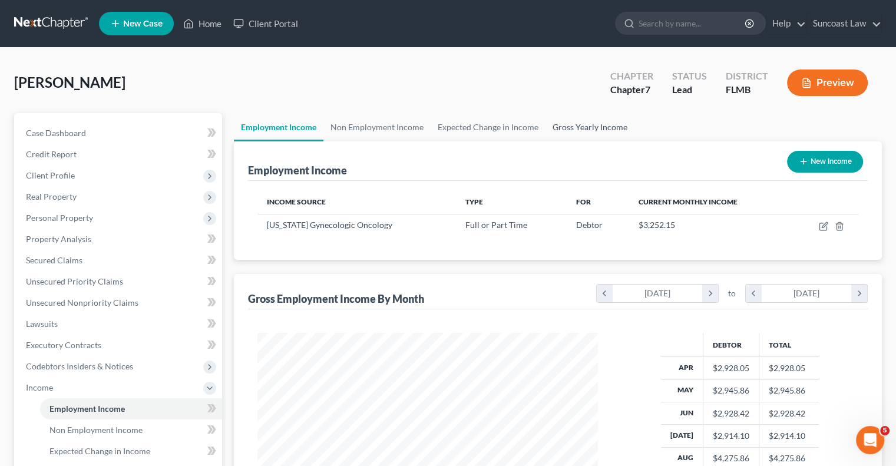
click at [585, 117] on link "Gross Yearly Income" at bounding box center [589, 127] width 89 height 28
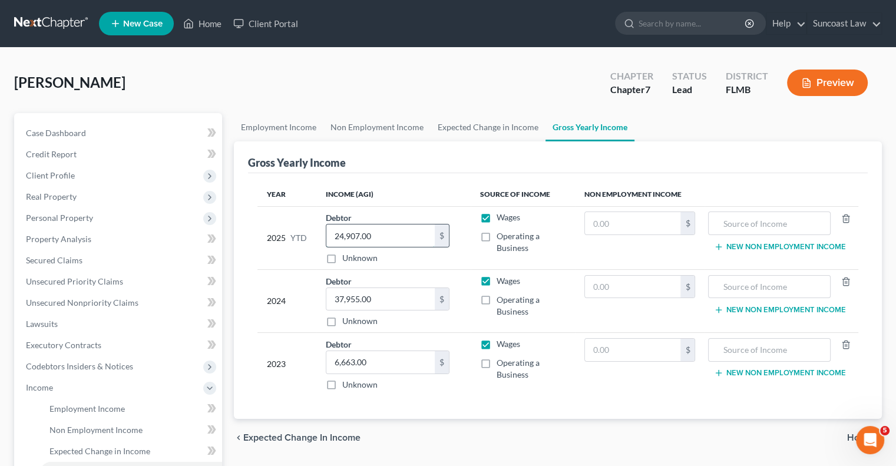
click at [405, 233] on input "24,907.00" at bounding box center [380, 235] width 108 height 22
type input "29,292"
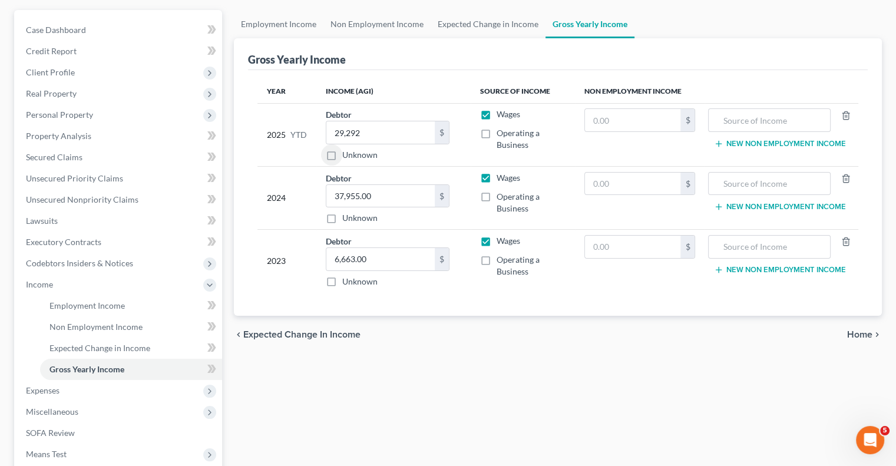
scroll to position [236, 0]
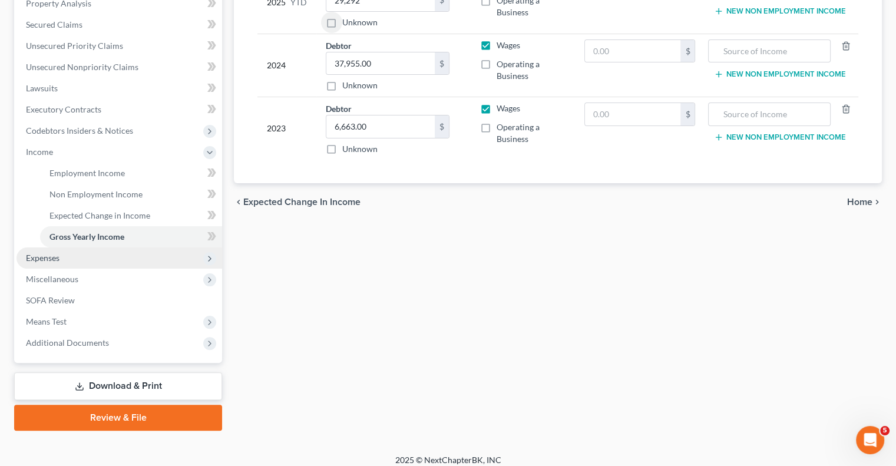
click at [61, 261] on span "Expenses" at bounding box center [119, 257] width 206 height 21
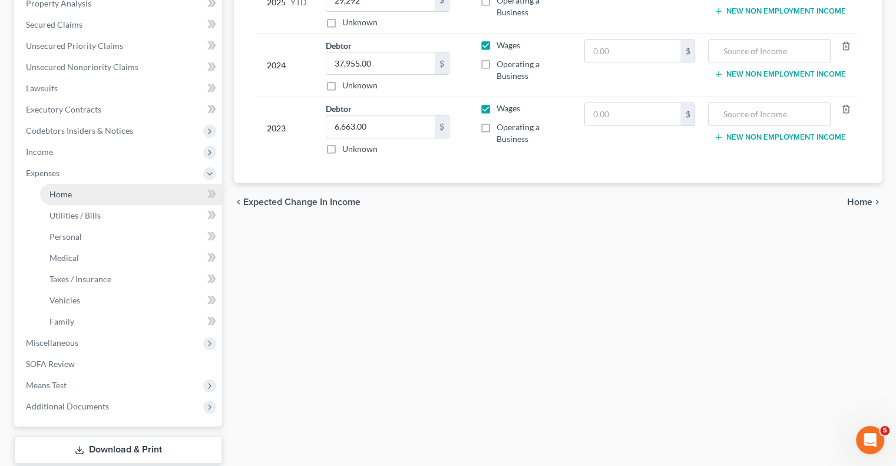
click at [67, 188] on link "Home" at bounding box center [131, 194] width 182 height 21
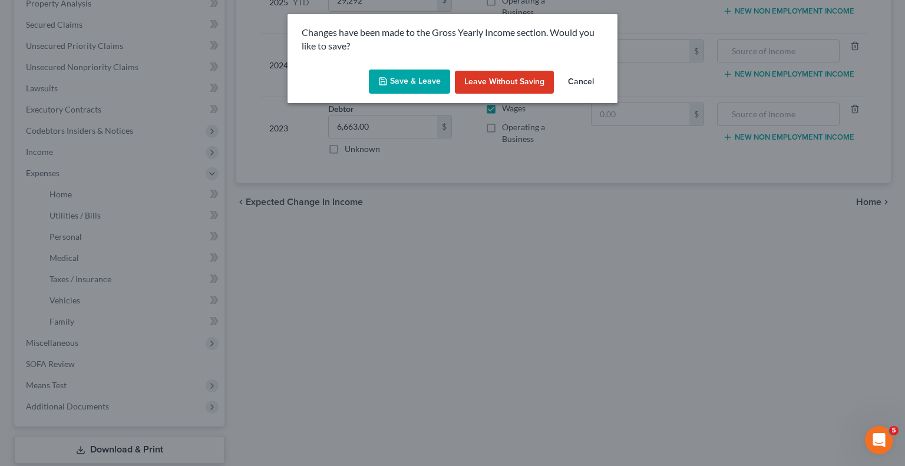
click at [393, 87] on button "Save & Leave" at bounding box center [409, 81] width 81 height 25
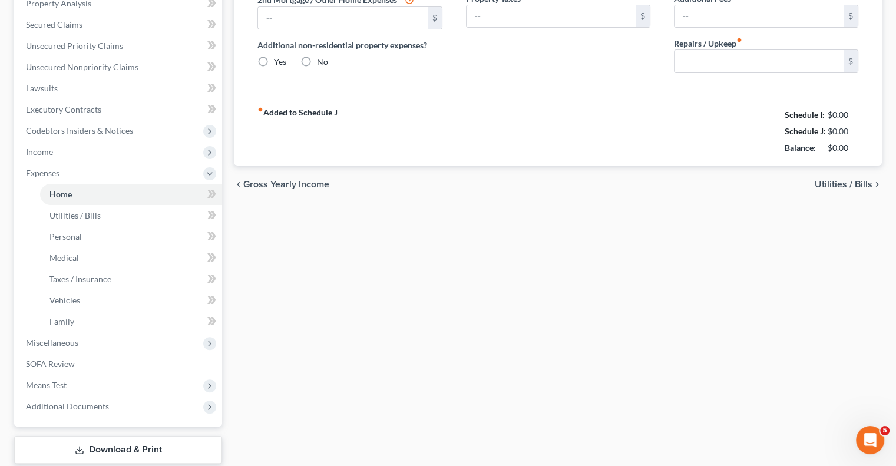
type input "2,800.00"
type input "0.00"
radio input "true"
type input "0.00"
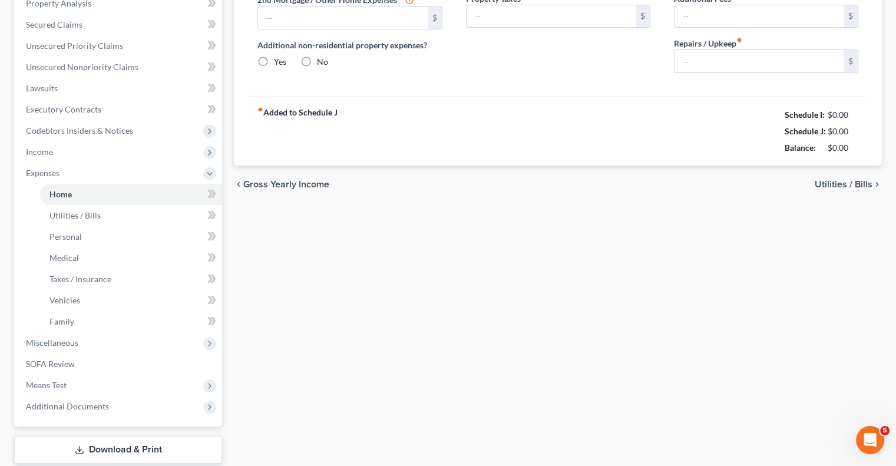
type input "0.00"
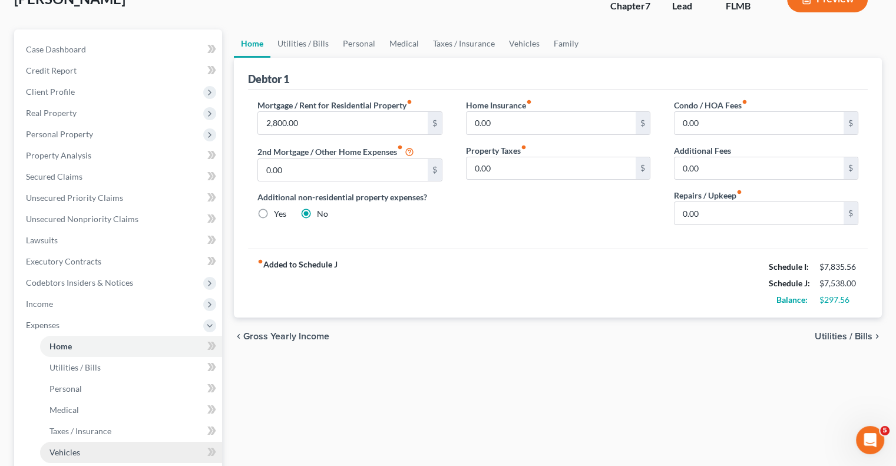
scroll to position [236, 0]
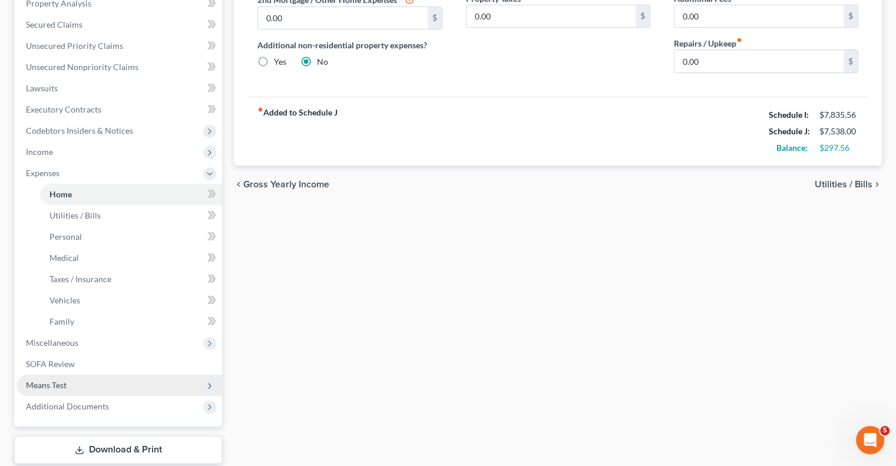
click at [53, 382] on span "Means Test" at bounding box center [46, 385] width 41 height 10
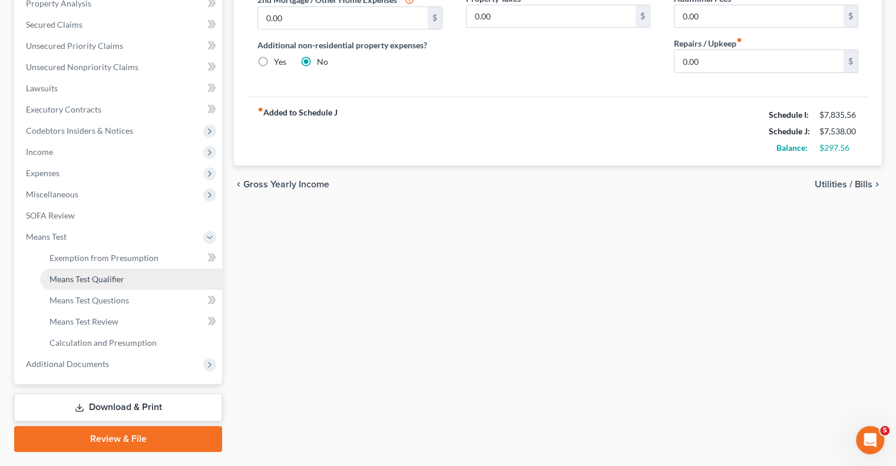
click at [95, 282] on span "Means Test Qualifier" at bounding box center [86, 279] width 75 height 10
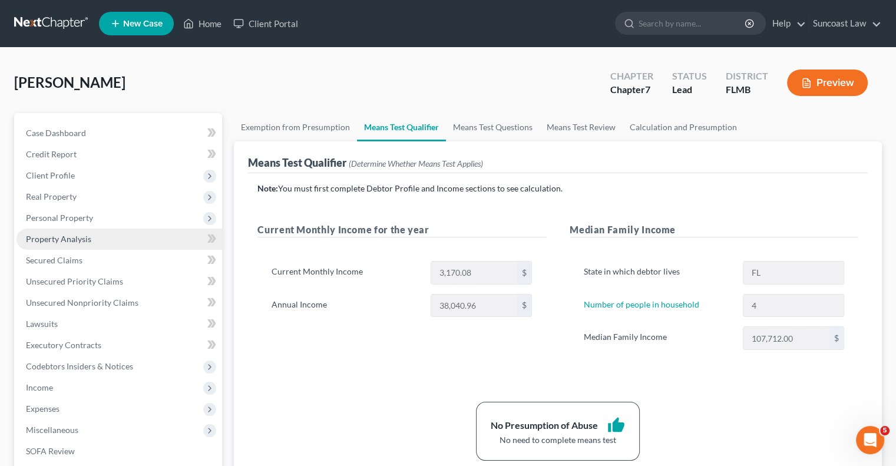
drag, startPoint x: 67, startPoint y: 242, endPoint x: 65, endPoint y: 235, distance: 7.2
click at [66, 242] on span "Property Analysis" at bounding box center [58, 239] width 65 height 10
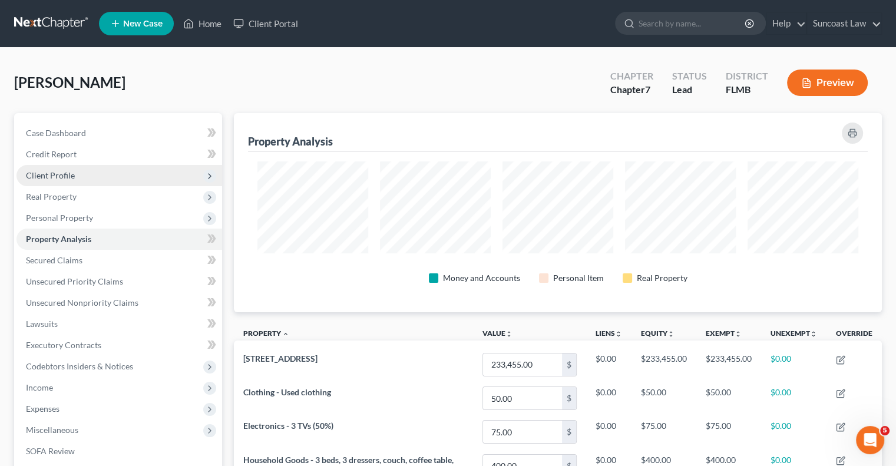
click at [62, 176] on span "Client Profile" at bounding box center [50, 175] width 49 height 10
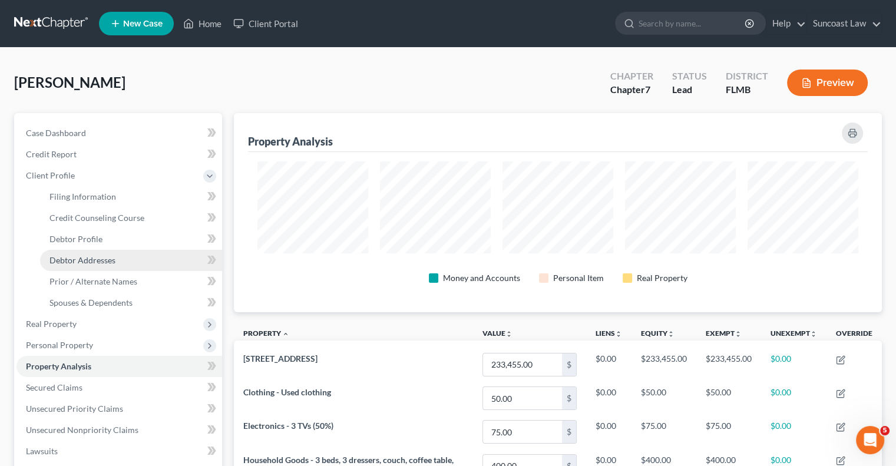
click at [105, 260] on span "Debtor Addresses" at bounding box center [82, 260] width 66 height 10
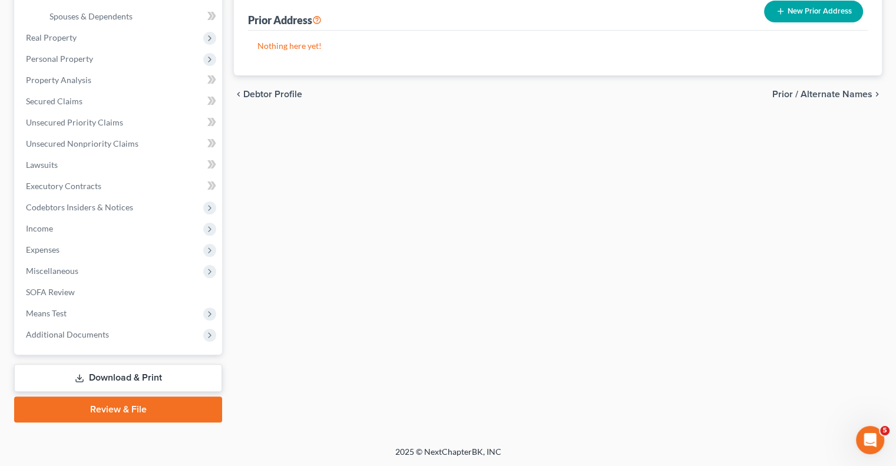
drag, startPoint x: 155, startPoint y: 376, endPoint x: 161, endPoint y: 379, distance: 6.3
click at [155, 376] on link "Download & Print" at bounding box center [118, 378] width 208 height 28
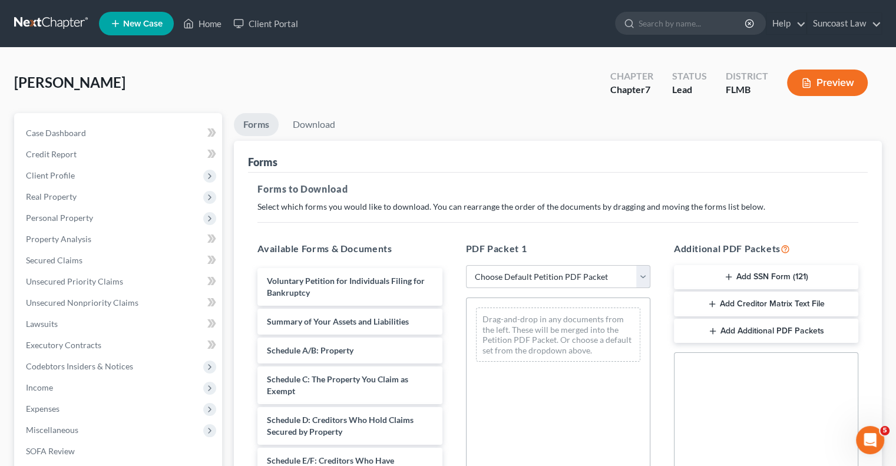
click at [518, 271] on select "Choose Default Petition PDF Packet Complete Bankruptcy Petition (all forms and …" at bounding box center [558, 277] width 184 height 24
select select "0"
click at [466, 265] on select "Choose Default Petition PDF Packet Complete Bankruptcy Petition (all forms and …" at bounding box center [558, 277] width 184 height 24
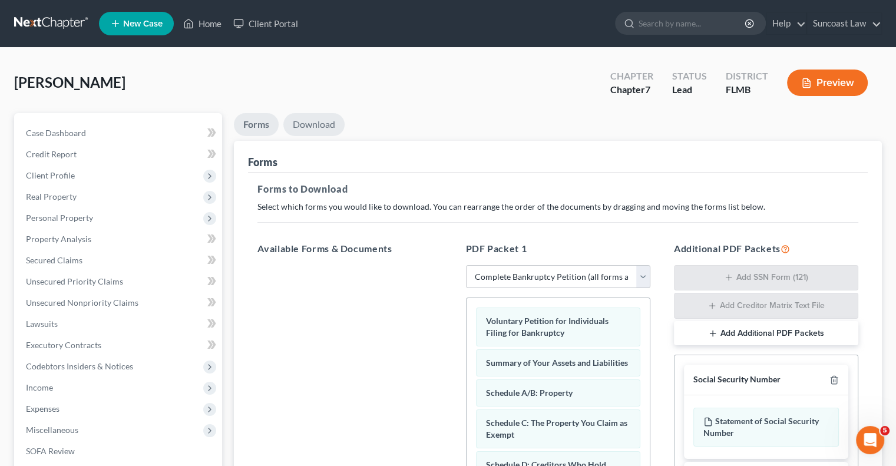
click at [328, 127] on link "Download" at bounding box center [313, 124] width 61 height 23
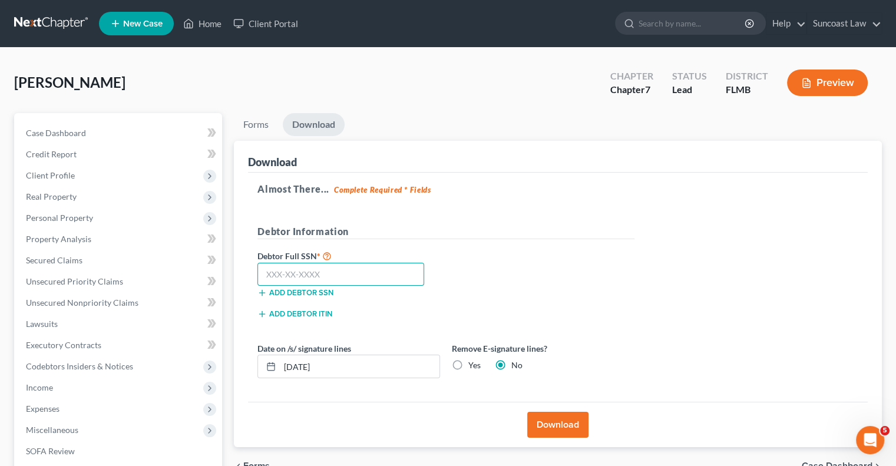
click at [280, 271] on input "text" at bounding box center [340, 275] width 167 height 24
type input "595-24-3788"
drag, startPoint x: 356, startPoint y: 367, endPoint x: 299, endPoint y: 367, distance: 57.7
click at [299, 367] on input "10/15/2025" at bounding box center [360, 366] width 160 height 22
type input "10/27/2025"
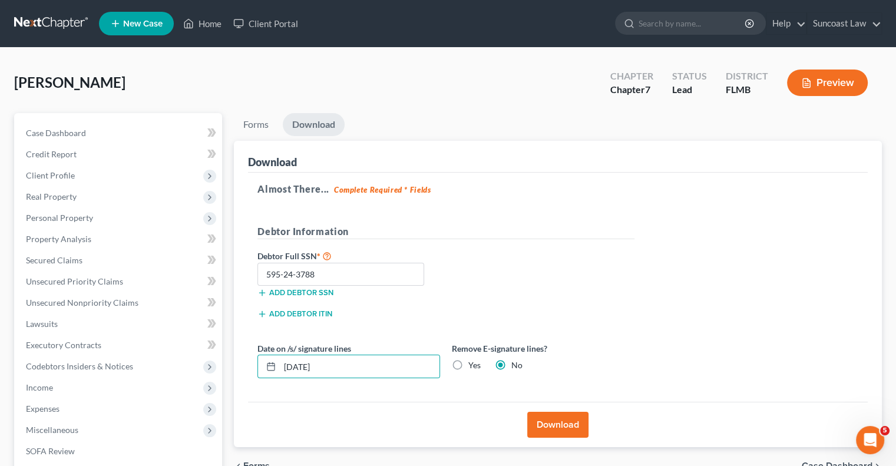
click at [468, 362] on label "Yes" at bounding box center [474, 365] width 12 height 12
click at [473, 362] on input "Yes" at bounding box center [477, 363] width 8 height 8
radio input "true"
radio input "false"
click at [568, 423] on button "Download" at bounding box center [557, 425] width 61 height 26
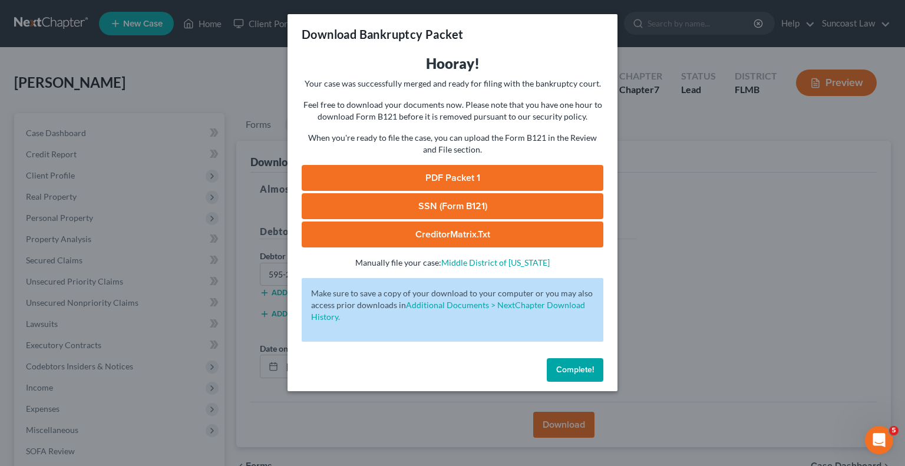
click at [498, 204] on link "SSN (Form B121)" at bounding box center [453, 206] width 302 height 26
click at [542, 181] on link "PDF Packet 1" at bounding box center [453, 178] width 302 height 26
click at [568, 371] on span "Complete!" at bounding box center [575, 370] width 38 height 10
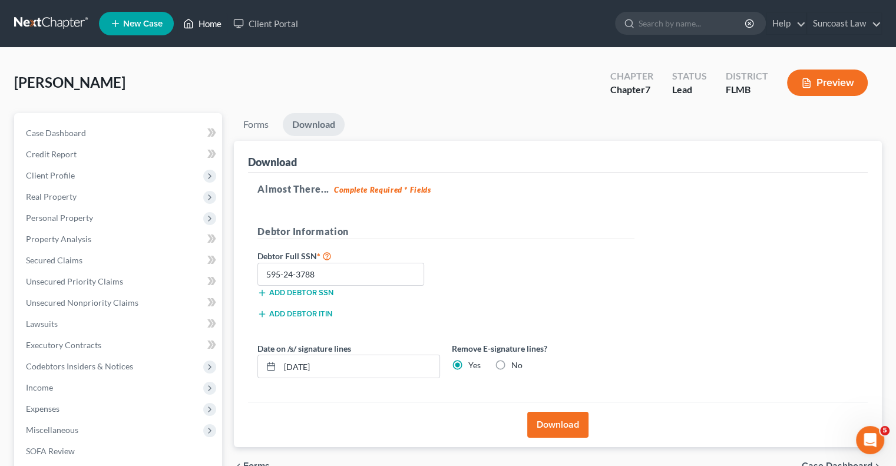
click at [210, 23] on link "Home" at bounding box center [202, 23] width 50 height 21
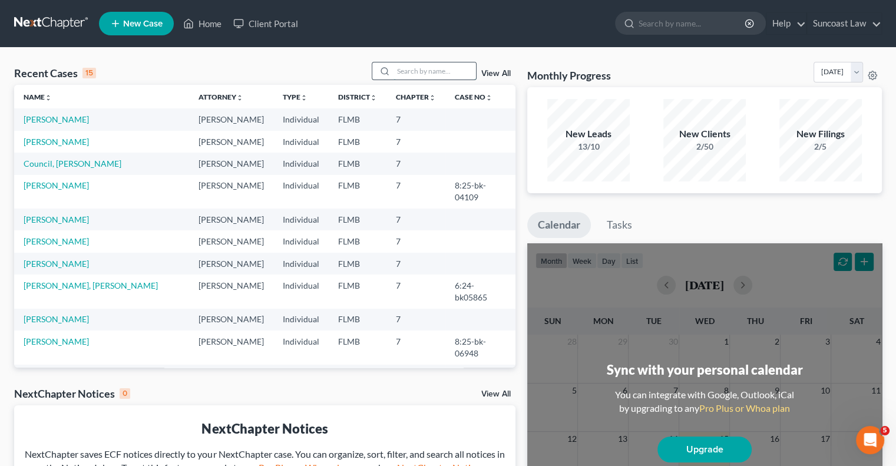
click at [422, 68] on input "search" at bounding box center [434, 70] width 82 height 17
type input "victor"
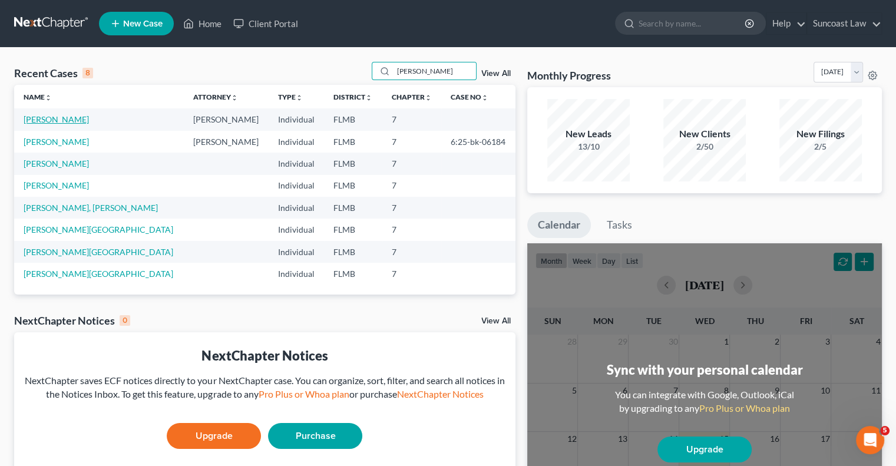
click at [59, 120] on link "[PERSON_NAME]" at bounding box center [56, 119] width 65 height 10
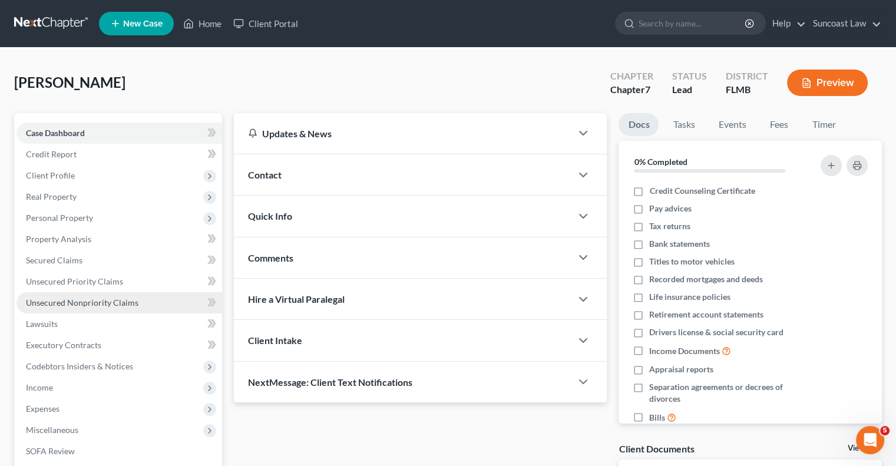
click at [108, 301] on span "Unsecured Nonpriority Claims" at bounding box center [82, 302] width 112 height 10
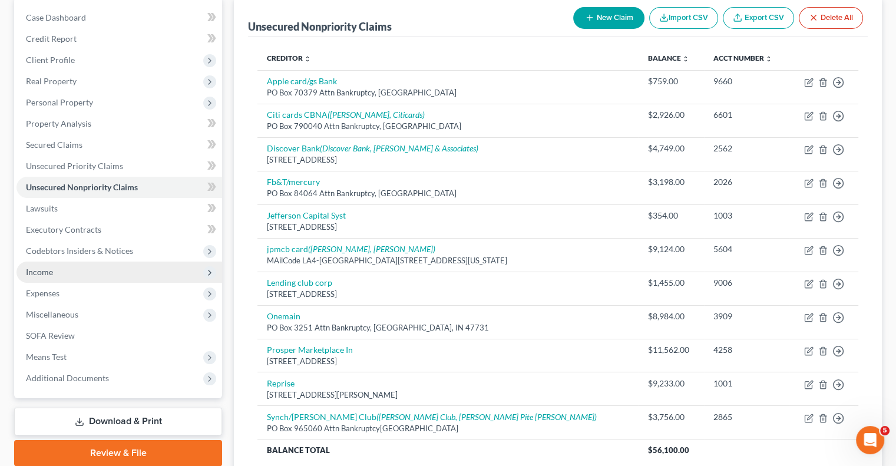
scroll to position [214, 0]
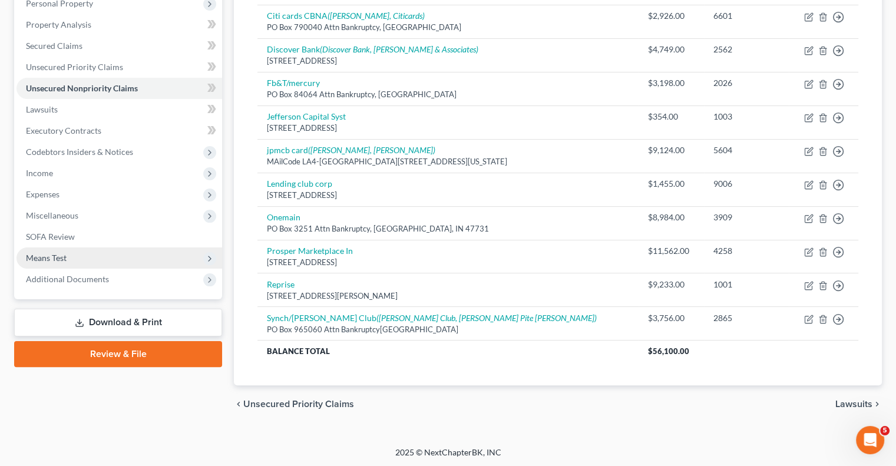
click at [82, 260] on span "Means Test" at bounding box center [119, 257] width 206 height 21
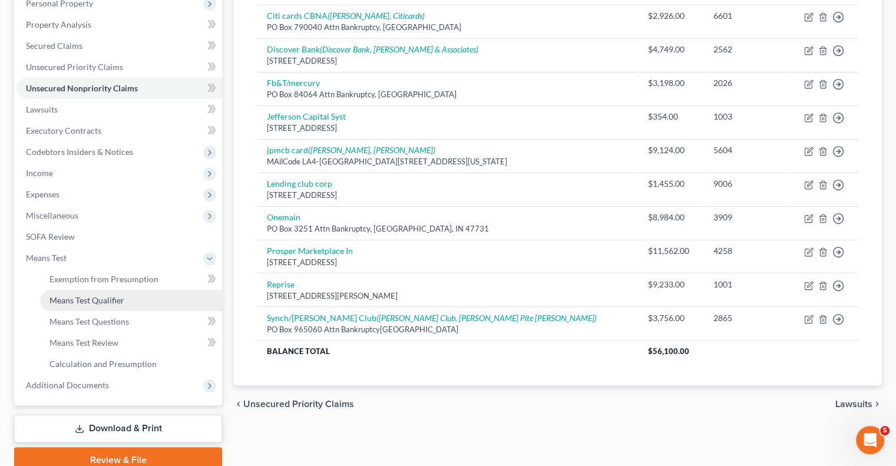
click at [122, 300] on span "Means Test Qualifier" at bounding box center [86, 300] width 75 height 10
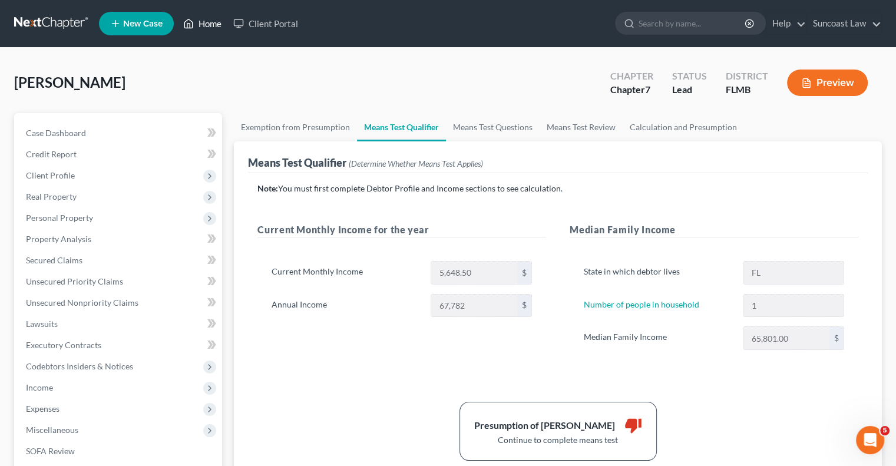
click at [208, 22] on link "Home" at bounding box center [202, 23] width 50 height 21
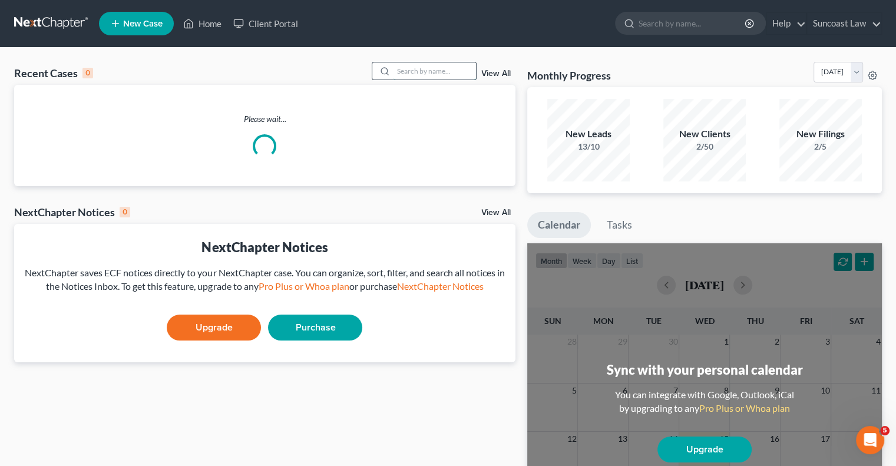
click at [404, 72] on input "search" at bounding box center [434, 70] width 82 height 17
type input "megh"
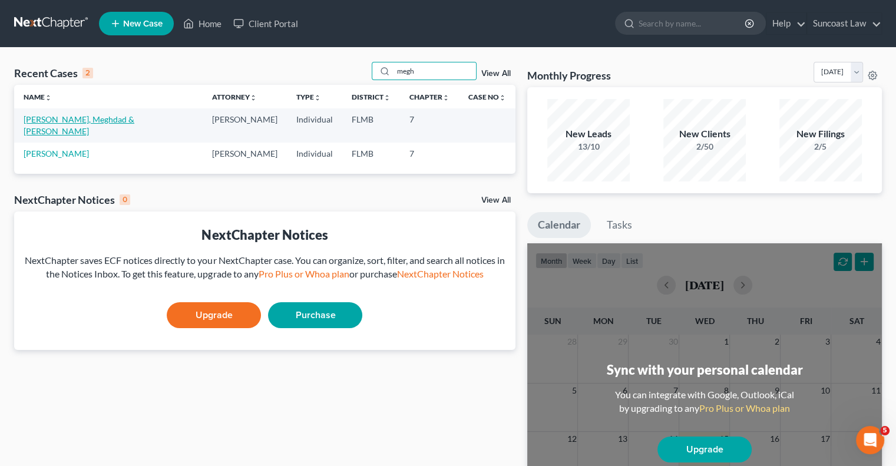
click at [69, 120] on link "[PERSON_NAME], Meghdad & [PERSON_NAME]" at bounding box center [79, 125] width 111 height 22
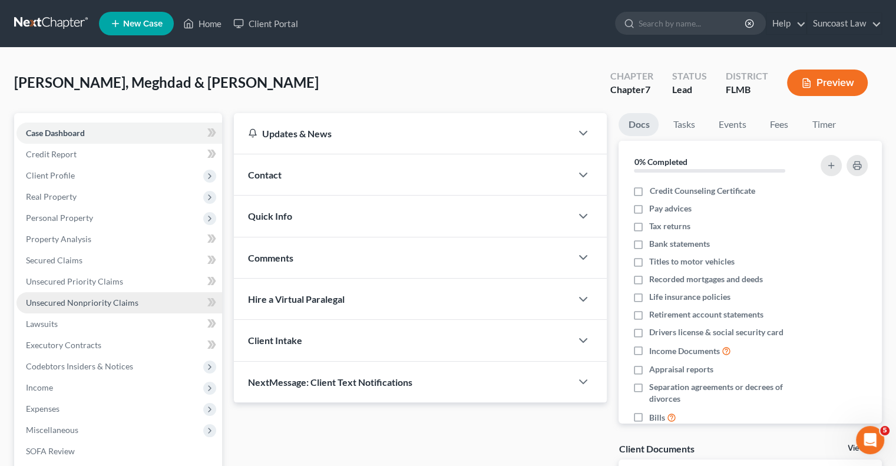
click at [136, 299] on link "Unsecured Nonpriority Claims" at bounding box center [119, 302] width 206 height 21
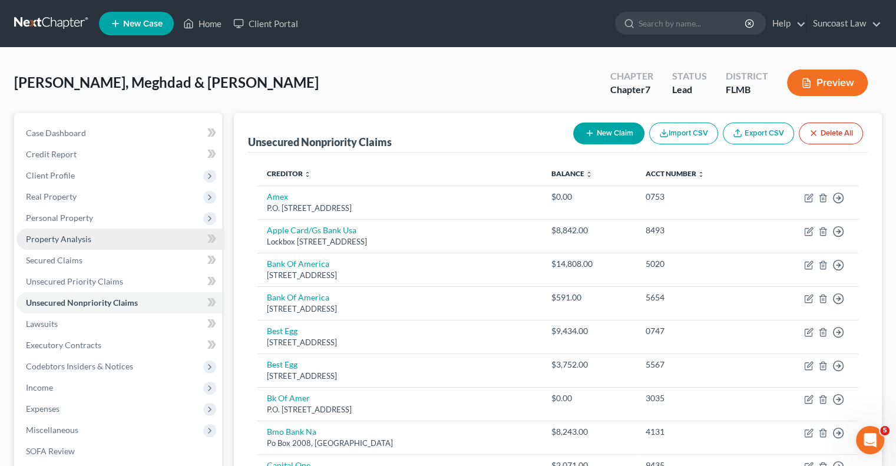
click at [107, 233] on link "Property Analysis" at bounding box center [119, 238] width 206 height 21
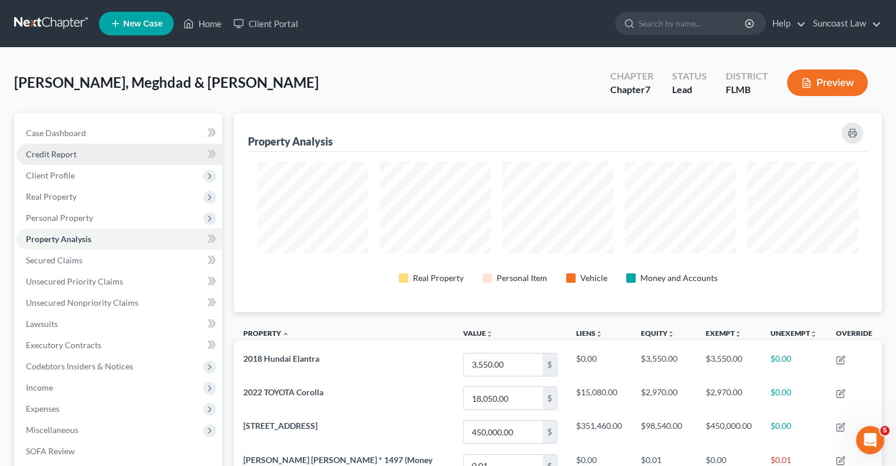
click at [84, 150] on link "Credit Report" at bounding box center [119, 154] width 206 height 21
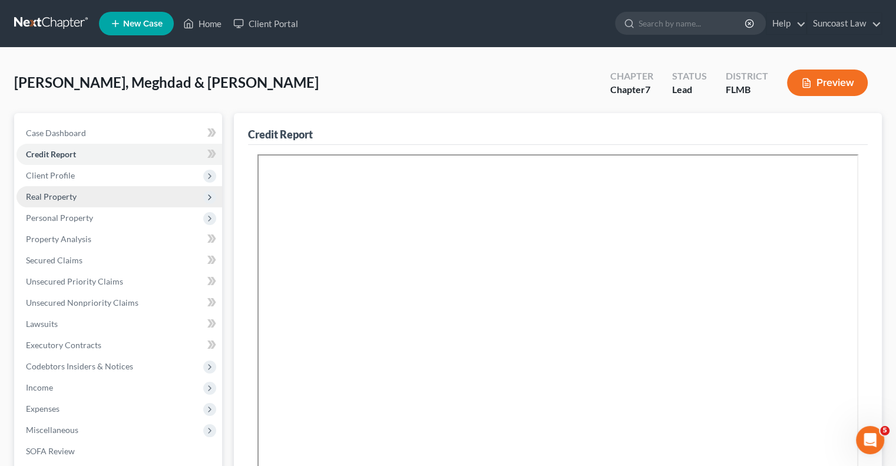
click at [75, 186] on span "Real Property" at bounding box center [119, 196] width 206 height 21
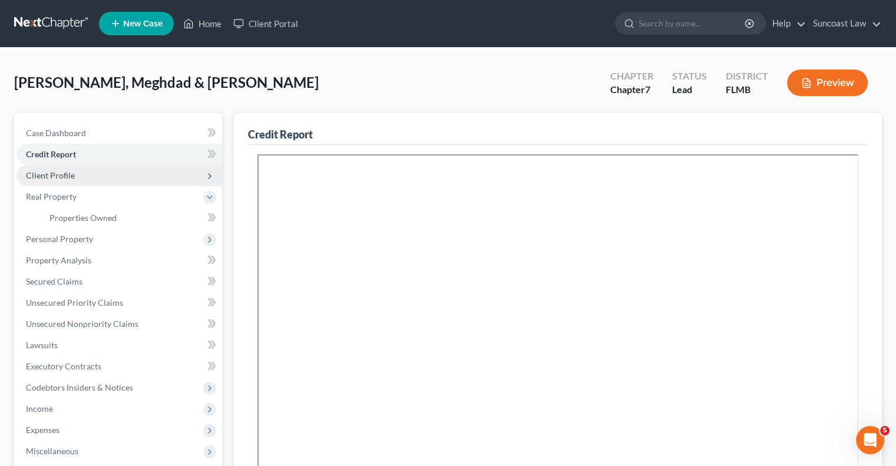
click at [69, 176] on span "Client Profile" at bounding box center [50, 175] width 49 height 10
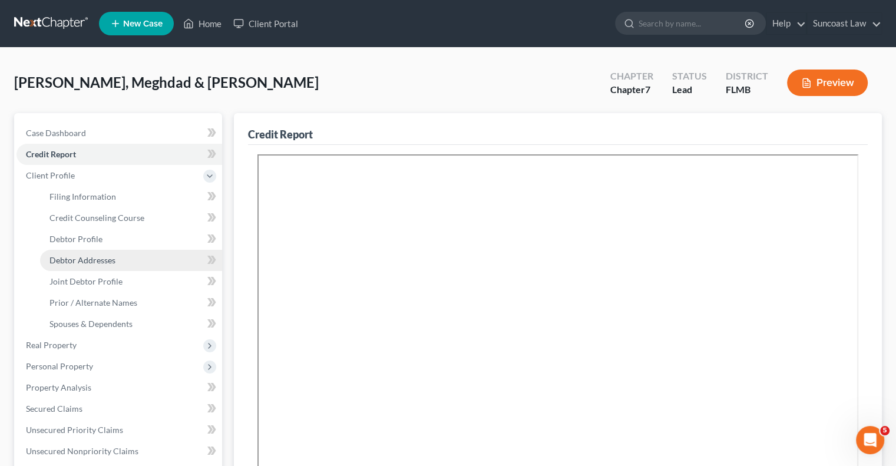
click at [113, 256] on span "Debtor Addresses" at bounding box center [82, 260] width 66 height 10
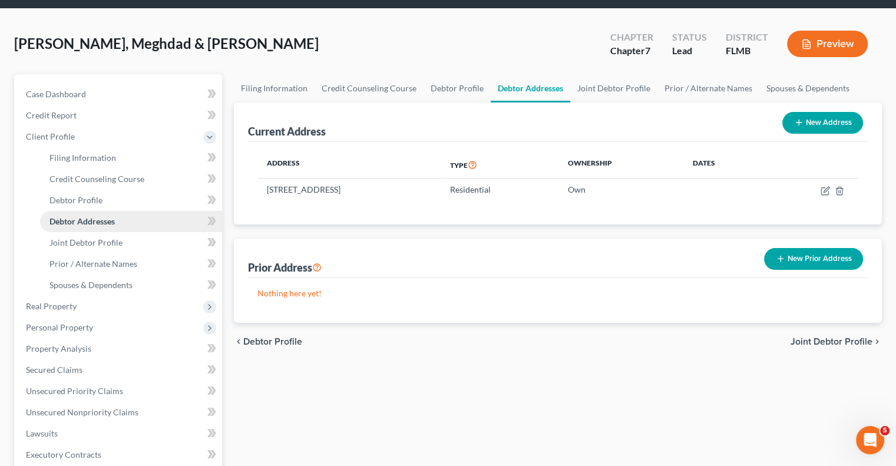
scroll to position [59, 0]
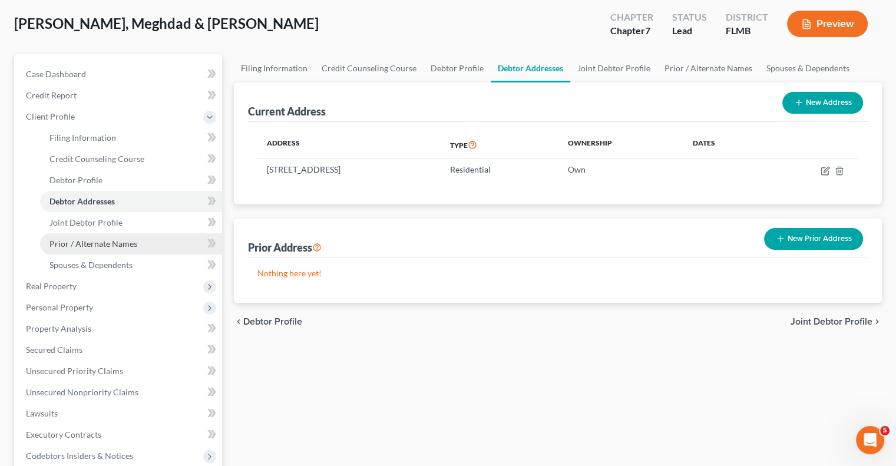
click at [131, 246] on span "Prior / Alternate Names" at bounding box center [93, 243] width 88 height 10
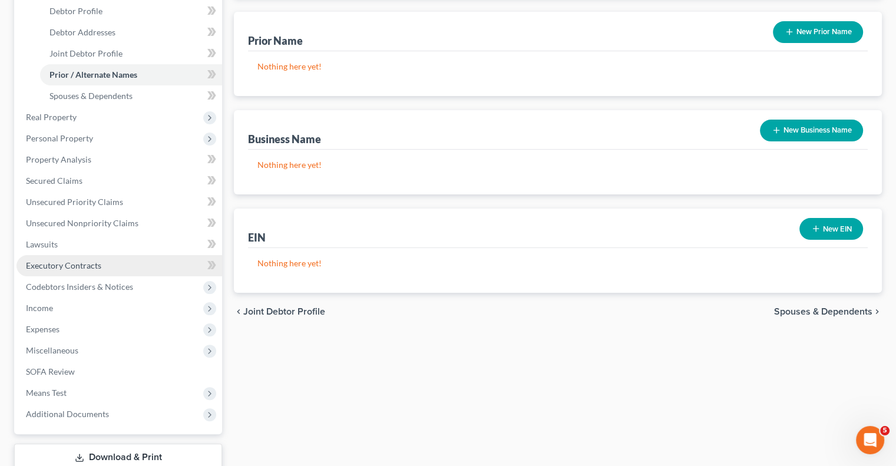
scroll to position [236, 0]
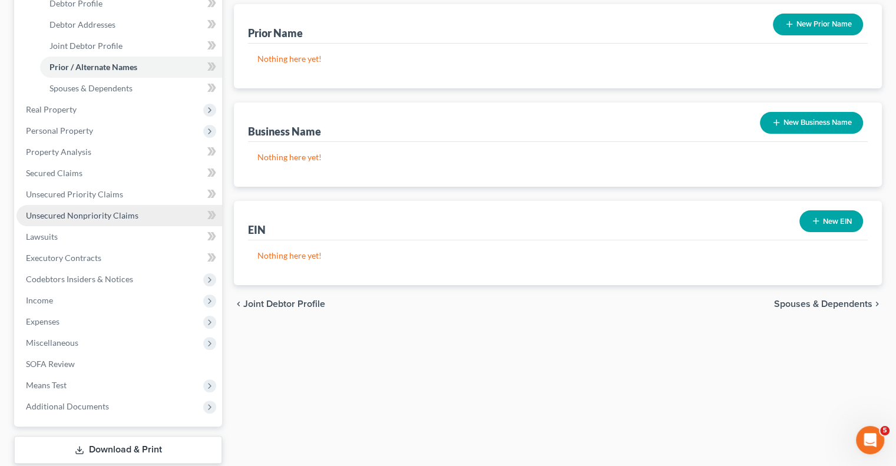
click at [92, 213] on span "Unsecured Nonpriority Claims" at bounding box center [82, 215] width 112 height 10
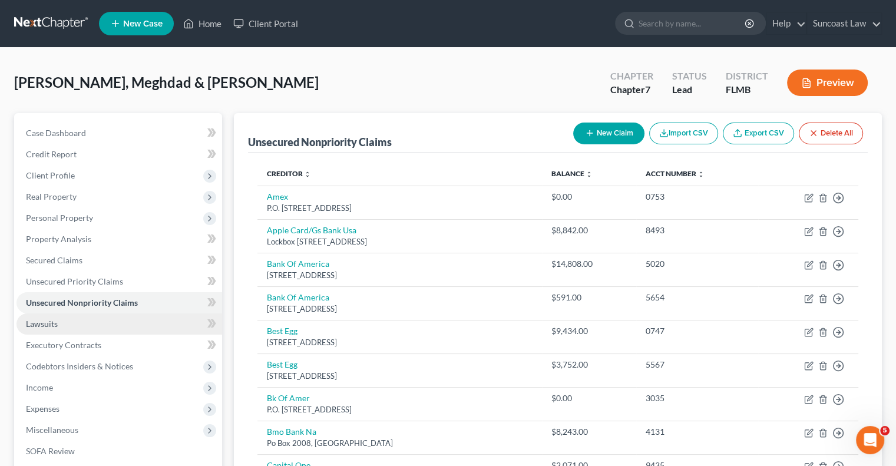
click at [38, 317] on link "Lawsuits" at bounding box center [119, 323] width 206 height 21
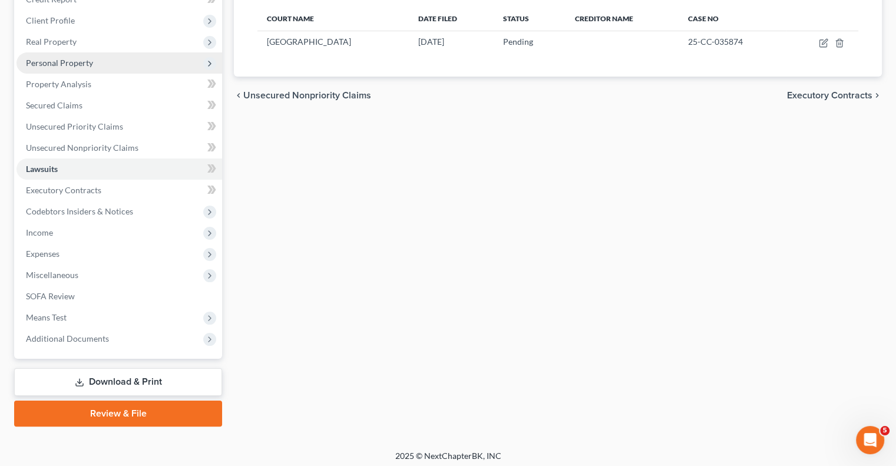
scroll to position [159, 0]
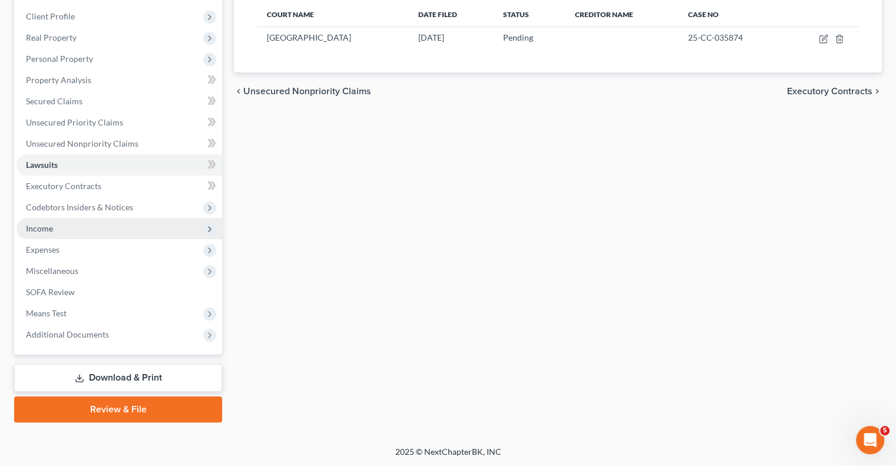
click at [67, 226] on span "Income" at bounding box center [119, 228] width 206 height 21
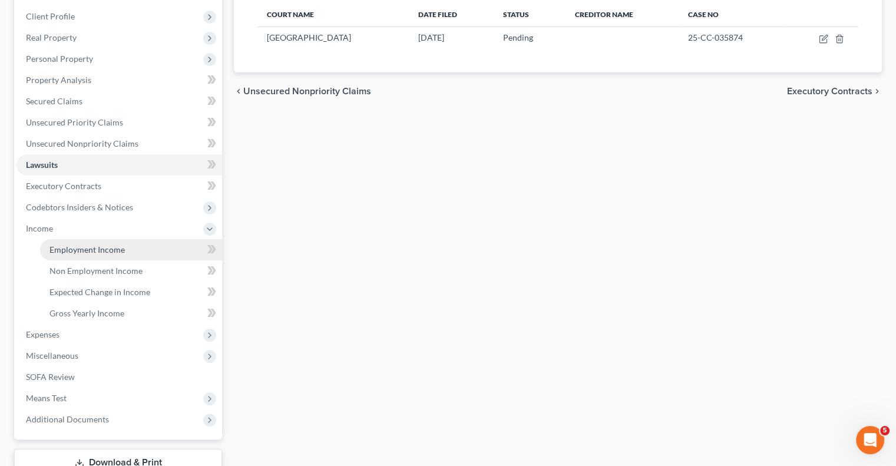
click at [112, 248] on span "Employment Income" at bounding box center [86, 249] width 75 height 10
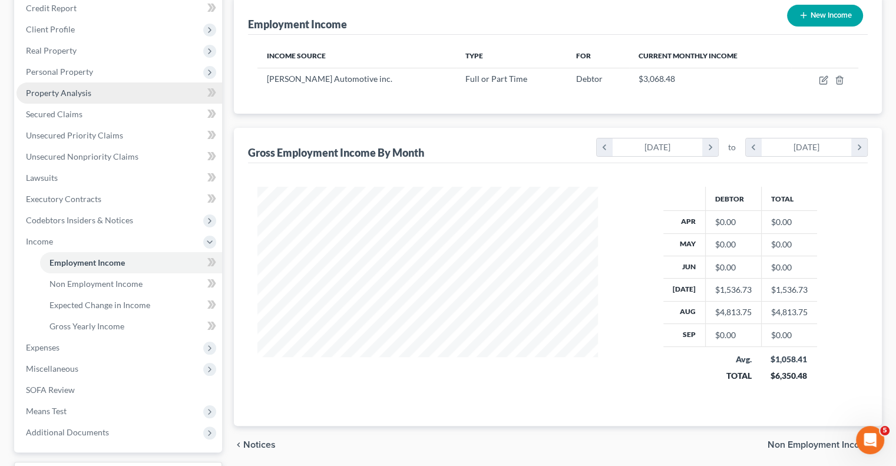
scroll to position [177, 0]
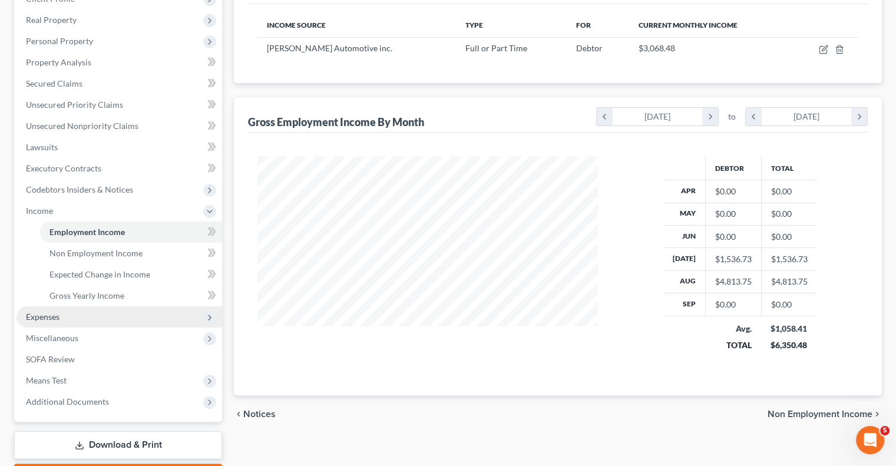
click at [47, 317] on span "Expenses" at bounding box center [43, 317] width 34 height 10
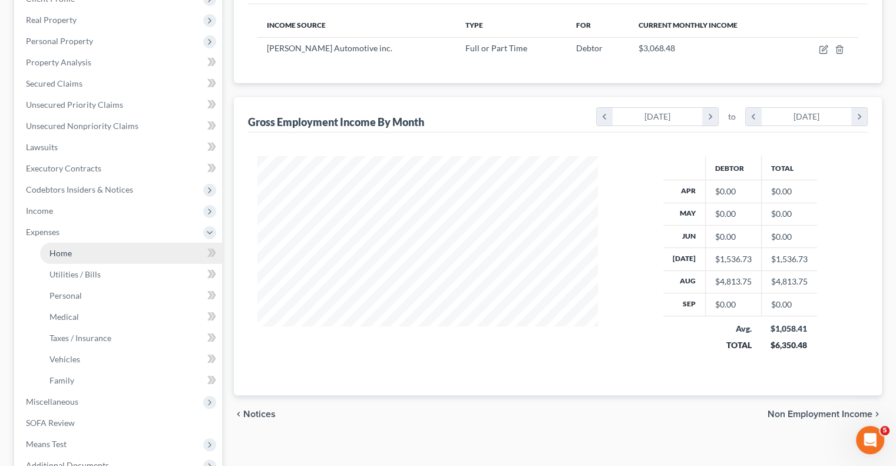
click at [67, 252] on span "Home" at bounding box center [60, 253] width 22 height 10
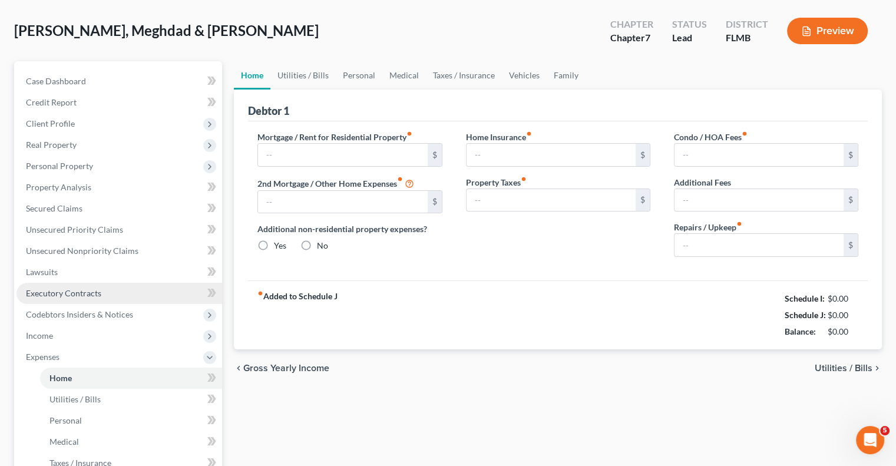
type input "2,800.00"
type input "0.00"
radio input "true"
type input "0.00"
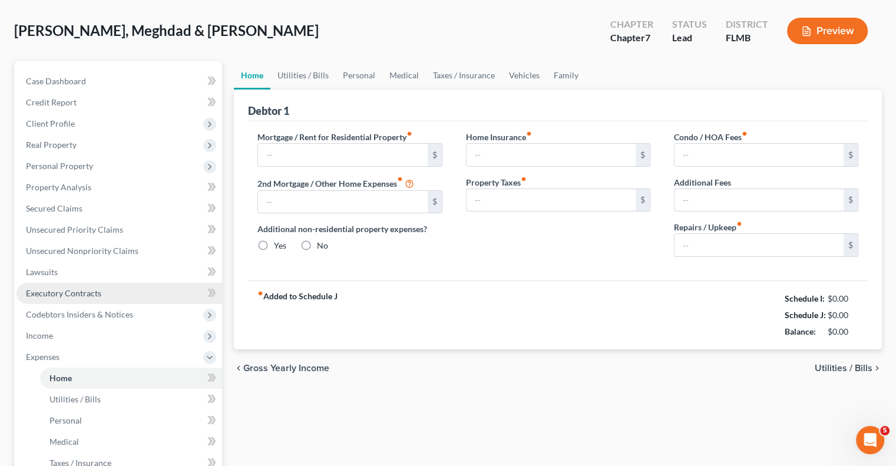
type input "0.00"
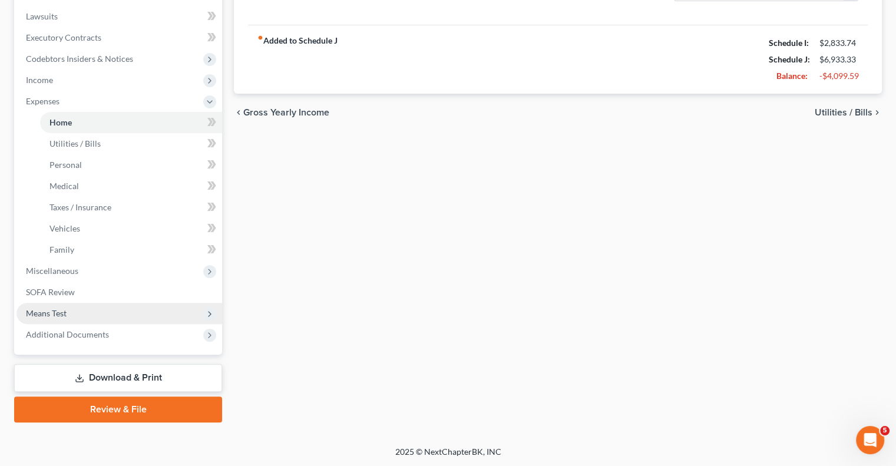
click at [66, 313] on span "Means Test" at bounding box center [46, 313] width 41 height 10
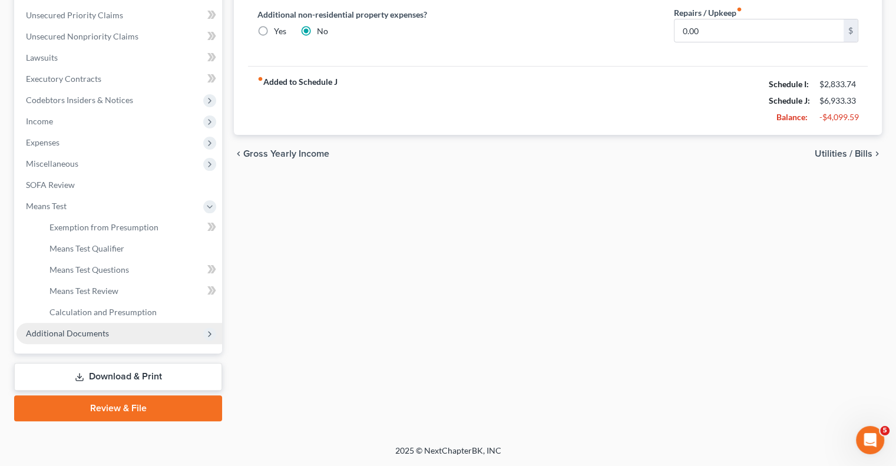
scroll to position [265, 0]
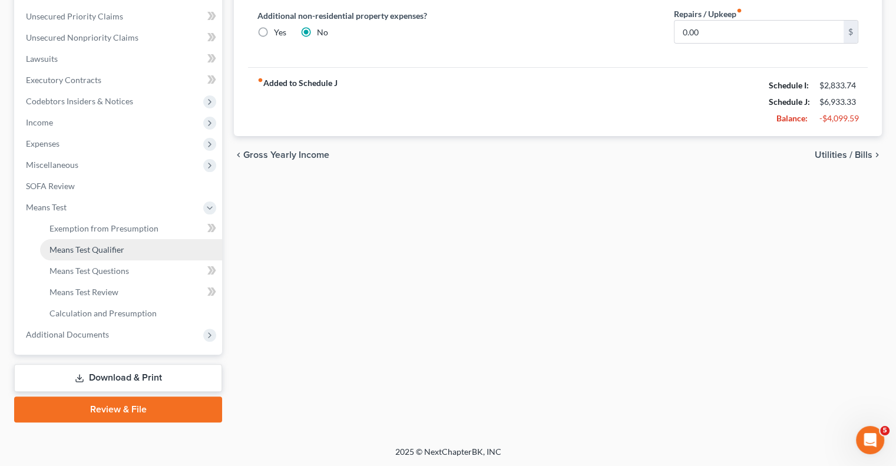
click at [86, 249] on span "Means Test Qualifier" at bounding box center [86, 249] width 75 height 10
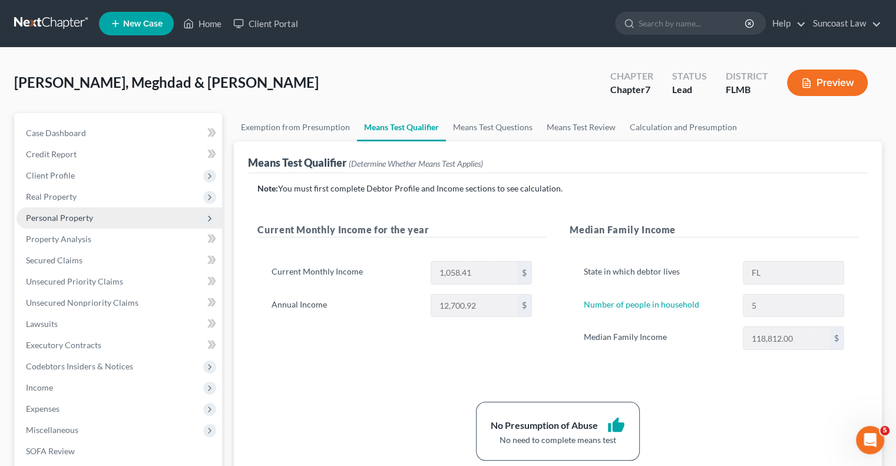
click at [70, 218] on span "Personal Property" at bounding box center [59, 218] width 67 height 10
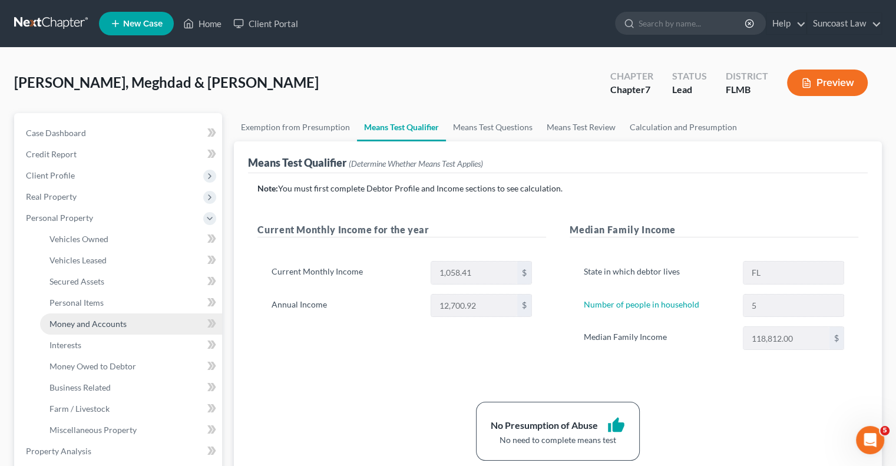
click at [106, 329] on link "Money and Accounts" at bounding box center [131, 323] width 182 height 21
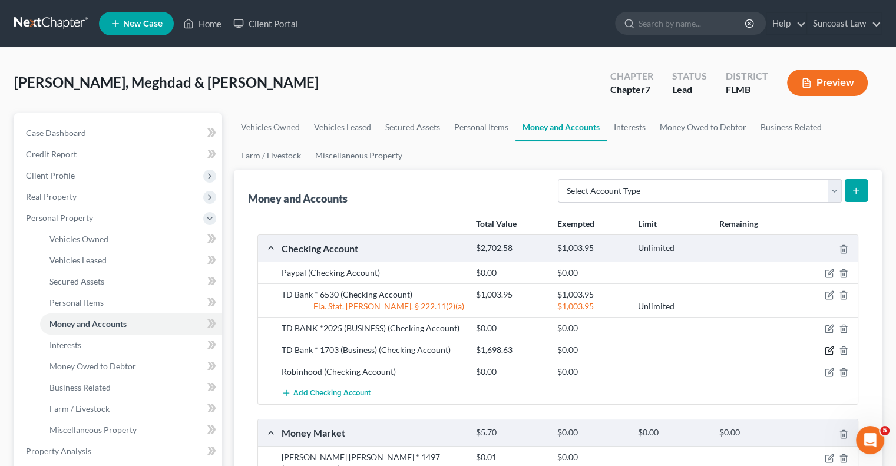
click at [830, 347] on icon "button" at bounding box center [828, 350] width 9 height 9
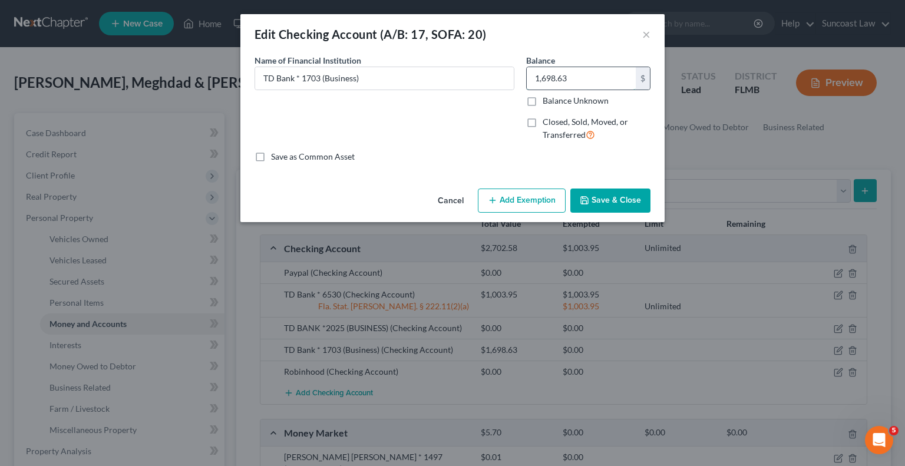
click at [585, 79] on input "1,698.63" at bounding box center [580, 78] width 109 height 22
type input "0"
click at [542, 124] on label "Closed, Sold, Moved, or Transferred" at bounding box center [596, 128] width 108 height 25
click at [547, 124] on input "Closed, Sold, Moved, or Transferred" at bounding box center [551, 120] width 8 height 8
checkbox input "true"
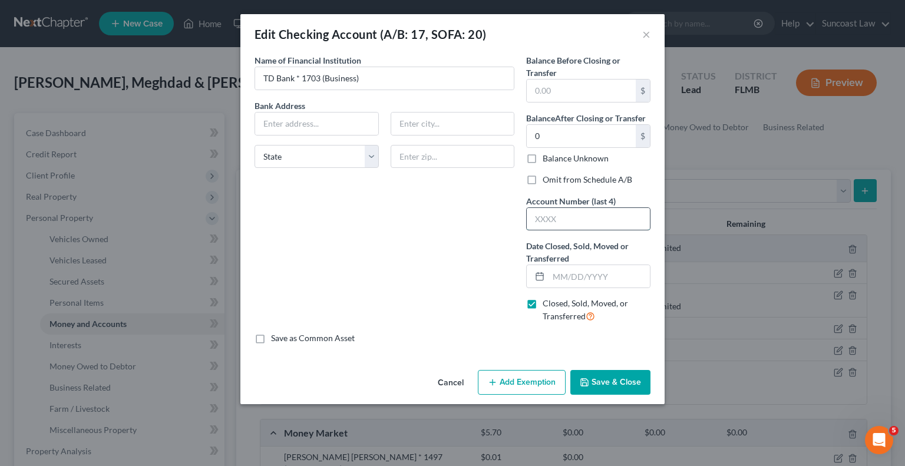
click at [580, 214] on input "text" at bounding box center [587, 219] width 123 height 22
type input "1703"
type input "08/06/2025"
click at [542, 177] on label "Omit from Schedule A/B" at bounding box center [587, 180] width 90 height 12
click at [547, 177] on input "Omit from Schedule A/B" at bounding box center [551, 178] width 8 height 8
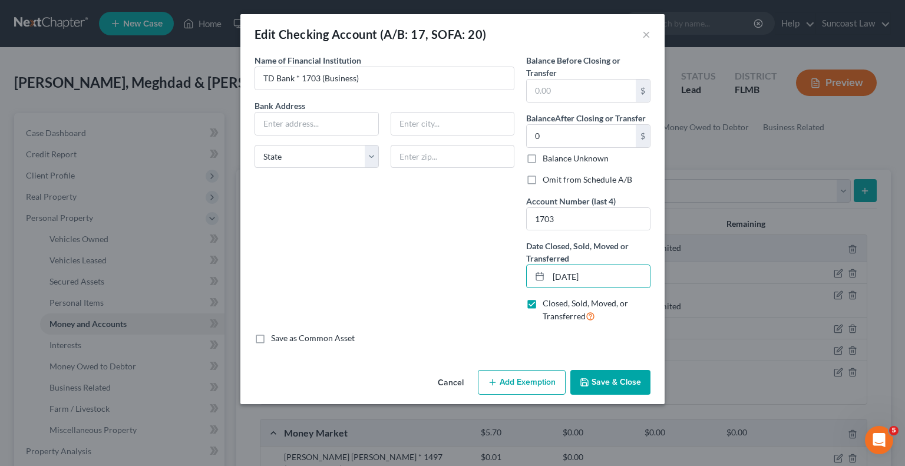
checkbox input "true"
click at [619, 380] on button "Save & Close" at bounding box center [610, 382] width 80 height 25
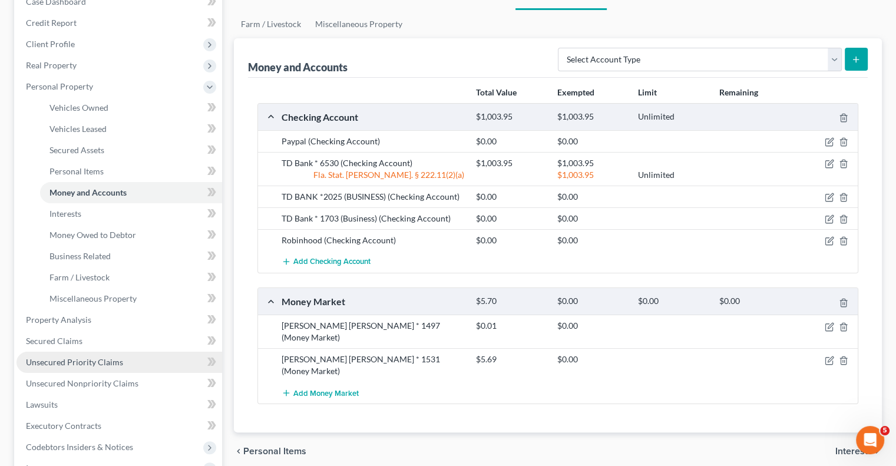
scroll to position [236, 0]
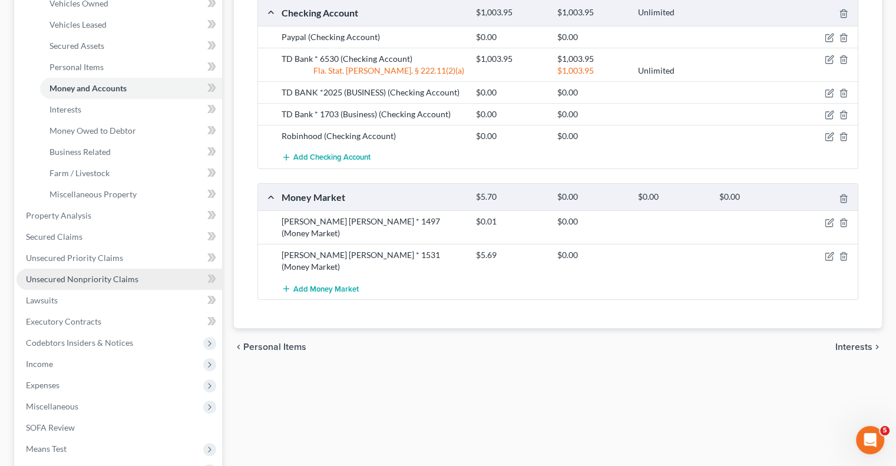
click at [94, 274] on span "Unsecured Nonpriority Claims" at bounding box center [82, 279] width 112 height 10
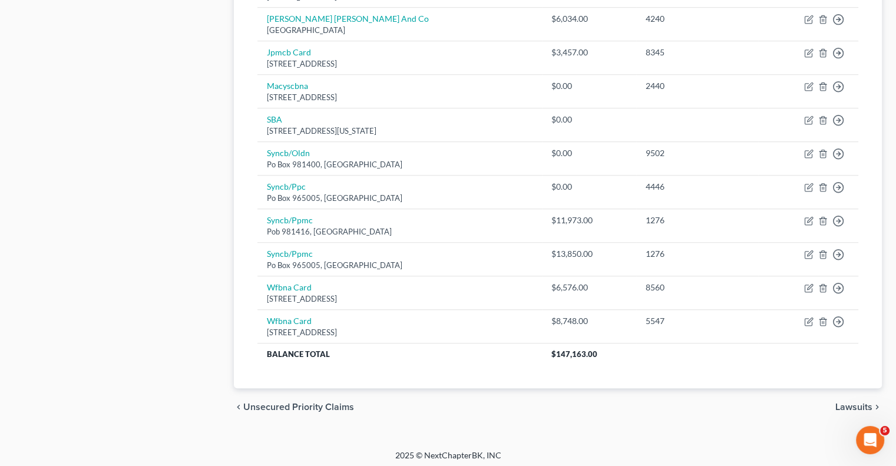
scroll to position [850, 0]
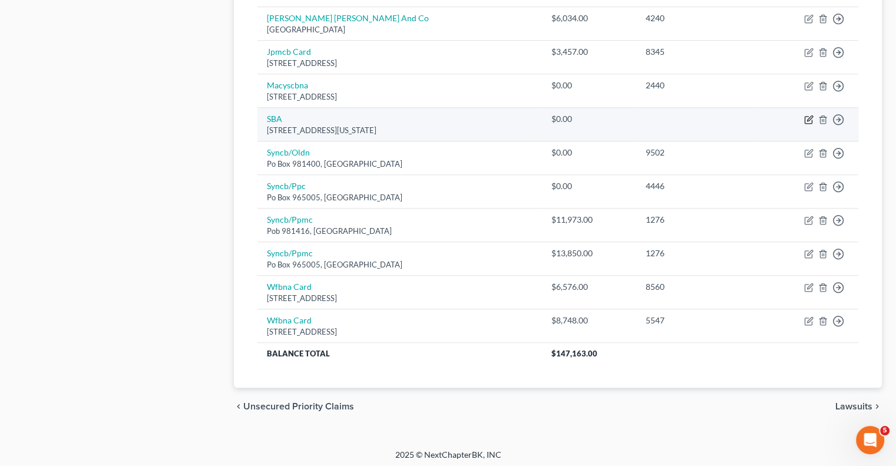
click at [805, 117] on icon "button" at bounding box center [808, 119] width 9 height 9
select select "8"
select select "2"
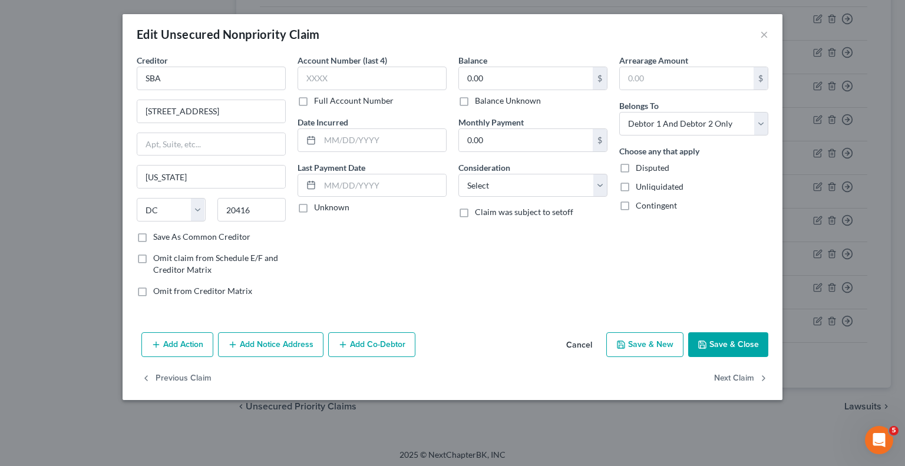
click at [314, 98] on label "Full Account Number" at bounding box center [353, 101] width 79 height 12
click at [319, 98] on input "Full Account Number" at bounding box center [323, 99] width 8 height 8
click at [363, 75] on input "text" at bounding box center [371, 79] width 149 height 24
type input "6170127910"
click at [526, 71] on input "0.00" at bounding box center [526, 78] width 134 height 22
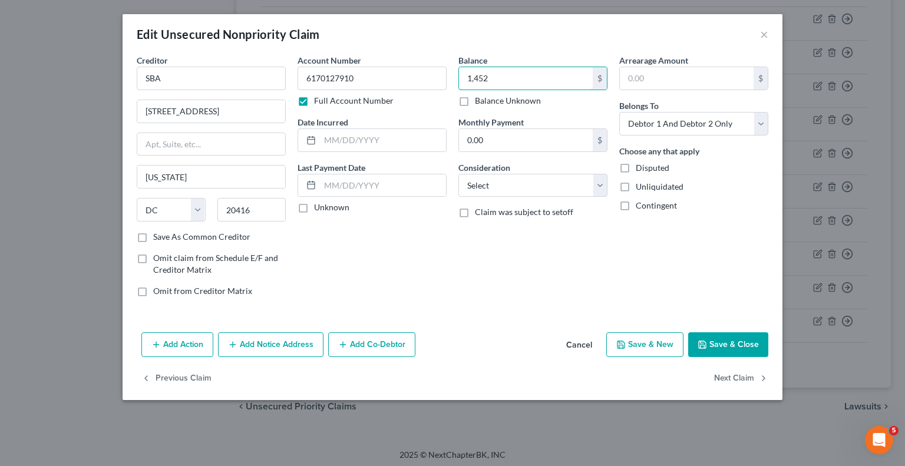
type input "1,452"
click at [728, 335] on button "Save & Close" at bounding box center [728, 344] width 80 height 25
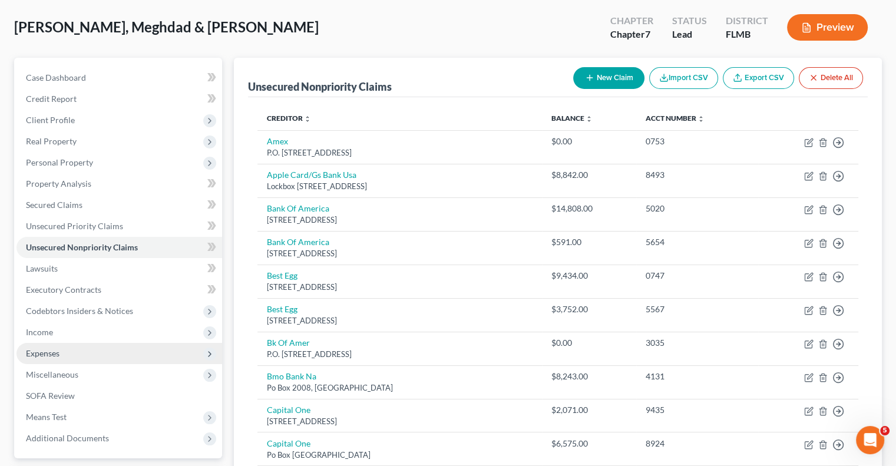
scroll to position [84, 0]
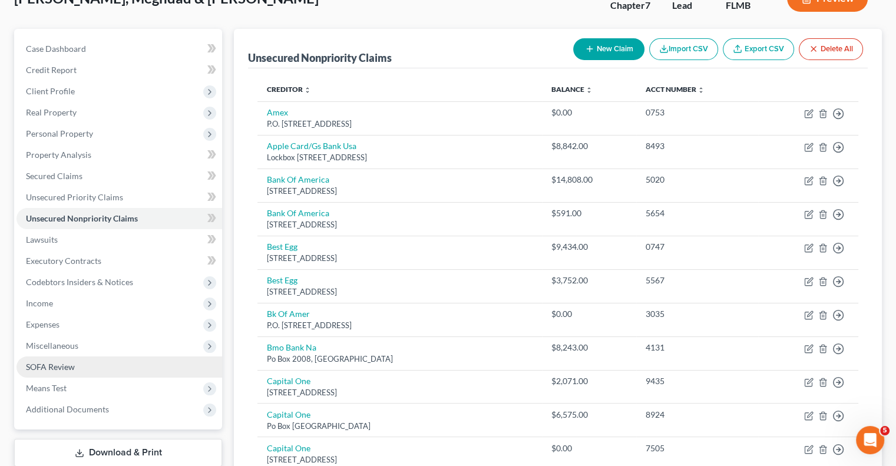
click at [52, 363] on span "SOFA Review" at bounding box center [50, 367] width 49 height 10
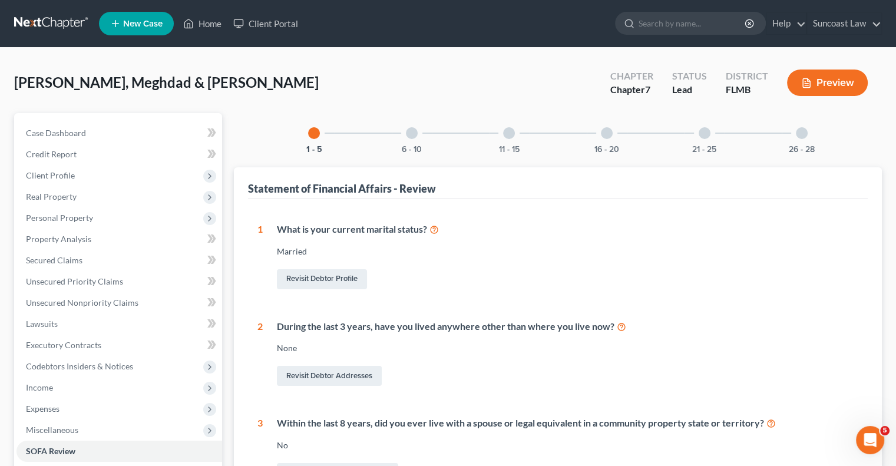
click at [800, 133] on div at bounding box center [802, 133] width 12 height 12
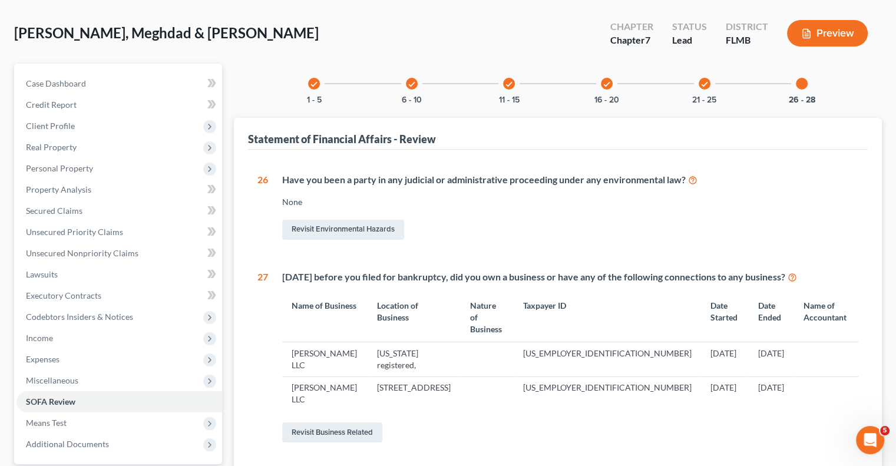
scroll to position [118, 0]
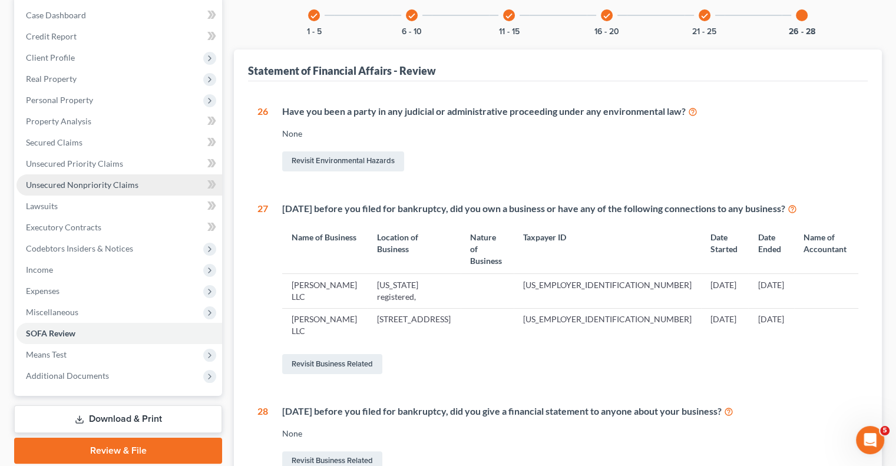
click at [105, 185] on span "Unsecured Nonpriority Claims" at bounding box center [82, 185] width 112 height 10
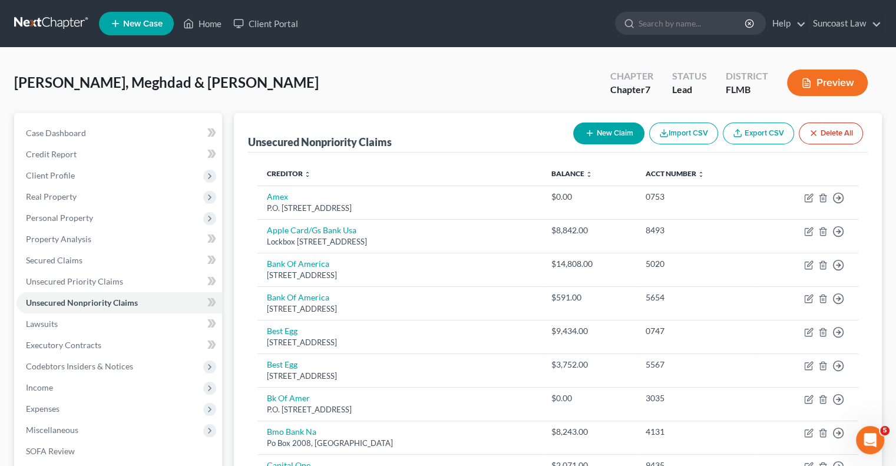
click at [607, 133] on button "New Claim" at bounding box center [608, 133] width 71 height 22
select select "2"
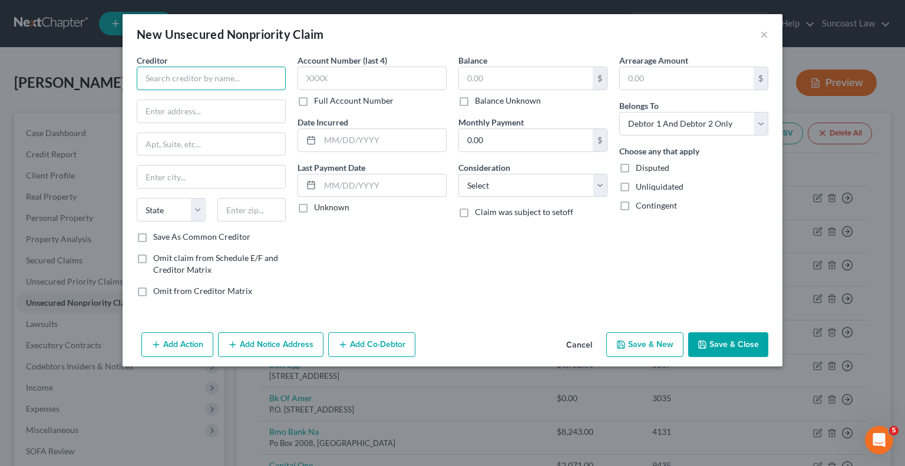
click at [179, 70] on input "text" at bounding box center [211, 79] width 149 height 24
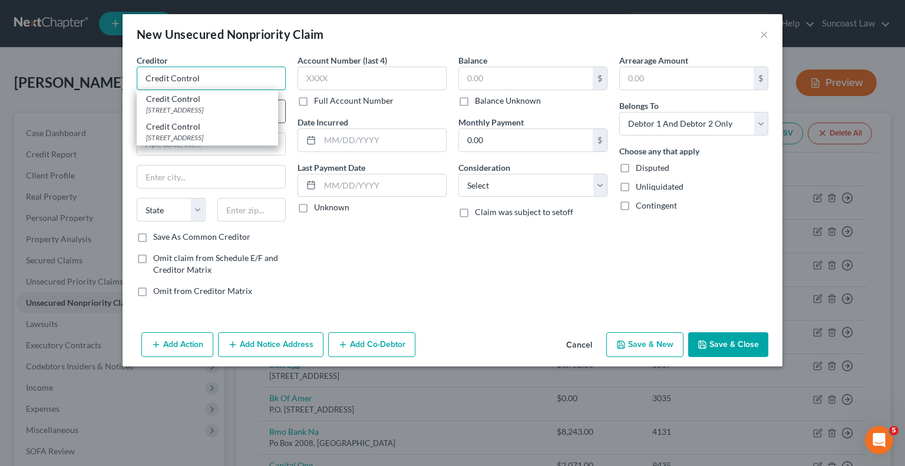
type input "Credit Control"
type input "3300 Rider Trail S. Suite 500"
type input "Earth City"
select select "26"
type input "63045"
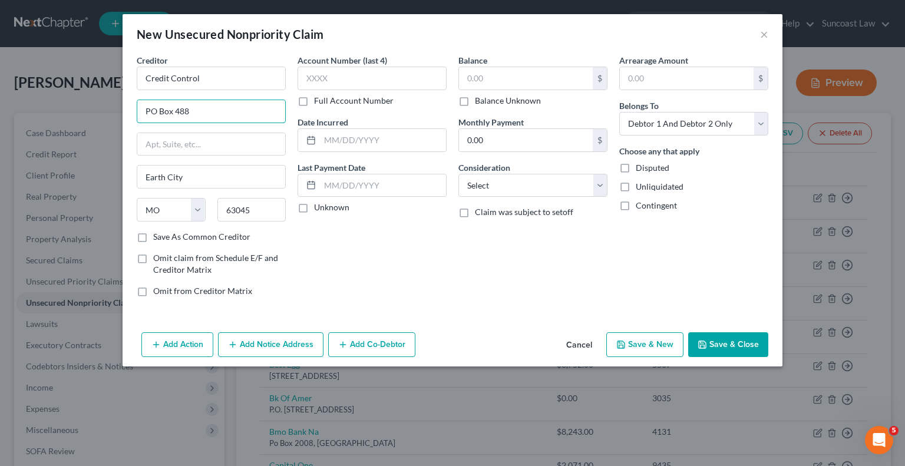
type input "PO Box 488"
drag, startPoint x: 658, startPoint y: 271, endPoint x: 607, endPoint y: 262, distance: 52.1
click at [658, 271] on div "Arrearage Amount $ Belongs To * Select Debtor 1 Only Debtor 2 Only Debtor 1 And…" at bounding box center [693, 180] width 161 height 252
click at [272, 204] on input "63045" at bounding box center [251, 210] width 69 height 24
drag, startPoint x: 269, startPoint y: 207, endPoint x: 186, endPoint y: 211, distance: 82.5
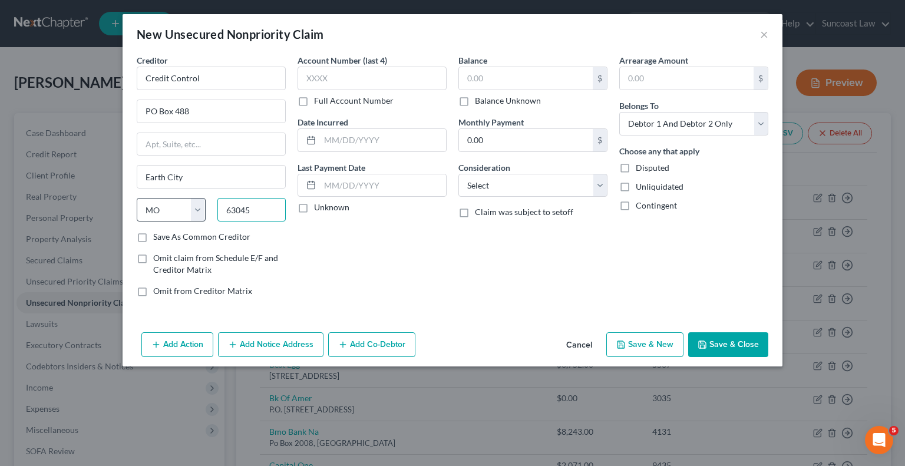
click at [181, 213] on div "State AL AK AR AZ CA CO CT DE DC FL GA GU HI ID IL IN IA KS KY LA ME MD MA MI M…" at bounding box center [211, 214] width 161 height 33
type input "63042"
type input "Hazelwood"
drag, startPoint x: 141, startPoint y: 235, endPoint x: 245, endPoint y: 294, distance: 120.0
click at [153, 235] on label "Save As Common Creditor" at bounding box center [201, 237] width 97 height 12
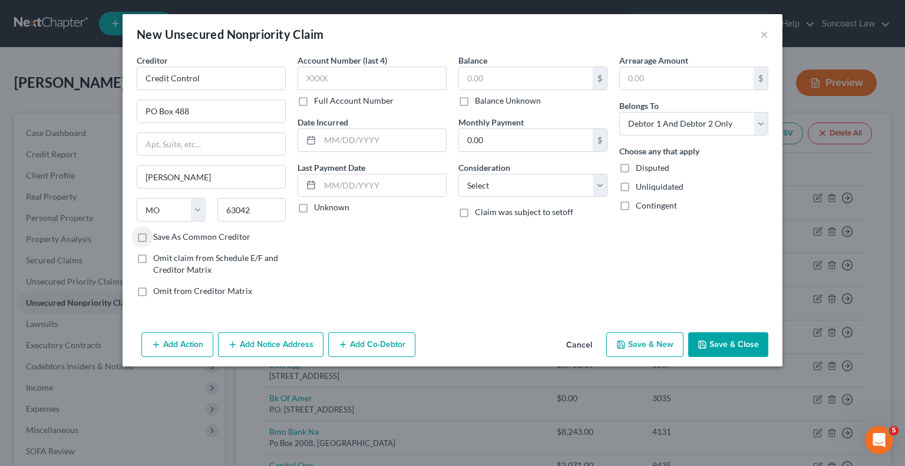
click at [158, 235] on input "Save As Common Creditor" at bounding box center [162, 235] width 8 height 8
checkbox input "true"
click at [679, 256] on div "Arrearage Amount $ Belongs To * Select Debtor 1 Only Debtor 2 Only Debtor 1 And…" at bounding box center [693, 180] width 161 height 252
click at [314, 100] on label "Full Account Number" at bounding box center [353, 101] width 79 height 12
click at [319, 100] on input "Full Account Number" at bounding box center [323, 99] width 8 height 8
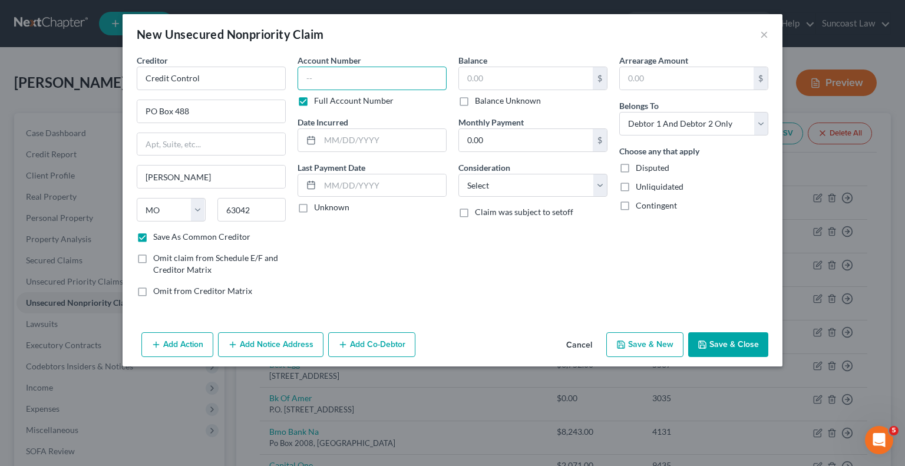
drag, startPoint x: 349, startPoint y: 83, endPoint x: 347, endPoint y: 75, distance: 8.0
click at [349, 82] on input "text" at bounding box center [371, 79] width 149 height 24
click at [742, 250] on div "Arrearage Amount $ Belongs To * Select Debtor 1 Only Debtor 2 Only Debtor 1 And…" at bounding box center [693, 180] width 161 height 252
drag, startPoint x: 386, startPoint y: 72, endPoint x: 392, endPoint y: 62, distance: 12.1
click at [386, 72] on input "PRS2460" at bounding box center [371, 79] width 149 height 24
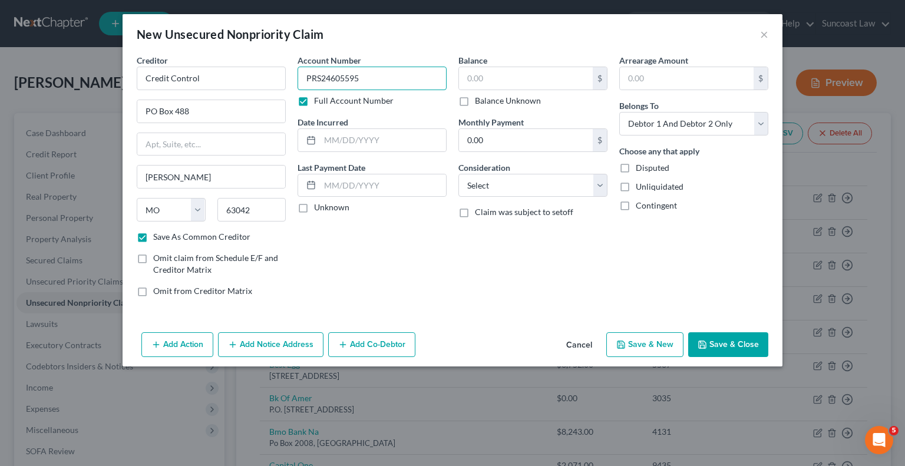
type input "PRS24605595"
click at [648, 276] on div "Arrearage Amount $ Belongs To * Select Debtor 1 Only Debtor 2 Only Debtor 1 And…" at bounding box center [693, 180] width 161 height 252
click at [532, 76] on input "text" at bounding box center [526, 78] width 134 height 22
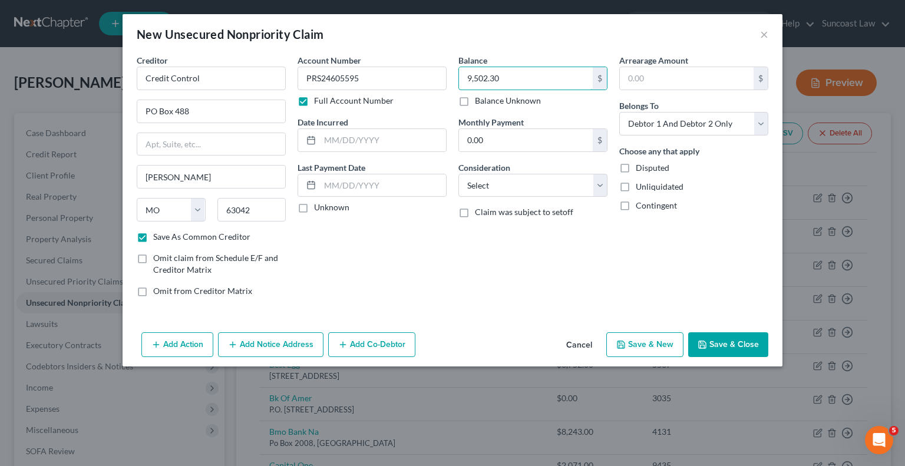
type input "9,502.30"
click at [710, 343] on button "Save & Close" at bounding box center [728, 344] width 80 height 25
checkbox input "false"
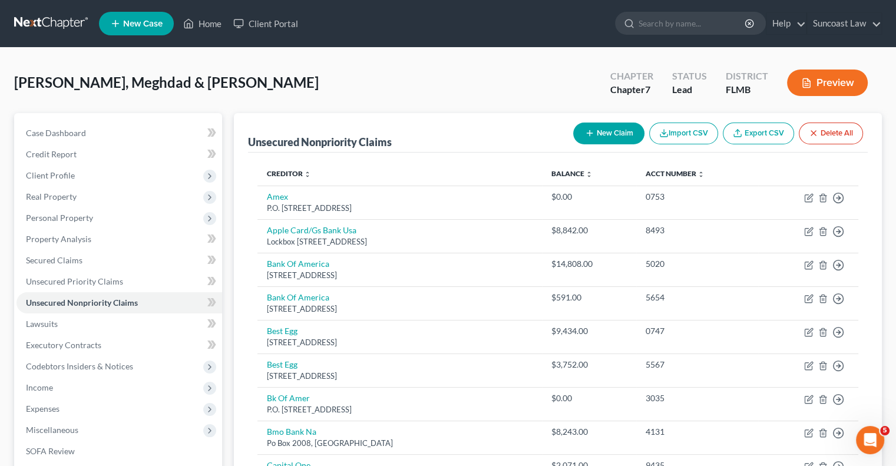
click at [603, 134] on button "New Claim" at bounding box center [608, 133] width 71 height 22
select select "2"
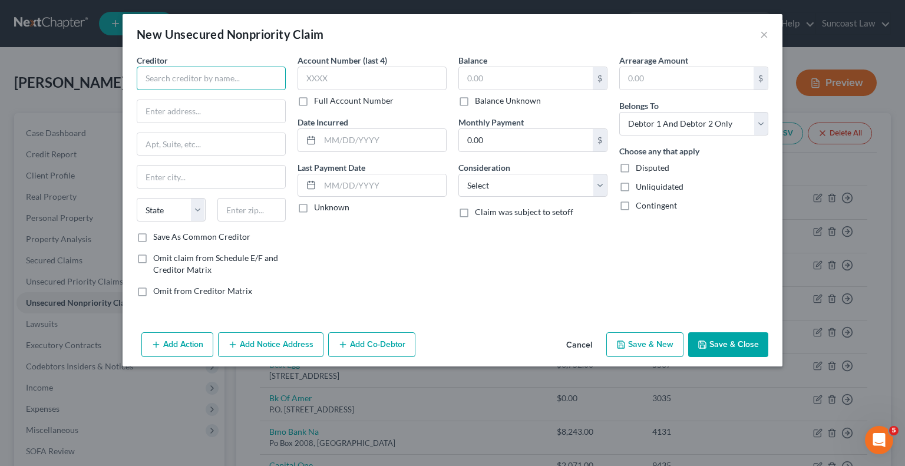
click at [222, 79] on input "text" at bounding box center [211, 79] width 149 height 24
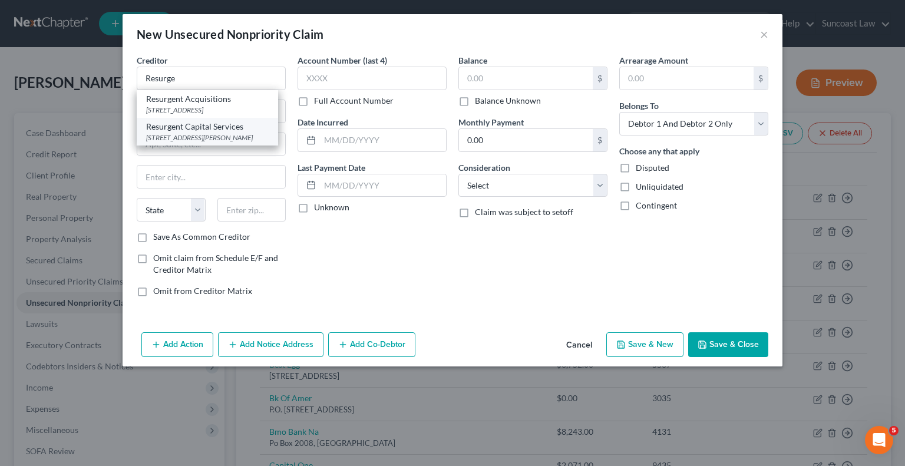
click at [216, 131] on div "Resurgent Capital Services" at bounding box center [207, 127] width 122 height 12
type input "Resurgent Capital Services"
type input "55 Beattie Place"
type input "Suite 110 MS576"
type input "Greenville"
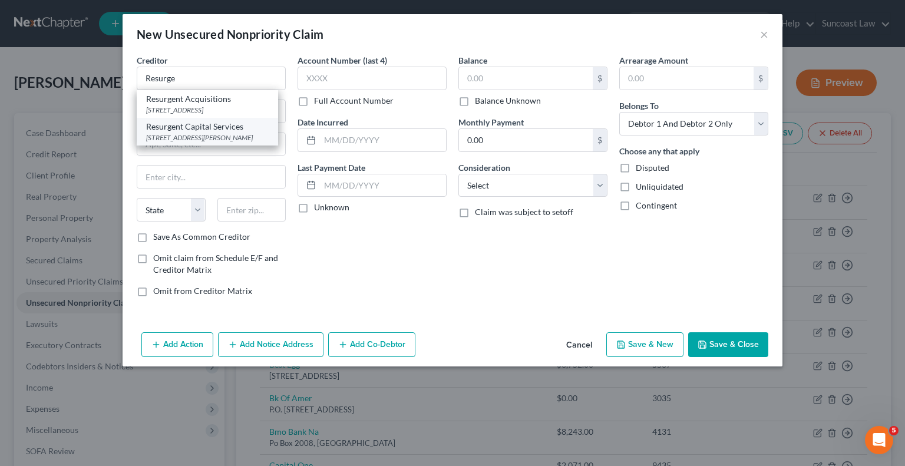
select select "42"
type input "29601"
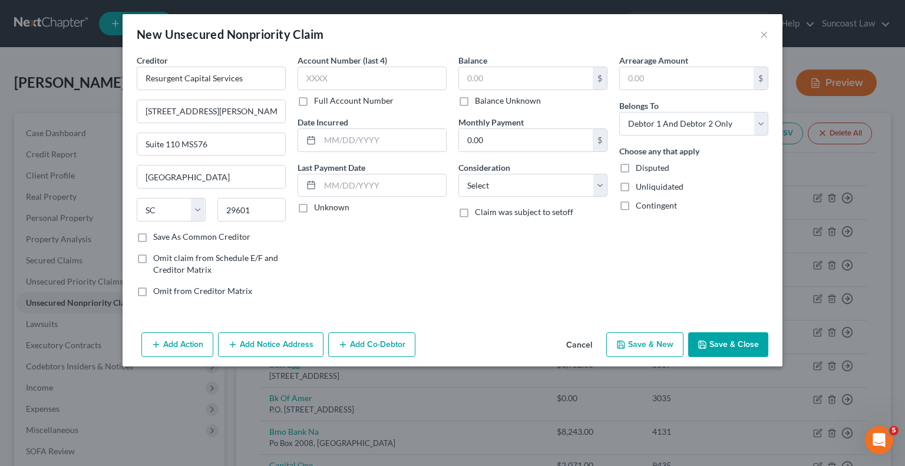
drag, startPoint x: 662, startPoint y: 253, endPoint x: 611, endPoint y: 226, distance: 58.0
click at [662, 253] on div "Arrearage Amount $ Belongs To * Select Debtor 1 Only Debtor 2 Only Debtor 1 And…" at bounding box center [693, 180] width 161 height 252
click at [314, 100] on label "Full Account Number" at bounding box center [353, 101] width 79 height 12
click at [319, 100] on input "Full Account Number" at bounding box center [323, 99] width 8 height 8
click at [342, 86] on input "text" at bounding box center [371, 79] width 149 height 24
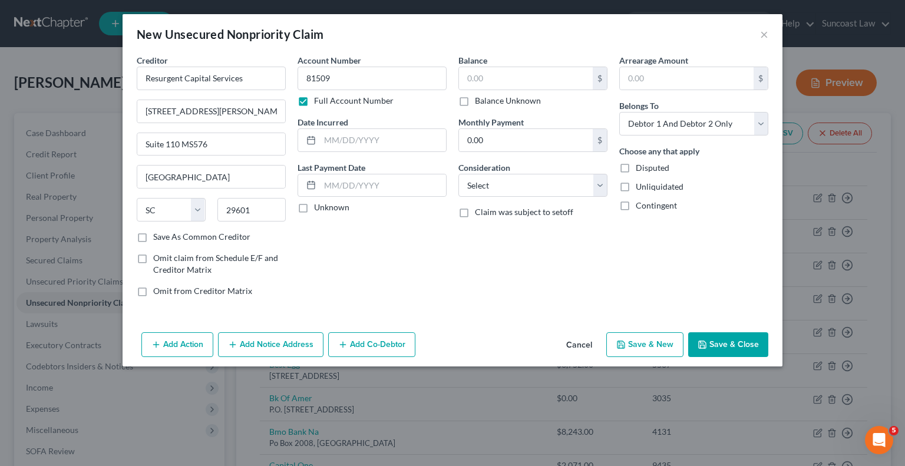
drag, startPoint x: 665, startPoint y: 256, endPoint x: 631, endPoint y: 240, distance: 37.9
click at [665, 256] on div "Arrearage Amount $ Belongs To * Select Debtor 1 Only Debtor 2 Only Debtor 1 And…" at bounding box center [693, 180] width 161 height 252
click at [393, 77] on input "81509" at bounding box center [371, 79] width 149 height 24
type input "815090510"
click at [676, 257] on div "Arrearage Amount $ Belongs To * Select Debtor 1 Only Debtor 2 Only Debtor 1 And…" at bounding box center [693, 180] width 161 height 252
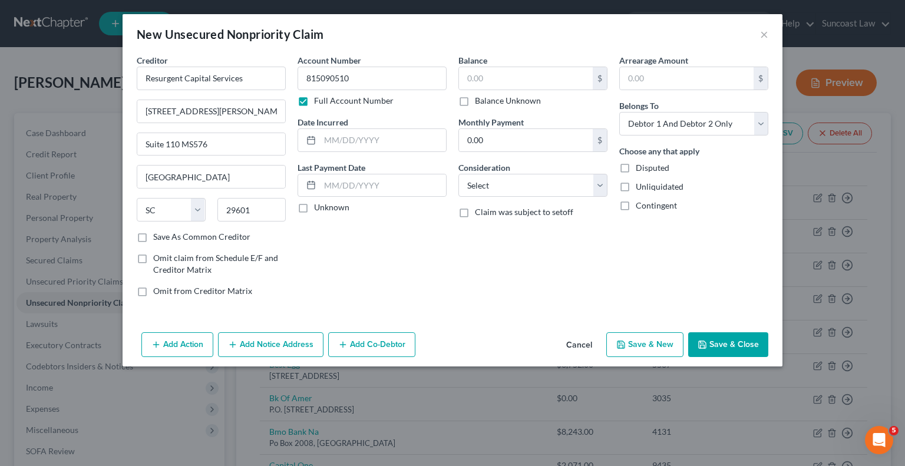
drag, startPoint x: 464, startPoint y: 101, endPoint x: 638, endPoint y: 211, distance: 206.0
click at [475, 101] on label "Balance Unknown" at bounding box center [508, 101] width 66 height 12
click at [479, 101] on input "Balance Unknown" at bounding box center [483, 99] width 8 height 8
checkbox input "true"
type input "0.00"
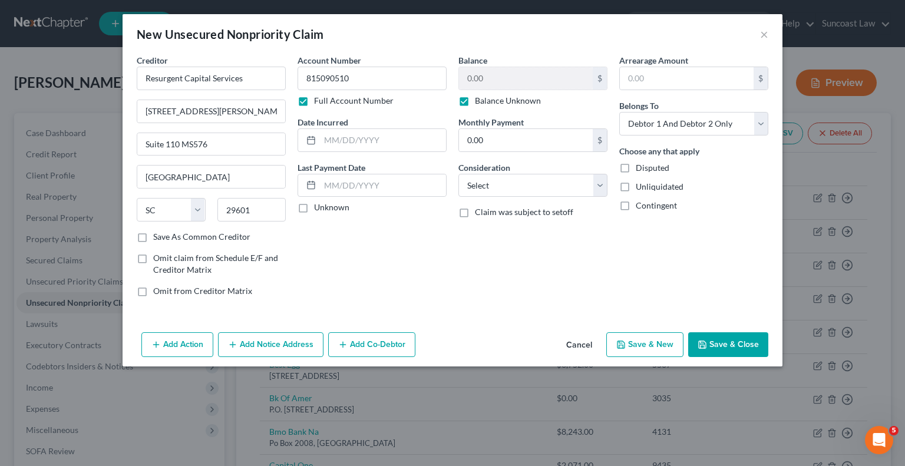
click at [723, 344] on button "Save & Close" at bounding box center [728, 344] width 80 height 25
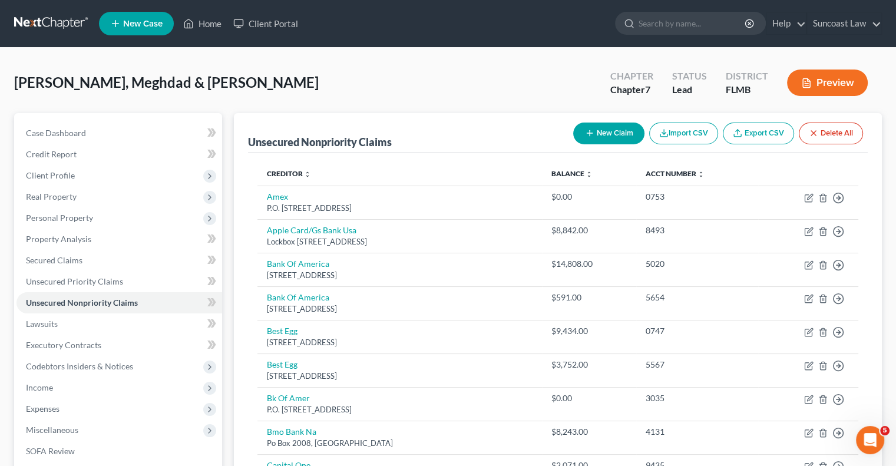
click at [611, 132] on button "New Claim" at bounding box center [608, 133] width 71 height 22
select select "2"
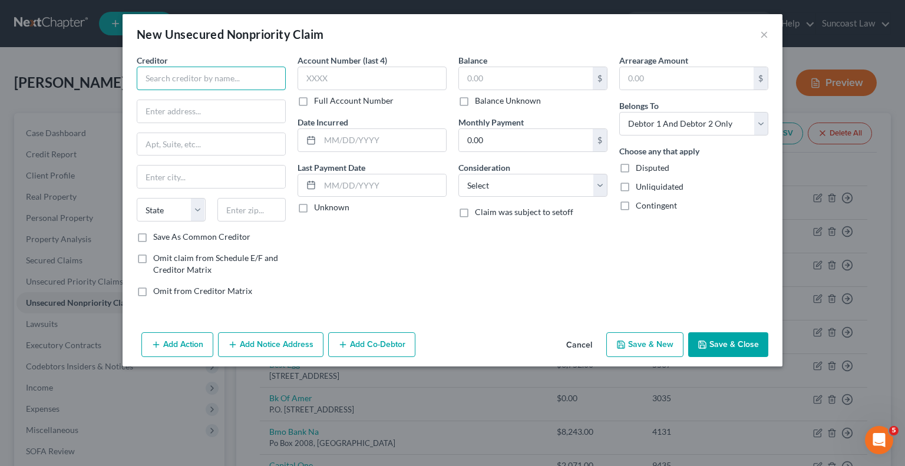
click at [218, 74] on input "text" at bounding box center [211, 79] width 149 height 24
paste input "Resurgent Acquisitions LLC"
type input "Resurgent Acquisitions LLC"
drag, startPoint x: 603, startPoint y: 257, endPoint x: 538, endPoint y: 220, distance: 74.4
click at [603, 257] on div "Balance $ Balance Unknown Balance Undetermined $ Balance Unknown Monthly Paymen…" at bounding box center [532, 180] width 161 height 252
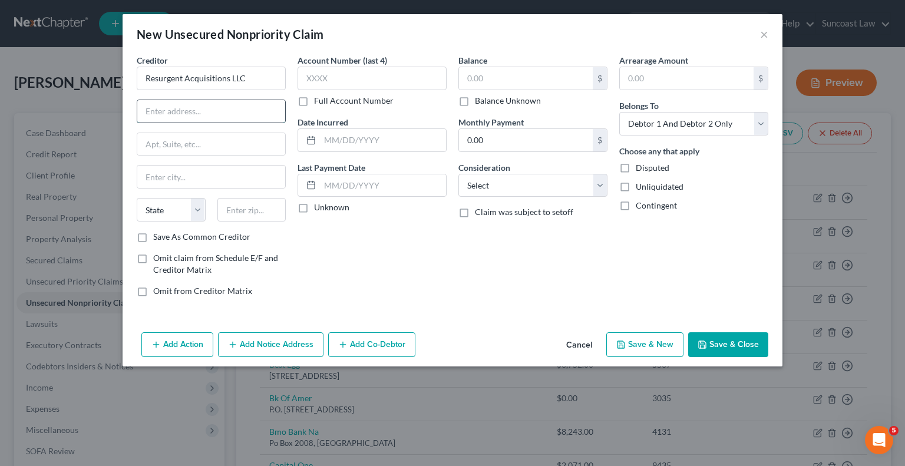
click at [231, 112] on input "text" at bounding box center [211, 111] width 148 height 22
paste input "55 Beattie Place, Suite 110"
type input "55 Beattie Place, Suite 110"
click at [255, 213] on input "text" at bounding box center [251, 210] width 69 height 24
type input "29601"
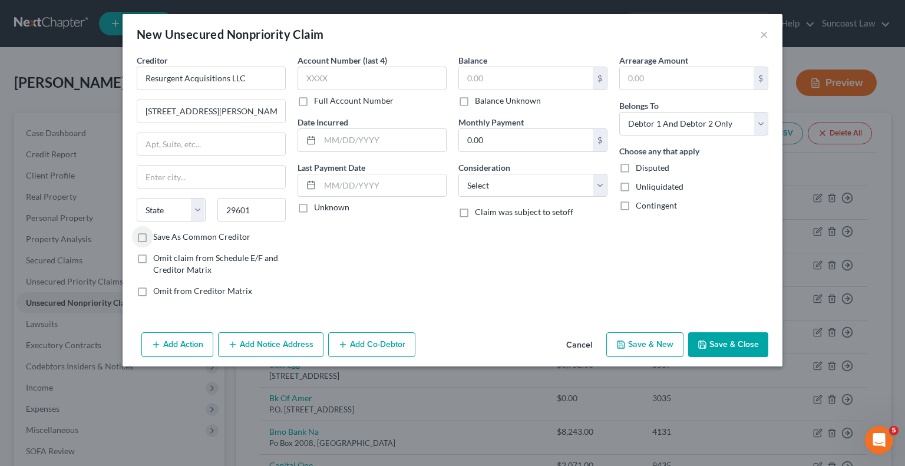
type input "Greenville"
select select "42"
click at [610, 284] on div "Balance $ Balance Unknown Balance Undetermined $ Balance Unknown Monthly Paymen…" at bounding box center [532, 180] width 161 height 252
click at [370, 76] on input "text" at bounding box center [371, 79] width 149 height 24
type input "4240"
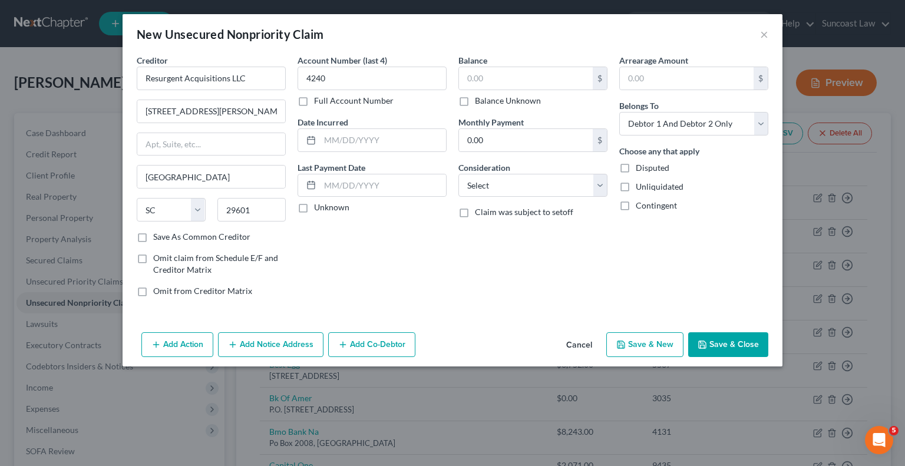
drag, startPoint x: 644, startPoint y: 281, endPoint x: 627, endPoint y: 247, distance: 38.5
click at [644, 280] on div "Arrearage Amount $ Belongs To * Select Debtor 1 Only Debtor 2 Only Debtor 1 And…" at bounding box center [693, 180] width 161 height 252
click at [514, 75] on input "text" at bounding box center [526, 78] width 134 height 22
type input "6,486.67"
click at [754, 341] on button "Save & Close" at bounding box center [728, 344] width 80 height 25
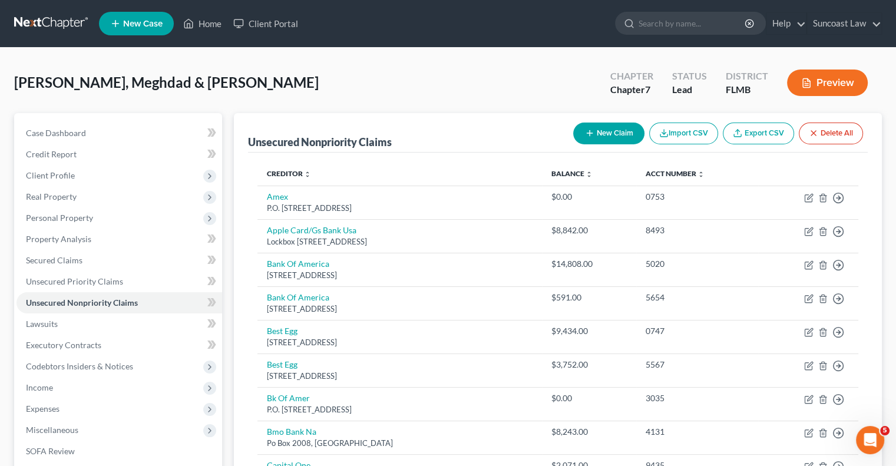
click at [608, 138] on button "New Claim" at bounding box center [608, 133] width 71 height 22
select select "2"
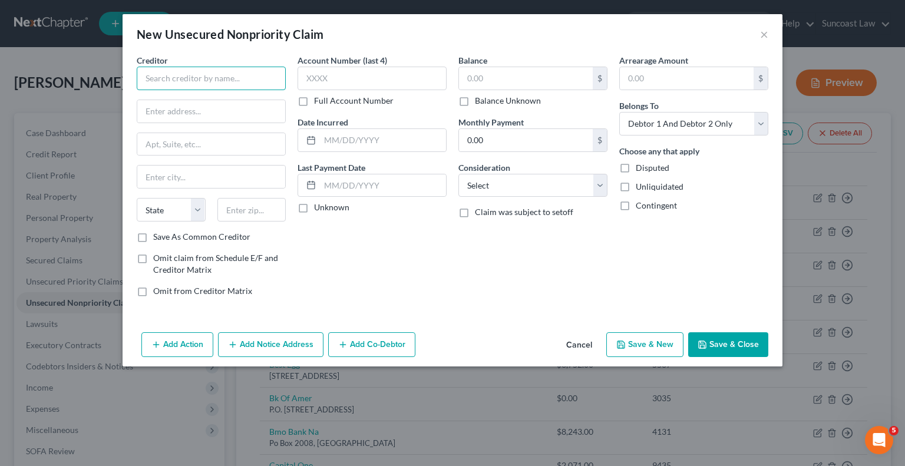
click at [201, 78] on input "text" at bounding box center [211, 79] width 149 height 24
type input "DHA Attorneys"
click at [153, 288] on label "Omit from Creditor Matrix" at bounding box center [202, 291] width 99 height 12
click at [158, 288] on input "Omit from Creditor Matrix" at bounding box center [162, 289] width 8 height 8
checkbox input "true"
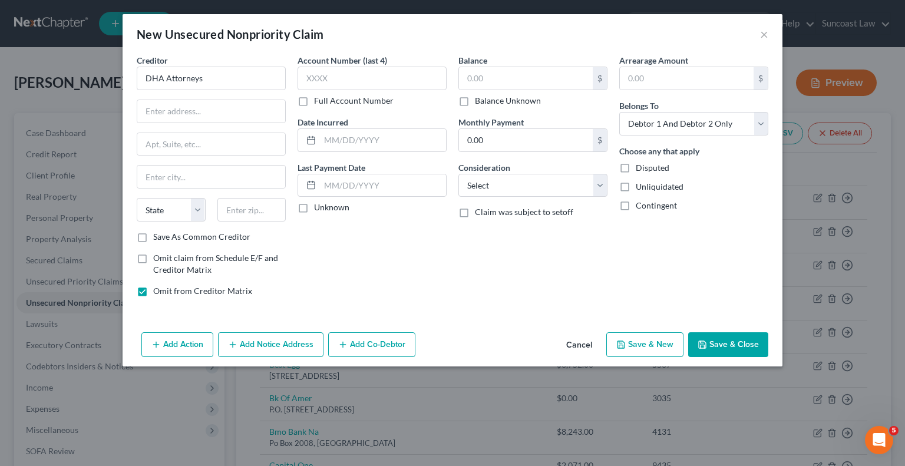
click at [153, 257] on label "Omit claim from Schedule E/F and Creditor Matrix" at bounding box center [219, 264] width 132 height 24
click at [158, 257] on input "Omit claim from Schedule E/F and Creditor Matrix" at bounding box center [162, 256] width 8 height 8
checkbox input "true"
click at [539, 189] on select "Select Cable / Satellite Services Collection Agency Credit Card Debt Debt Couns…" at bounding box center [532, 186] width 149 height 24
select select "16"
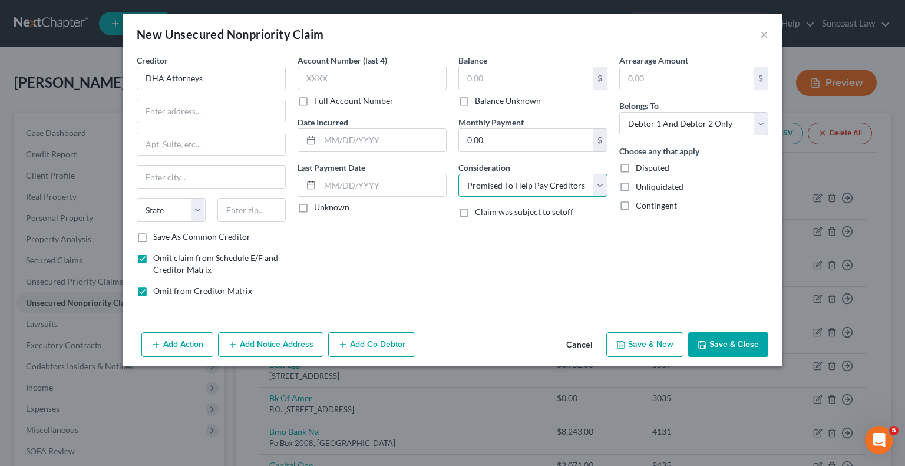
click at [458, 174] on select "Select Cable / Satellite Services Collection Agency Credit Card Debt Debt Couns…" at bounding box center [532, 186] width 149 height 24
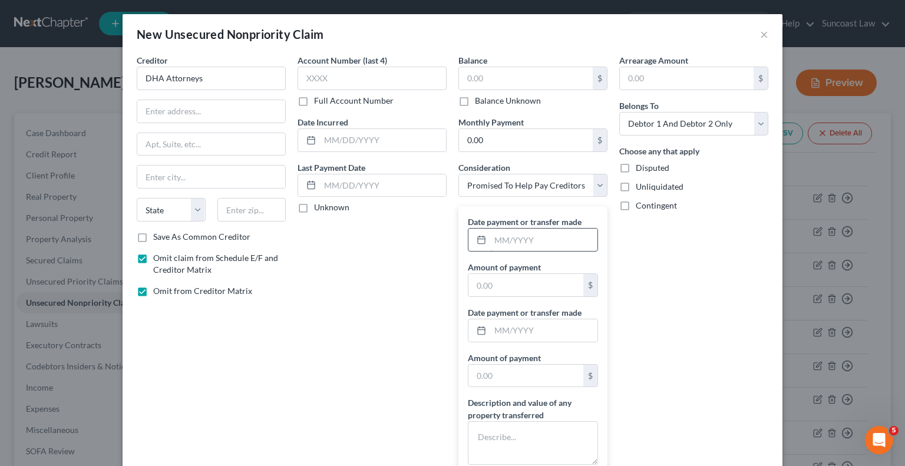
click at [534, 234] on input "text" at bounding box center [543, 239] width 107 height 22
type input "04/2025"
click at [707, 379] on div "Arrearage Amount $ Belongs To * Select Debtor 1 Only Debtor 2 Only Debtor 1 And…" at bounding box center [693, 279] width 161 height 450
click at [511, 277] on input "text" at bounding box center [525, 285] width 115 height 22
type input "2,000"
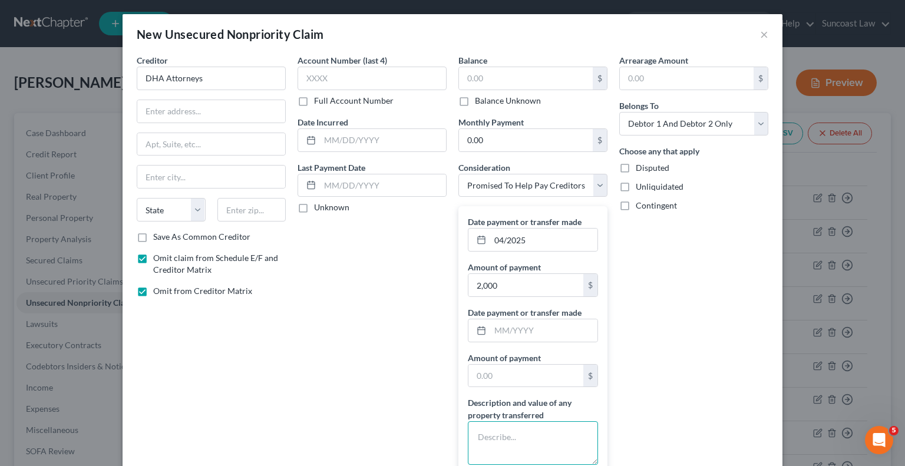
click at [530, 442] on textarea at bounding box center [533, 443] width 130 height 44
type textarea "Settled FCCPA claim against Wells Fargo"
click at [613, 319] on div "Arrearage Amount $ Belongs To * Select Debtor 1 Only Debtor 2 Only Debtor 1 And…" at bounding box center [693, 279] width 161 height 450
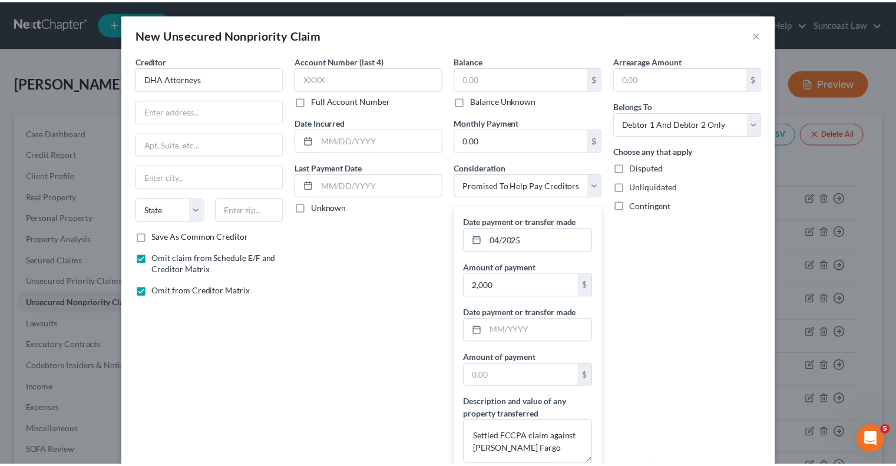
scroll to position [111, 0]
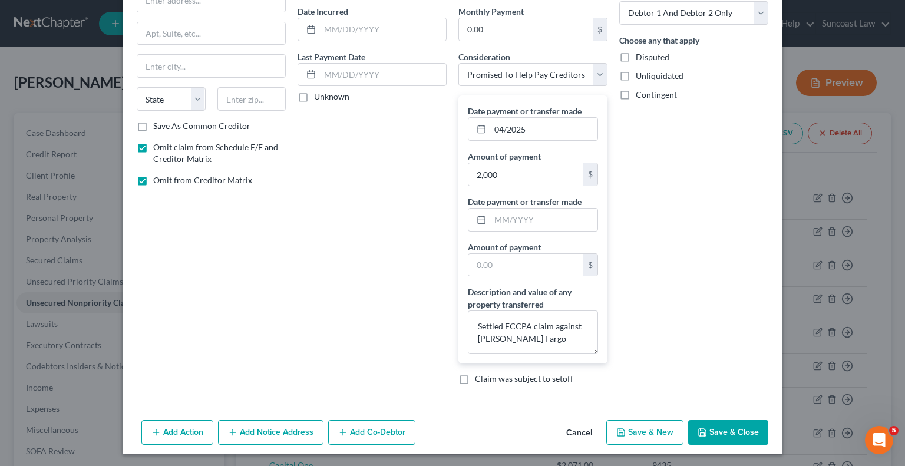
click at [726, 431] on button "Save & Close" at bounding box center [728, 432] width 80 height 25
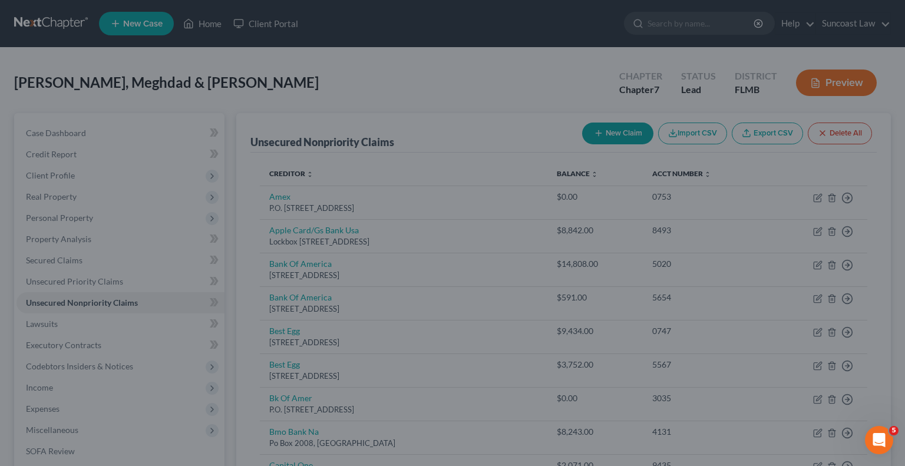
type input "0.00"
type input "2,000.00"
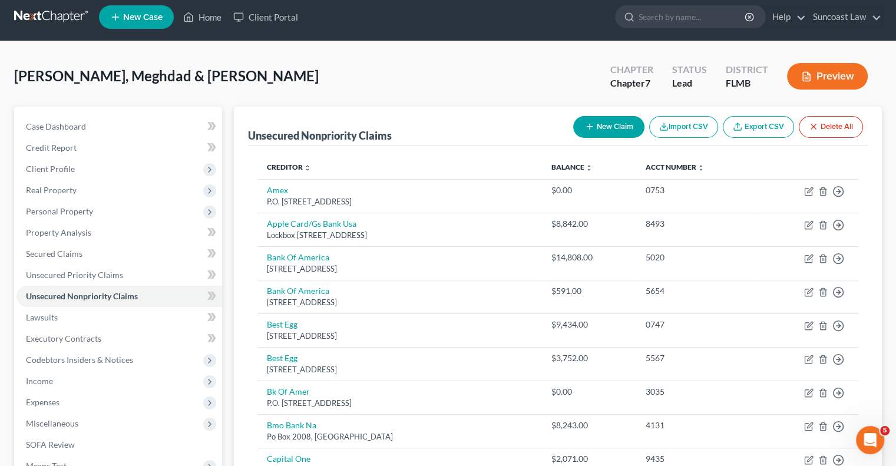
scroll to position [0, 0]
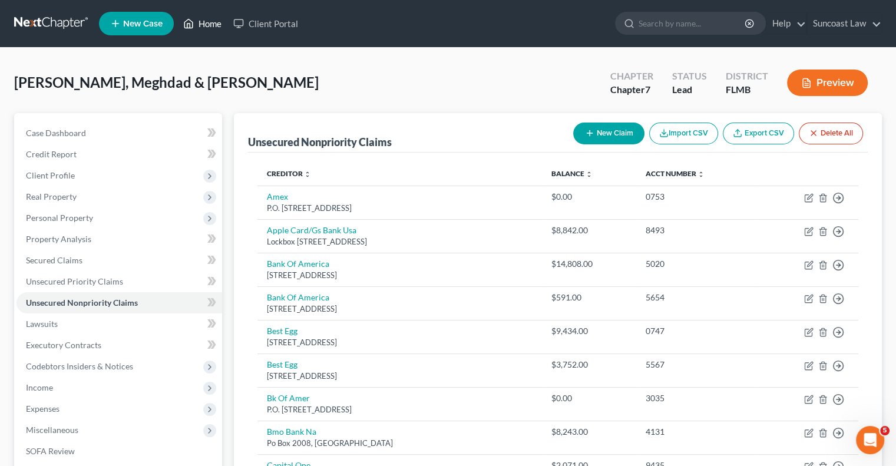
drag, startPoint x: 208, startPoint y: 23, endPoint x: 228, endPoint y: 37, distance: 24.5
click at [208, 23] on link "Home" at bounding box center [202, 23] width 50 height 21
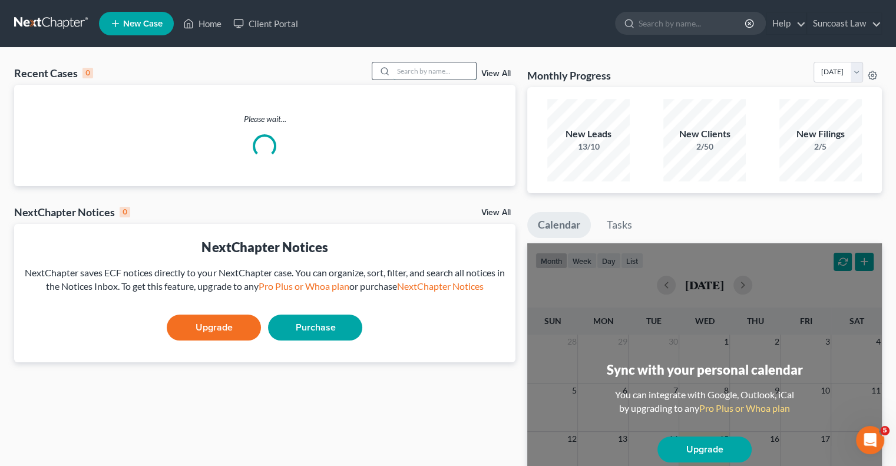
click at [447, 70] on input "search" at bounding box center [434, 70] width 82 height 17
type input "susan"
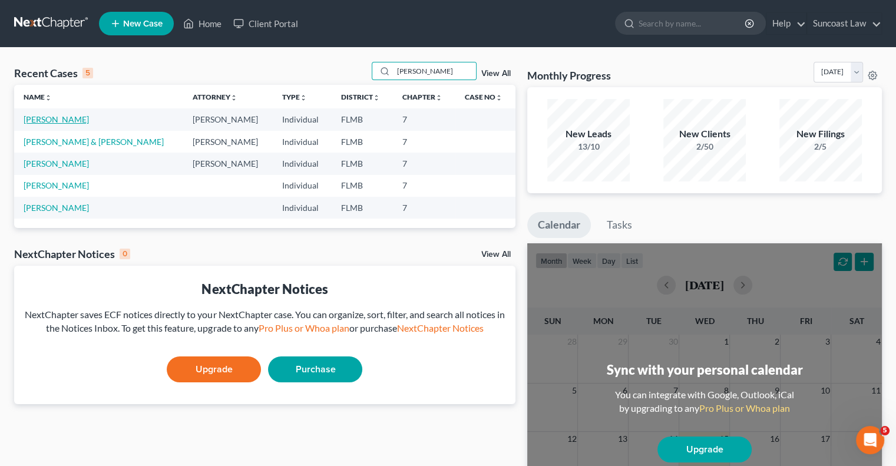
click at [55, 121] on link "[PERSON_NAME]" at bounding box center [56, 119] width 65 height 10
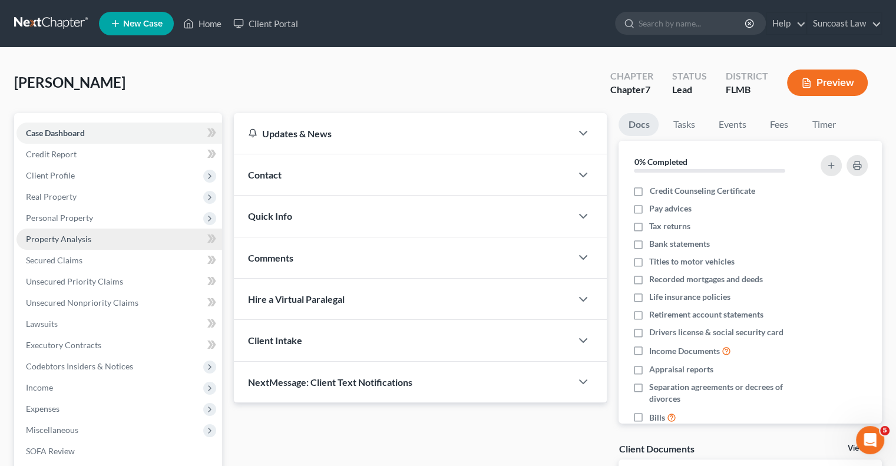
click at [94, 237] on link "Property Analysis" at bounding box center [119, 238] width 206 height 21
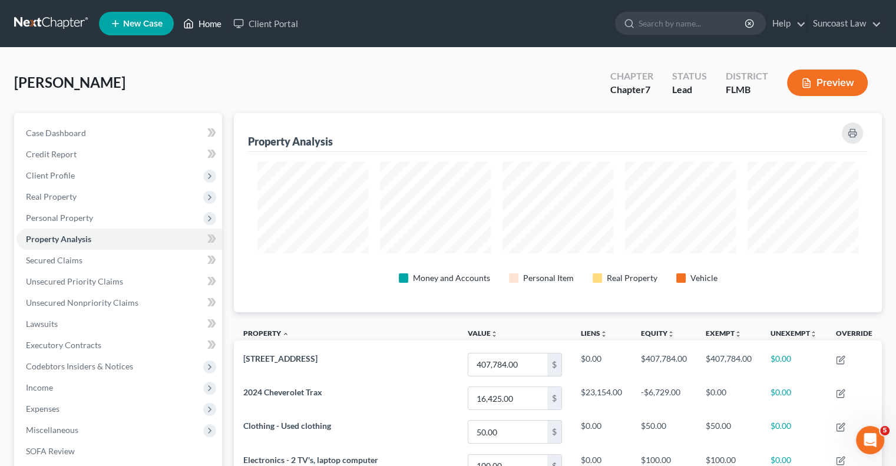
click at [220, 22] on link "Home" at bounding box center [202, 23] width 50 height 21
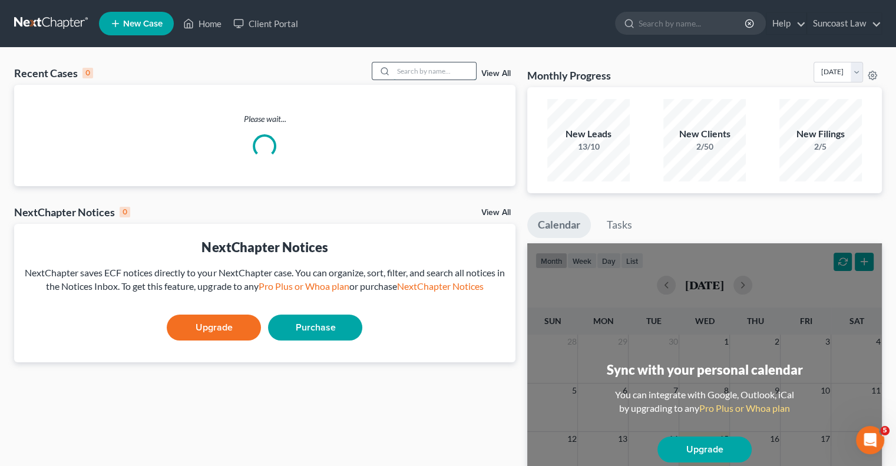
click at [459, 68] on input "search" at bounding box center [434, 70] width 82 height 17
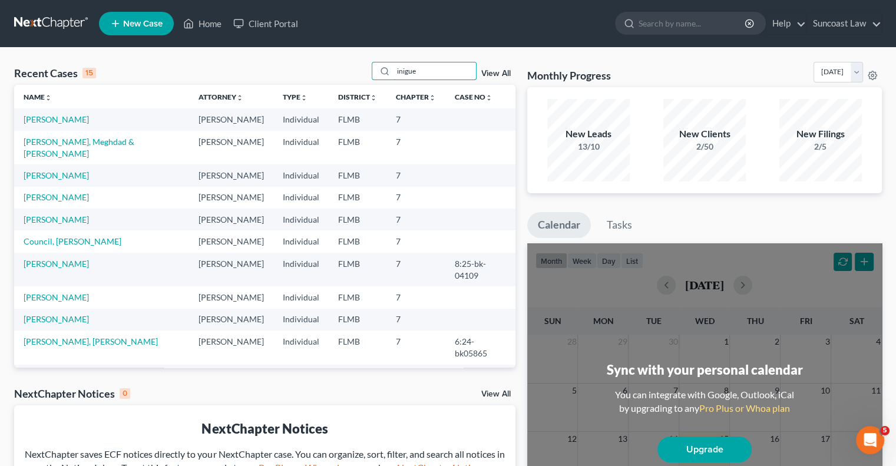
type input "inigue"
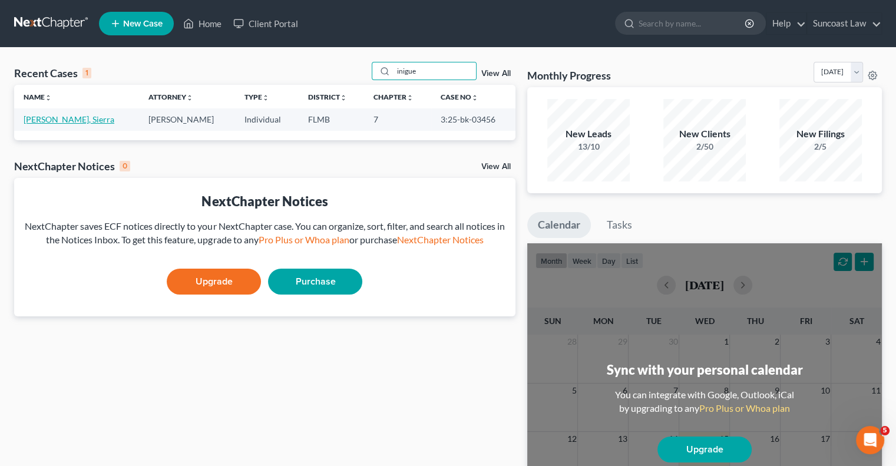
click at [61, 121] on link "[PERSON_NAME], Sierra" at bounding box center [69, 119] width 91 height 10
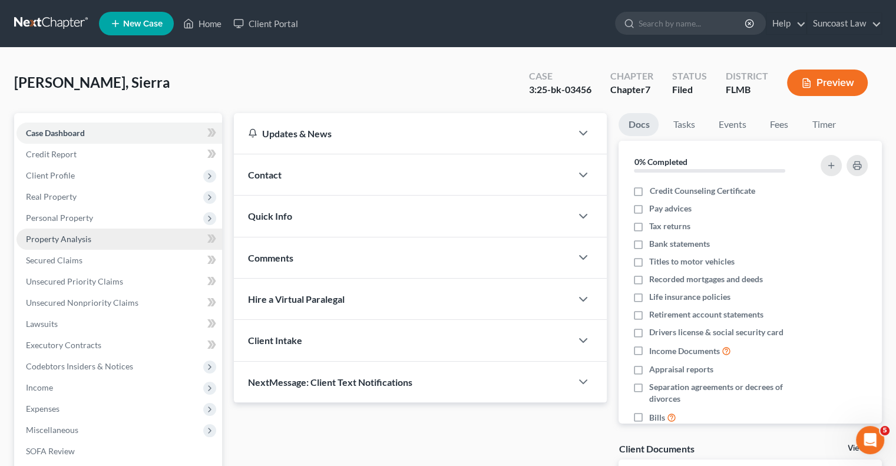
click at [61, 241] on span "Property Analysis" at bounding box center [58, 239] width 65 height 10
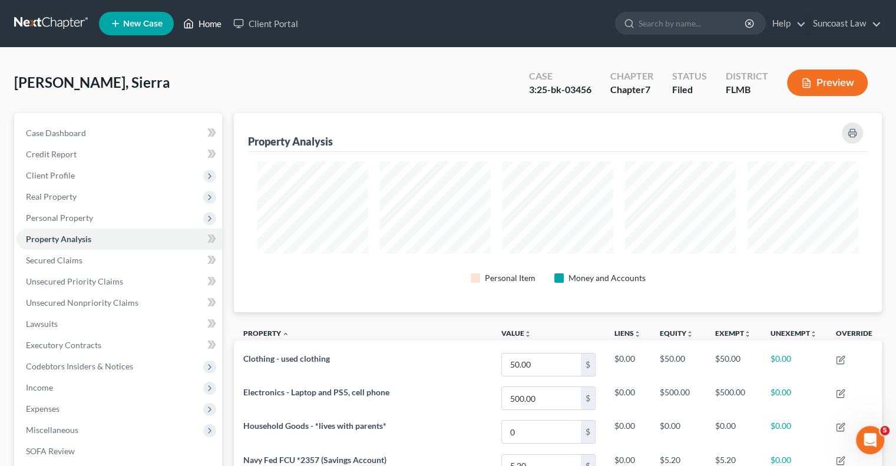
click at [212, 21] on link "Home" at bounding box center [202, 23] width 50 height 21
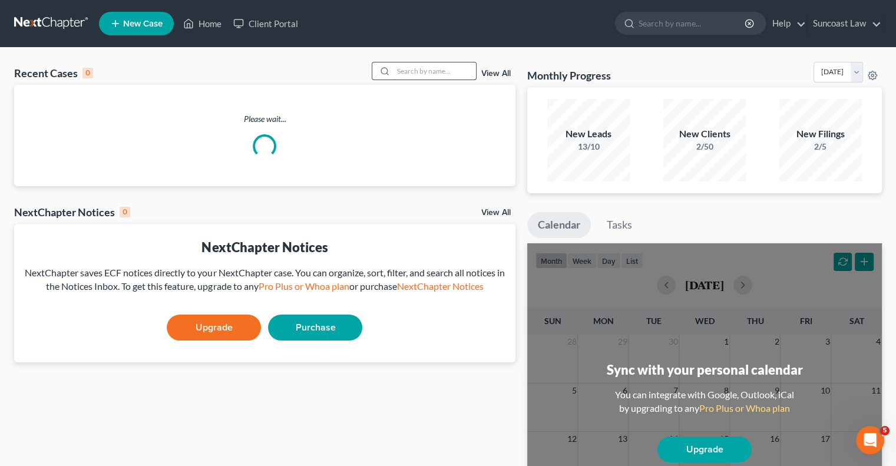
click at [415, 74] on input "search" at bounding box center [434, 70] width 82 height 17
type input "i"
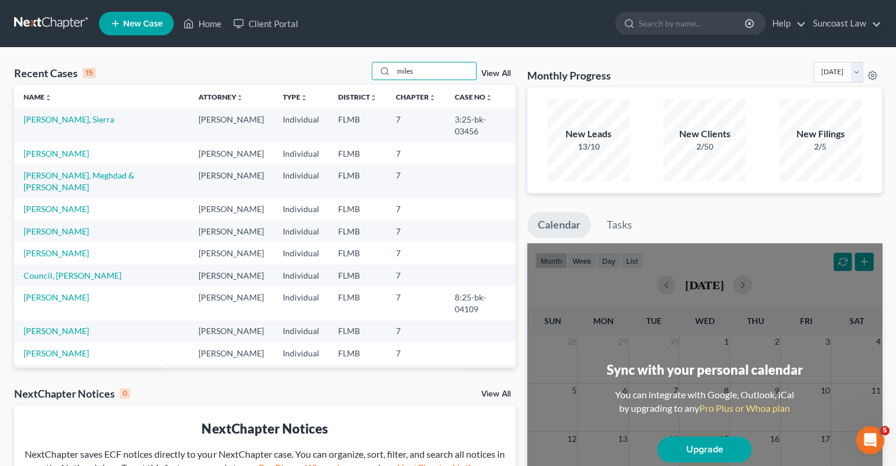
type input "miles"
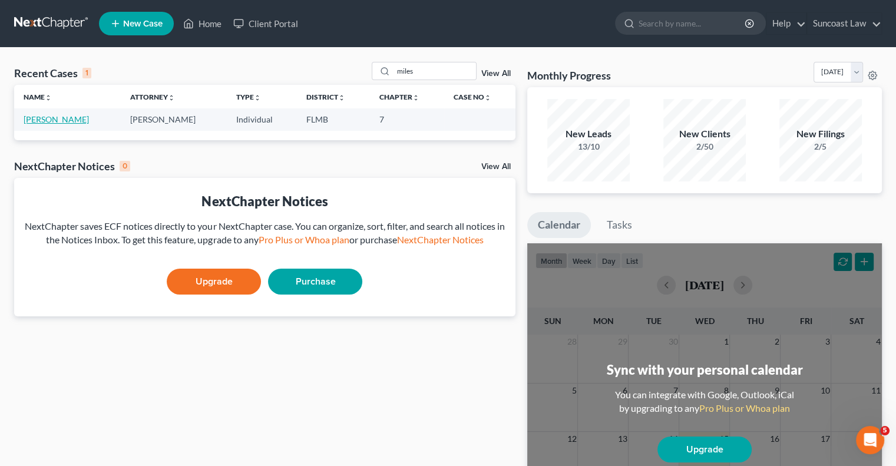
click at [51, 120] on link "Miles, Patricia" at bounding box center [56, 119] width 65 height 10
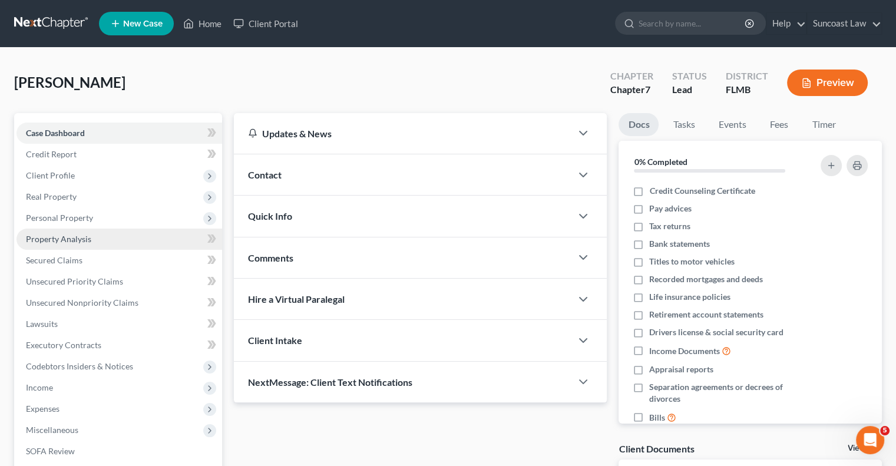
click at [103, 242] on link "Property Analysis" at bounding box center [119, 238] width 206 height 21
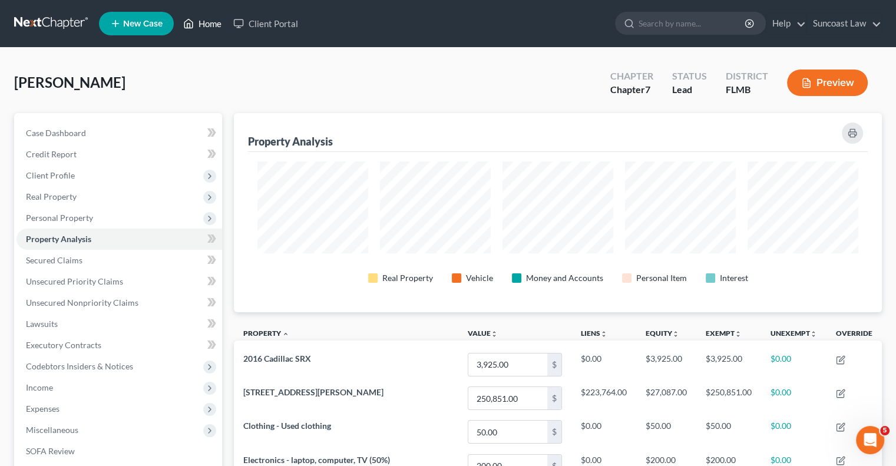
click at [210, 25] on link "Home" at bounding box center [202, 23] width 50 height 21
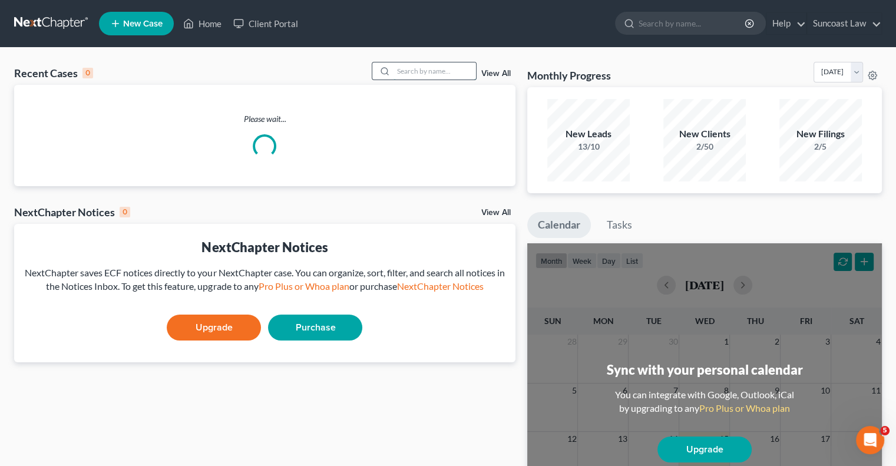
click at [459, 68] on input "search" at bounding box center [434, 70] width 82 height 17
type input "elliott"
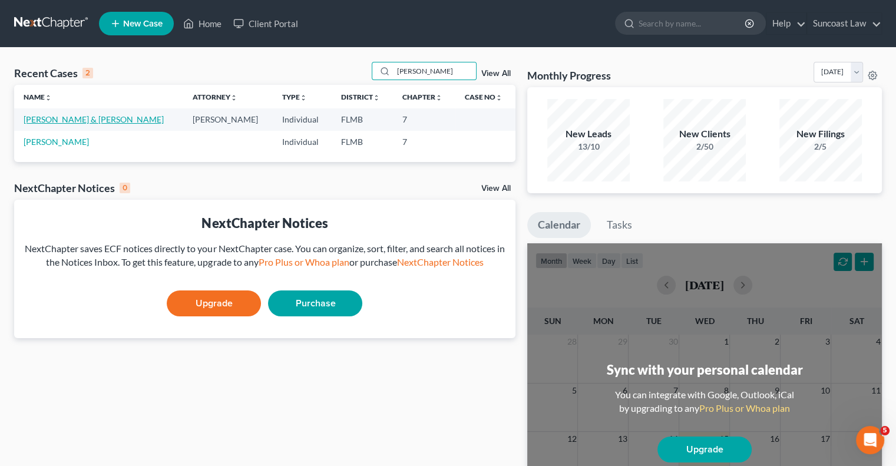
click at [44, 119] on link "Elliott, Deidra & Dominique" at bounding box center [94, 119] width 140 height 10
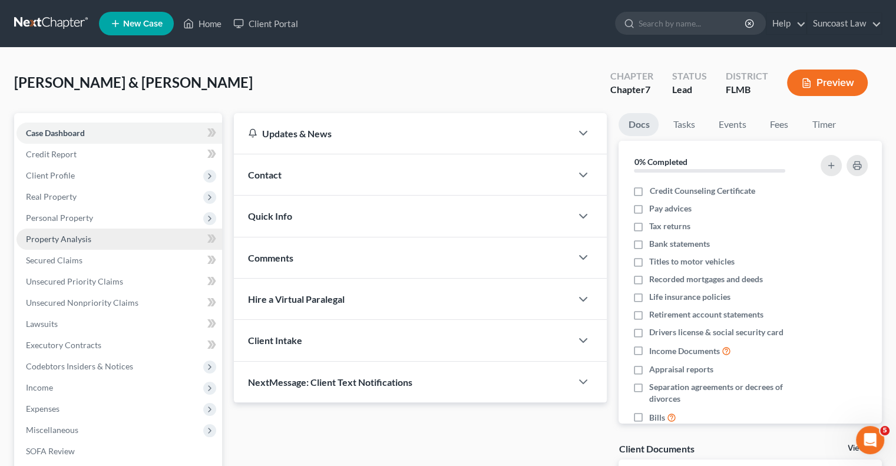
click at [76, 240] on span "Property Analysis" at bounding box center [58, 239] width 65 height 10
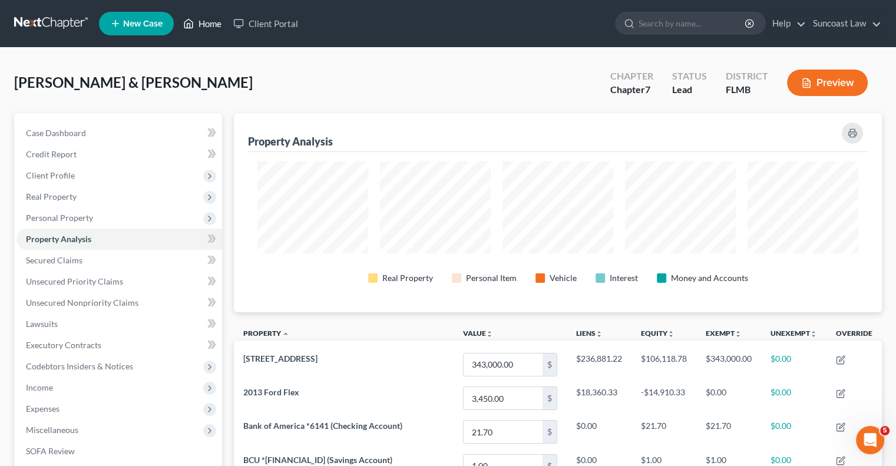
drag, startPoint x: 214, startPoint y: 24, endPoint x: 222, endPoint y: 31, distance: 10.4
click at [214, 24] on link "Home" at bounding box center [202, 23] width 50 height 21
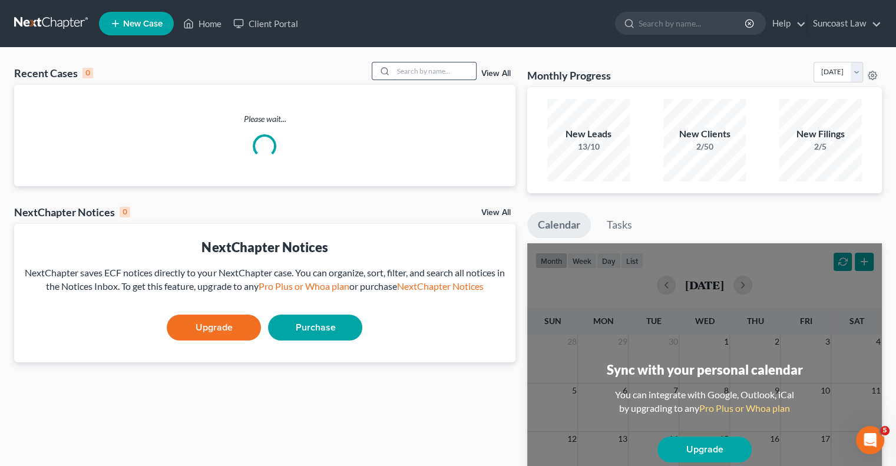
click at [464, 70] on input "search" at bounding box center [434, 70] width 82 height 17
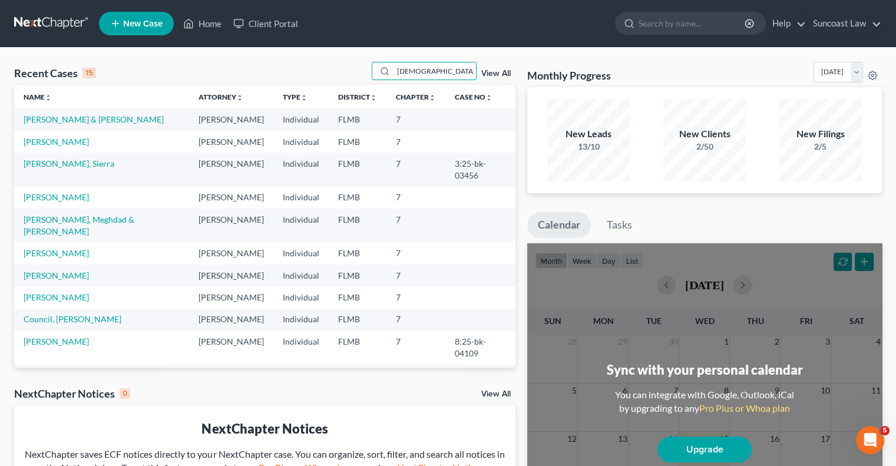
type input "pastore"
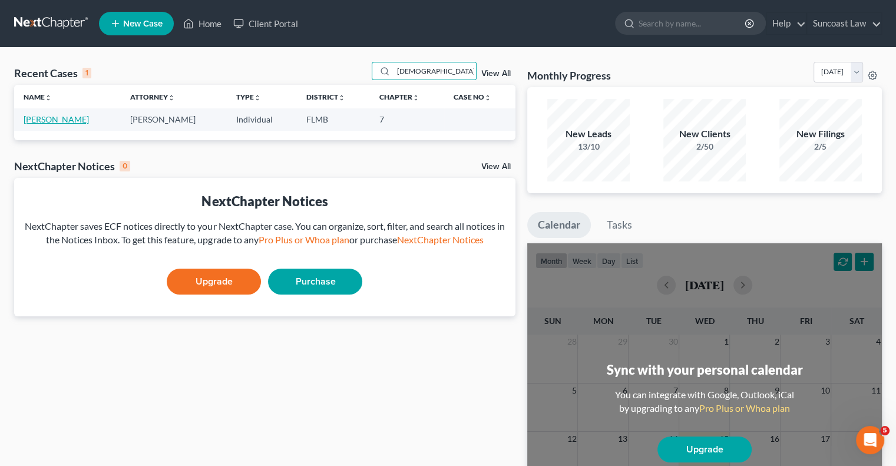
click at [71, 121] on link "Pastore, Candace" at bounding box center [56, 119] width 65 height 10
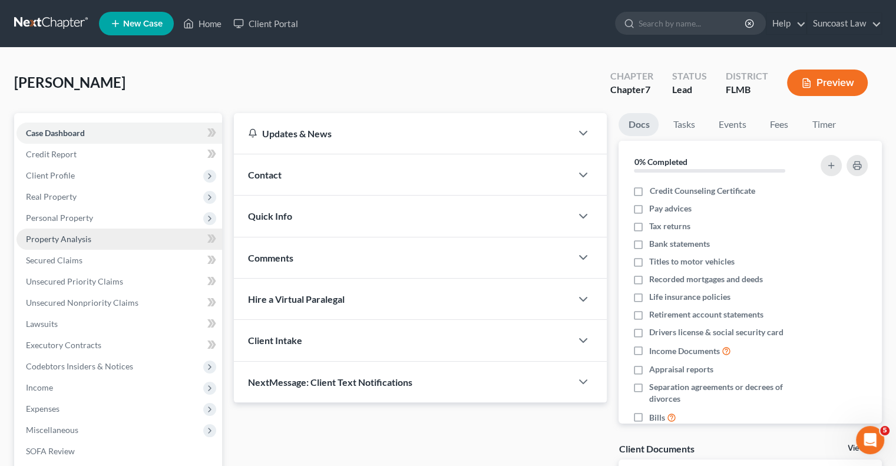
click at [73, 237] on span "Property Analysis" at bounding box center [58, 239] width 65 height 10
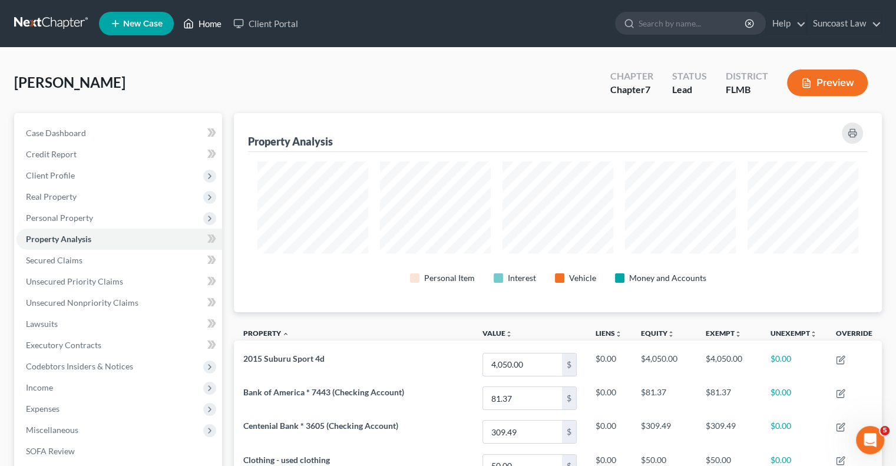
click at [216, 19] on link "Home" at bounding box center [202, 23] width 50 height 21
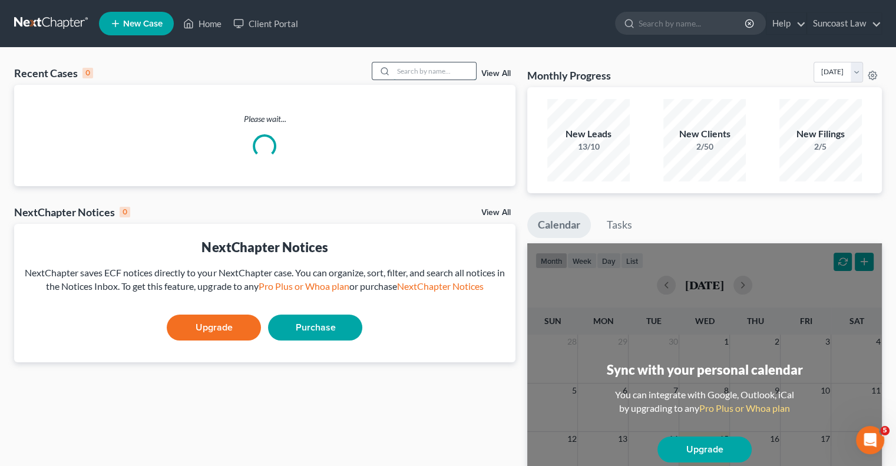
click at [422, 67] on input "search" at bounding box center [434, 70] width 82 height 17
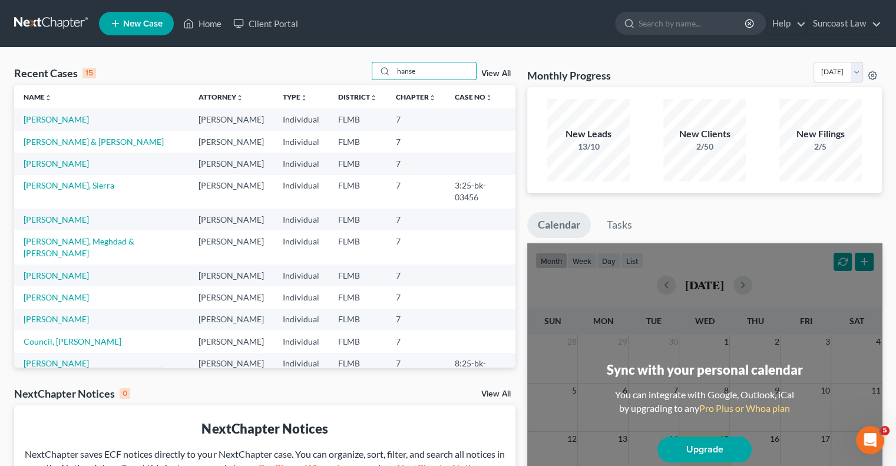
type input "hanse"
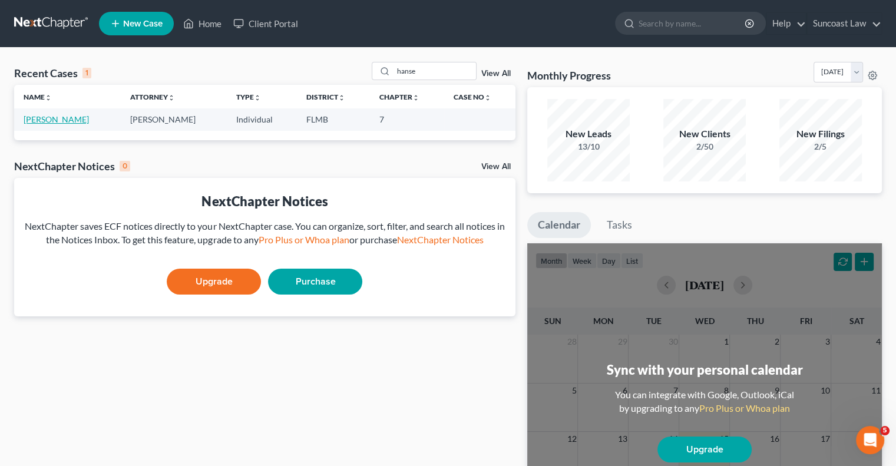
click at [56, 117] on link "Feliz, Hansel" at bounding box center [56, 119] width 65 height 10
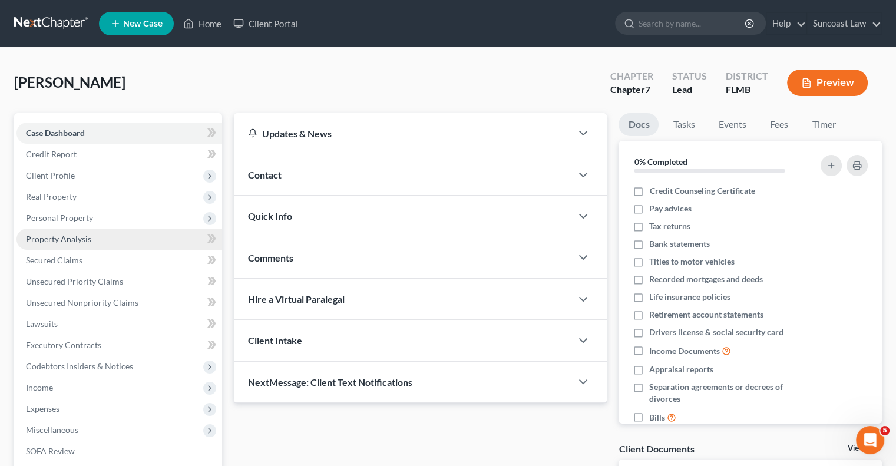
click at [78, 241] on span "Property Analysis" at bounding box center [58, 239] width 65 height 10
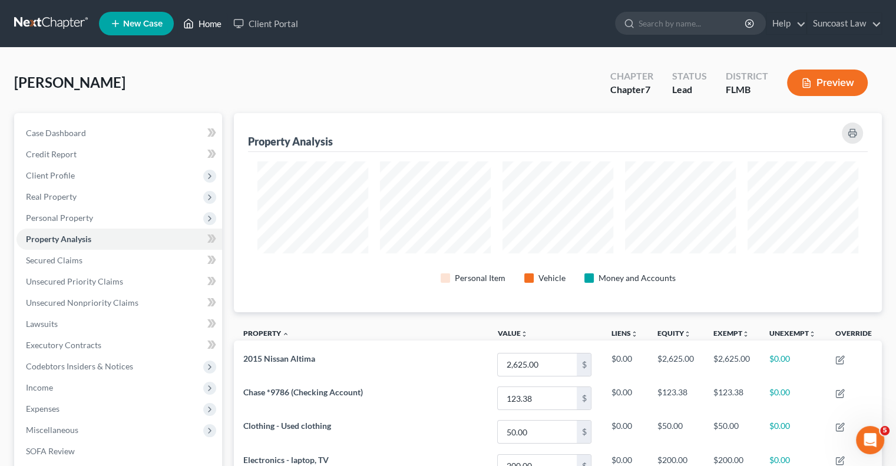
drag, startPoint x: 217, startPoint y: 24, endPoint x: 224, endPoint y: 26, distance: 6.7
click at [217, 25] on link "Home" at bounding box center [202, 23] width 50 height 21
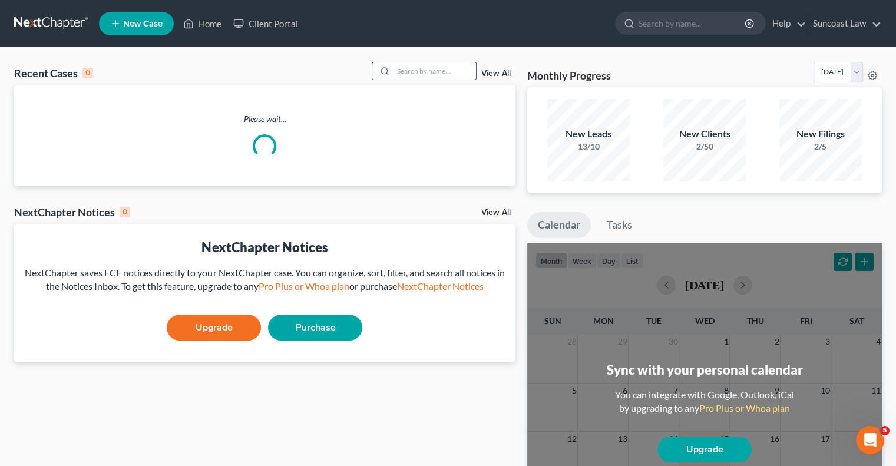
click at [442, 74] on input "search" at bounding box center [434, 70] width 82 height 17
type input "patten"
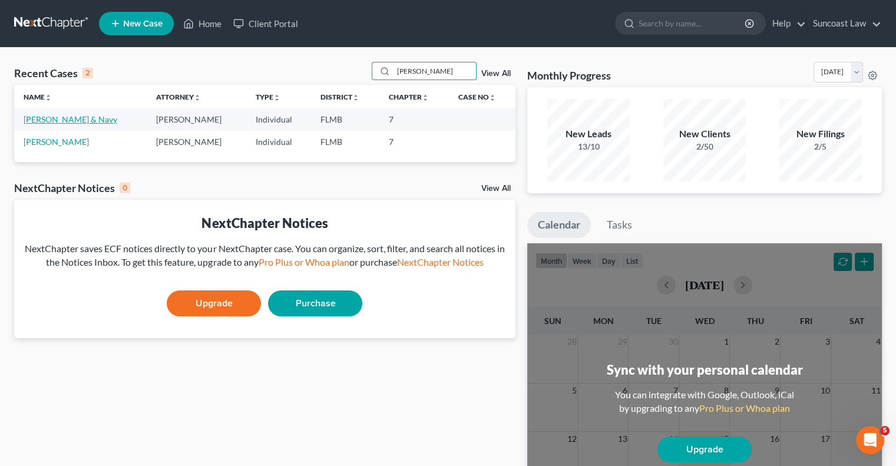
click at [61, 119] on link "Patten, Joshua & Navy" at bounding box center [71, 119] width 94 height 10
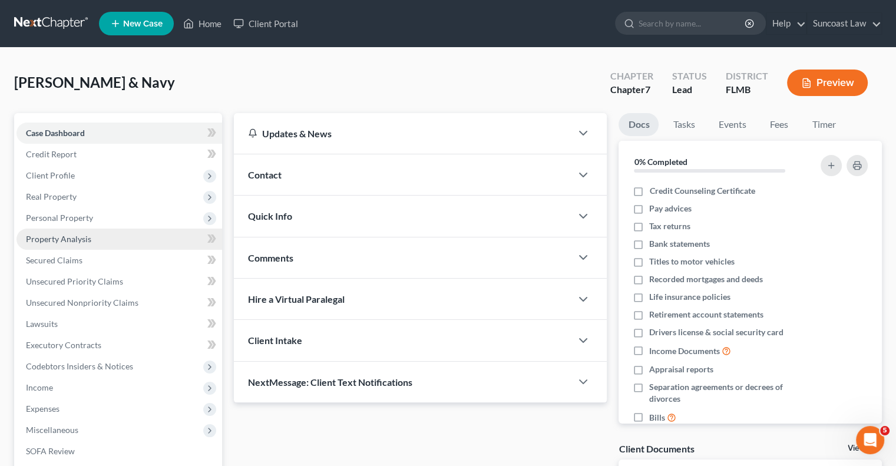
click at [69, 237] on span "Property Analysis" at bounding box center [58, 239] width 65 height 10
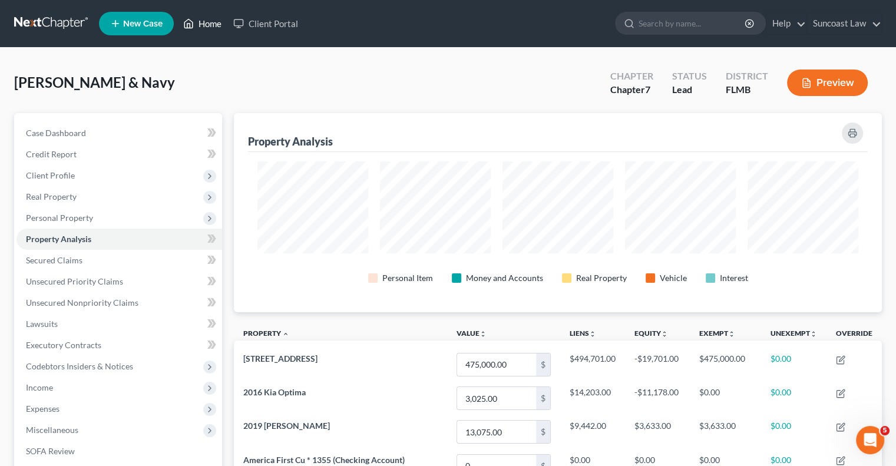
click at [216, 22] on link "Home" at bounding box center [202, 23] width 50 height 21
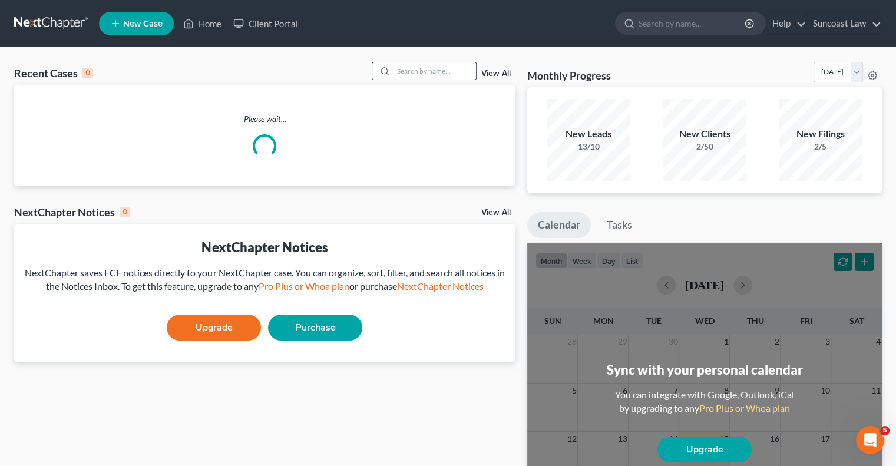
click at [411, 71] on input "search" at bounding box center [434, 70] width 82 height 17
type input "zimmerman"
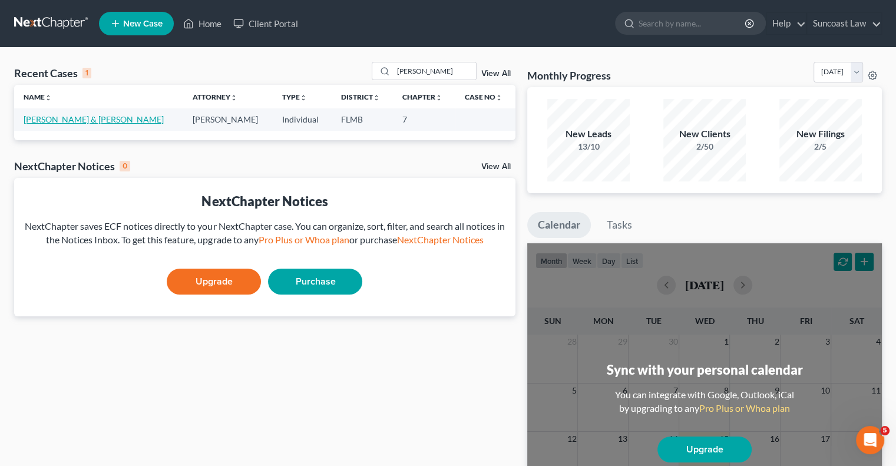
click at [84, 117] on link "Zimmerman, Roger & Paula" at bounding box center [94, 119] width 140 height 10
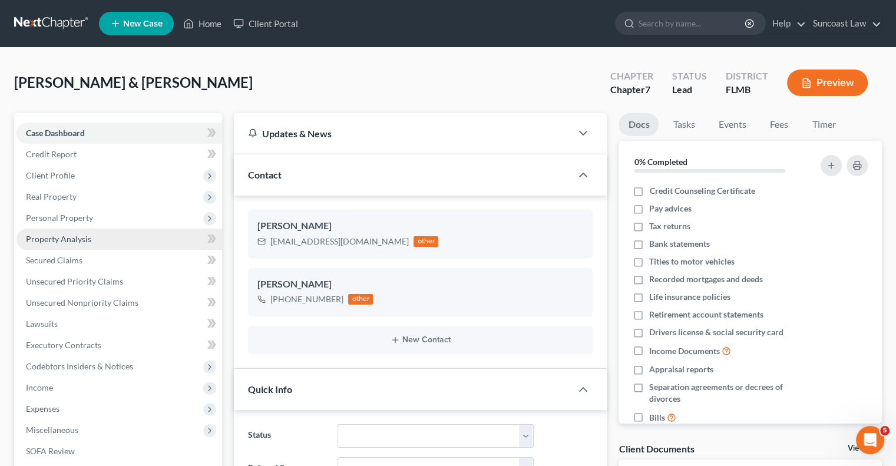
click at [77, 239] on span "Property Analysis" at bounding box center [58, 239] width 65 height 10
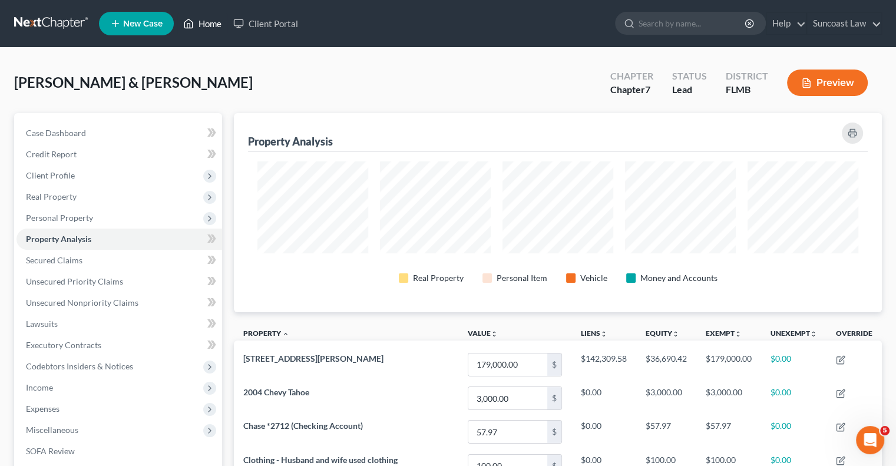
drag, startPoint x: 210, startPoint y: 21, endPoint x: 220, endPoint y: 34, distance: 16.4
click at [210, 21] on link "Home" at bounding box center [202, 23] width 50 height 21
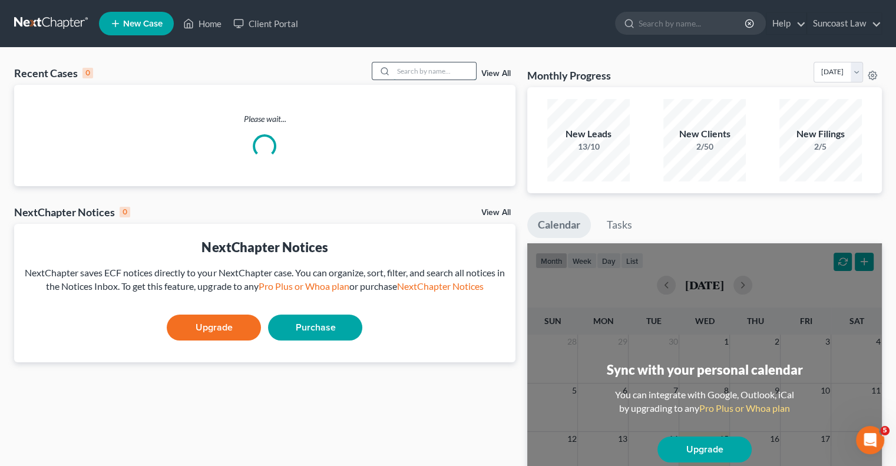
click at [439, 65] on input "search" at bounding box center [434, 70] width 82 height 17
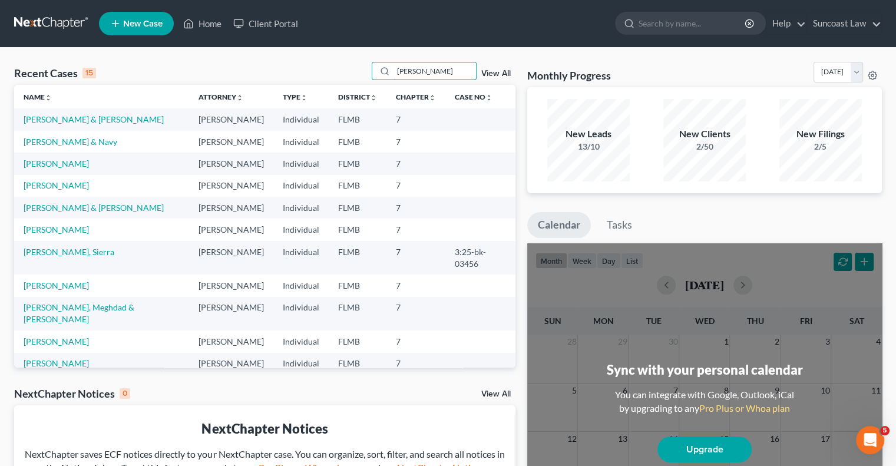
type input "yvette"
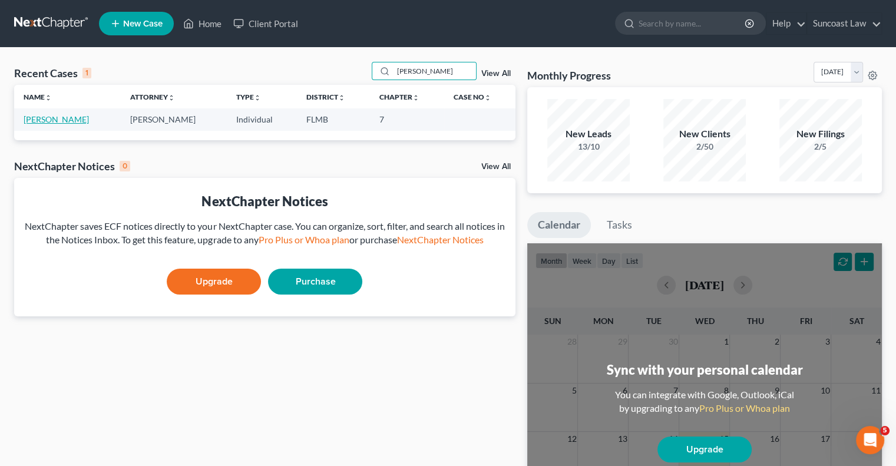
click at [65, 120] on link "Peterson, Yvette" at bounding box center [56, 119] width 65 height 10
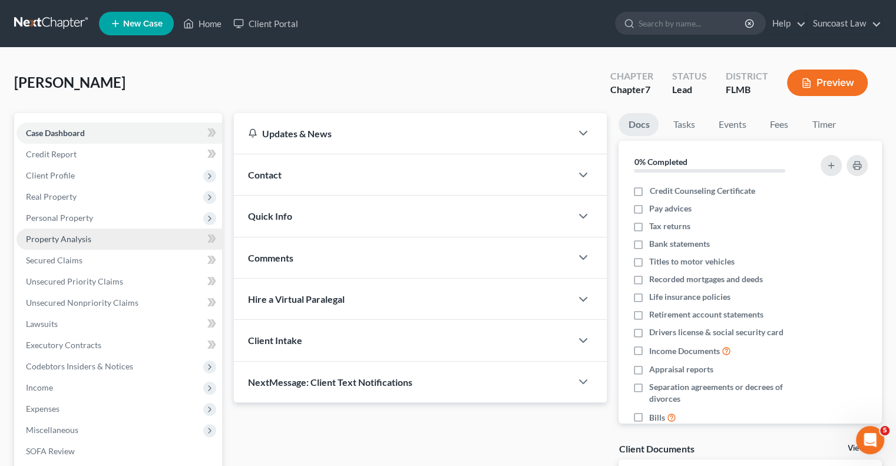
click at [91, 236] on link "Property Analysis" at bounding box center [119, 238] width 206 height 21
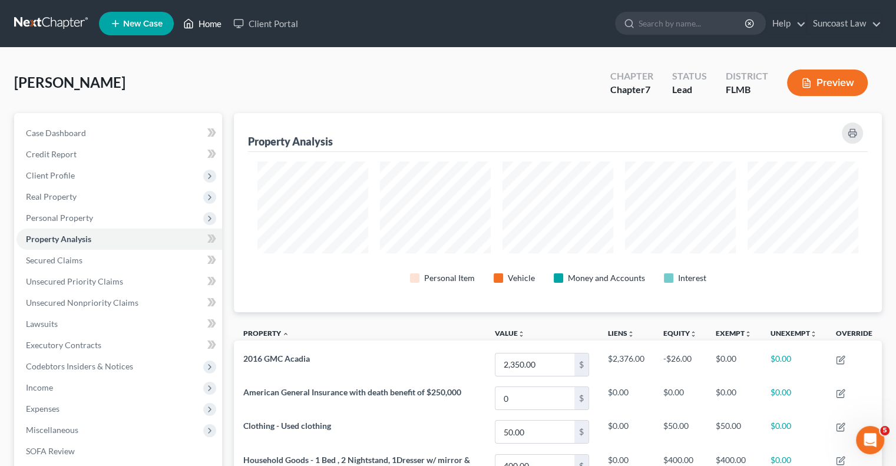
drag, startPoint x: 219, startPoint y: 23, endPoint x: 218, endPoint y: 15, distance: 7.7
click at [219, 23] on link "Home" at bounding box center [202, 23] width 50 height 21
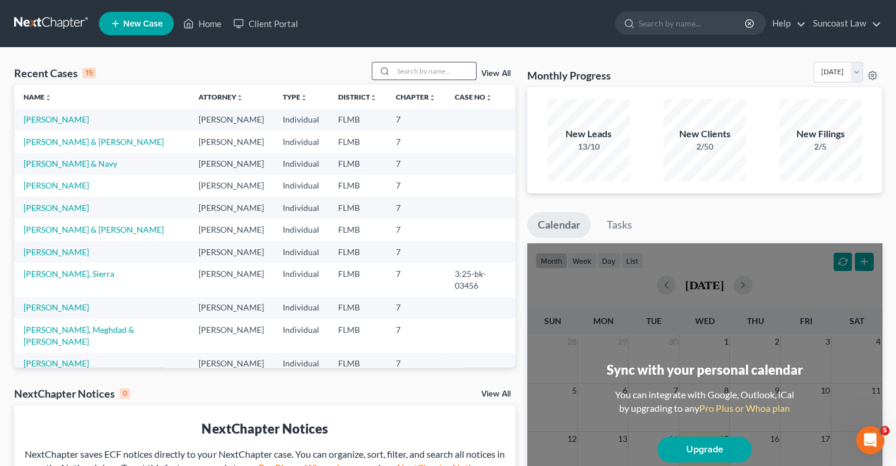
click at [453, 71] on input "search" at bounding box center [434, 70] width 82 height 17
type input "weeks"
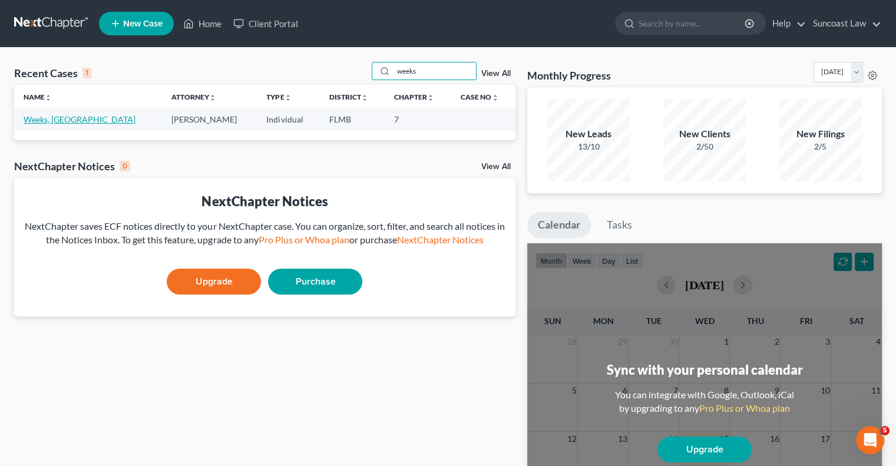
click at [58, 122] on link "Weeks, Addalee" at bounding box center [80, 119] width 112 height 10
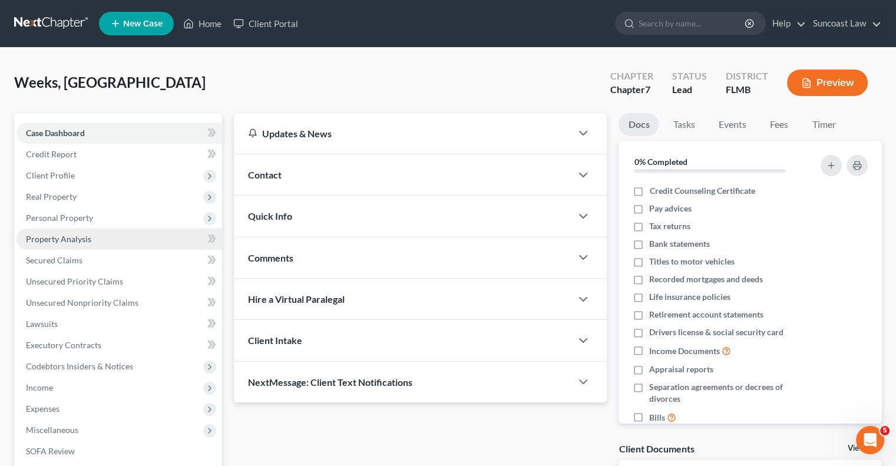
click at [75, 238] on span "Property Analysis" at bounding box center [58, 239] width 65 height 10
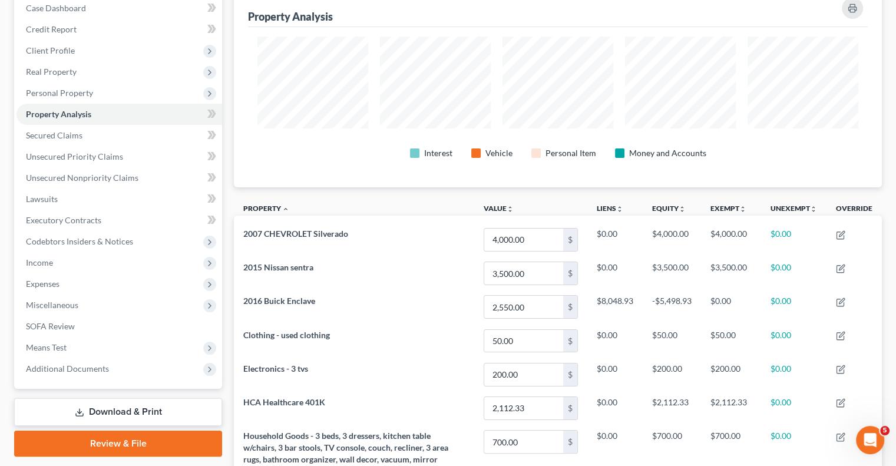
scroll to position [15, 0]
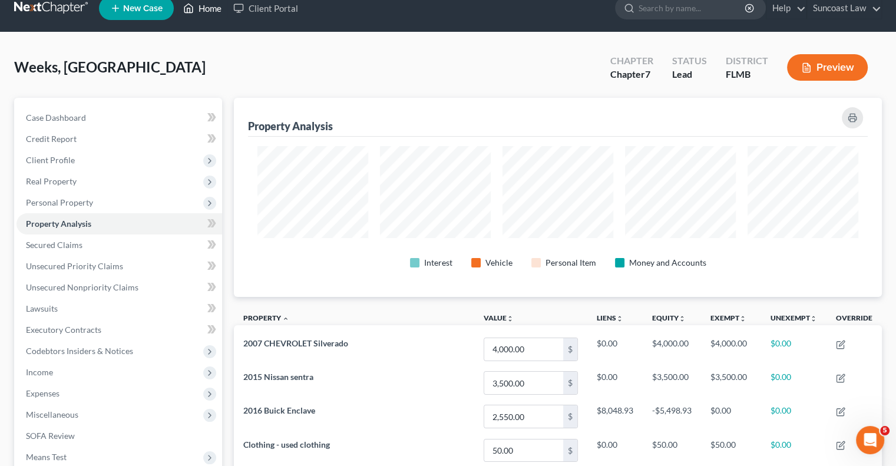
click at [210, 11] on link "Home" at bounding box center [202, 8] width 50 height 21
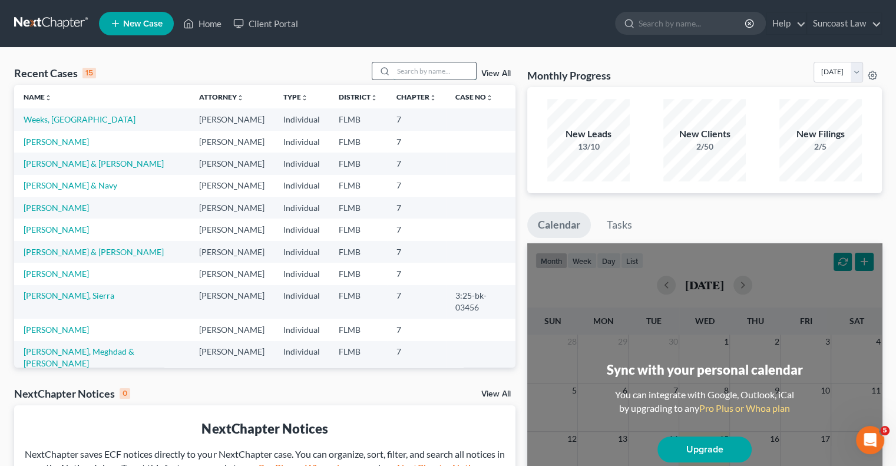
click at [429, 74] on input "search" at bounding box center [434, 70] width 82 height 17
type input "schimp"
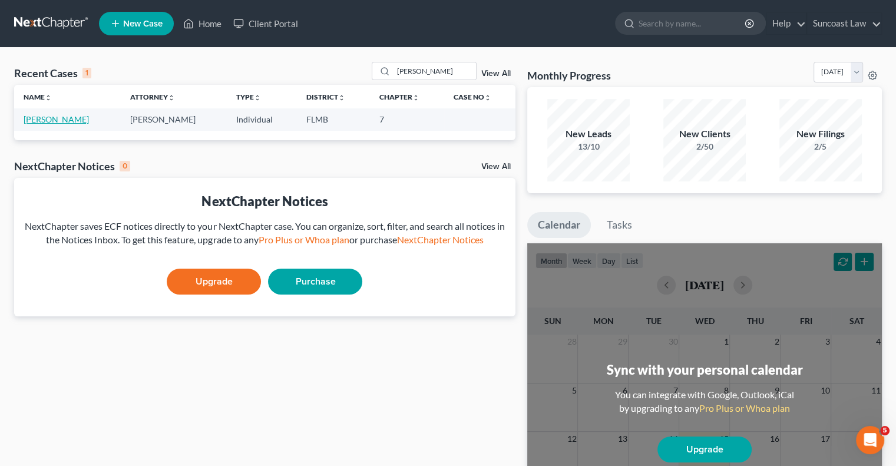
click at [62, 117] on link "Schimp, Dylan" at bounding box center [56, 119] width 65 height 10
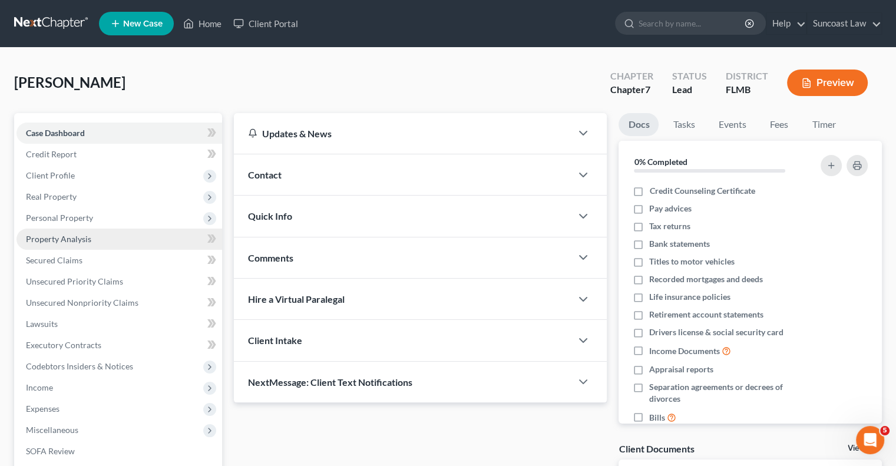
click at [65, 240] on span "Property Analysis" at bounding box center [58, 239] width 65 height 10
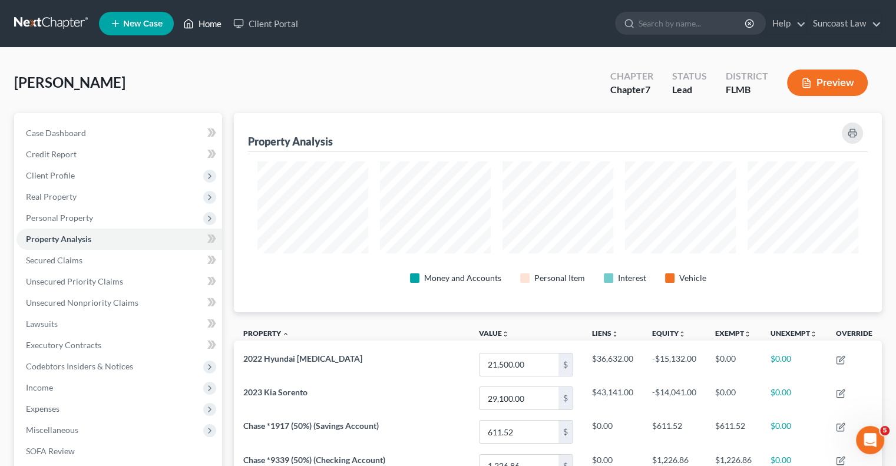
drag, startPoint x: 211, startPoint y: 28, endPoint x: 220, endPoint y: 35, distance: 11.3
click at [211, 28] on link "Home" at bounding box center [202, 23] width 50 height 21
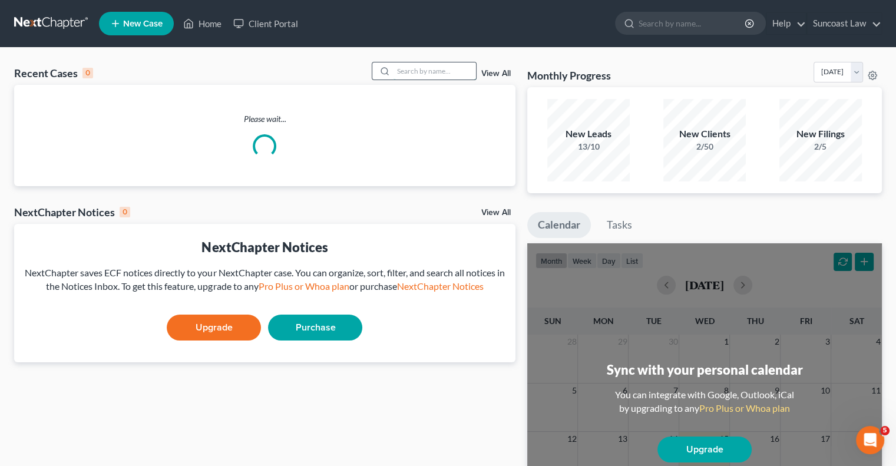
click at [415, 74] on input "search" at bounding box center [434, 70] width 82 height 17
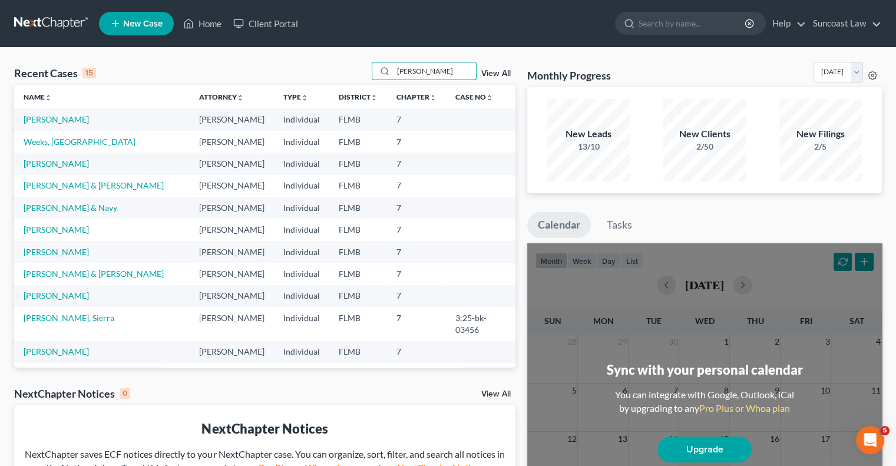
type input "linda"
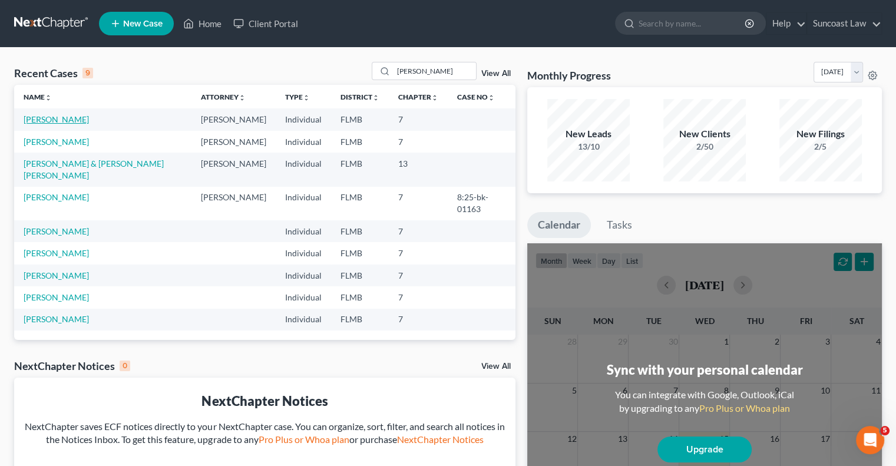
click at [74, 117] on link "McDonald, Linda" at bounding box center [56, 119] width 65 height 10
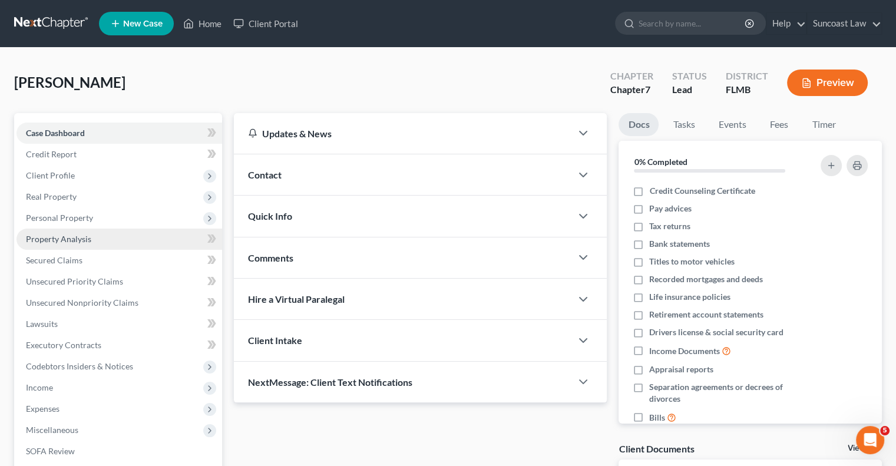
click at [76, 241] on span "Property Analysis" at bounding box center [58, 239] width 65 height 10
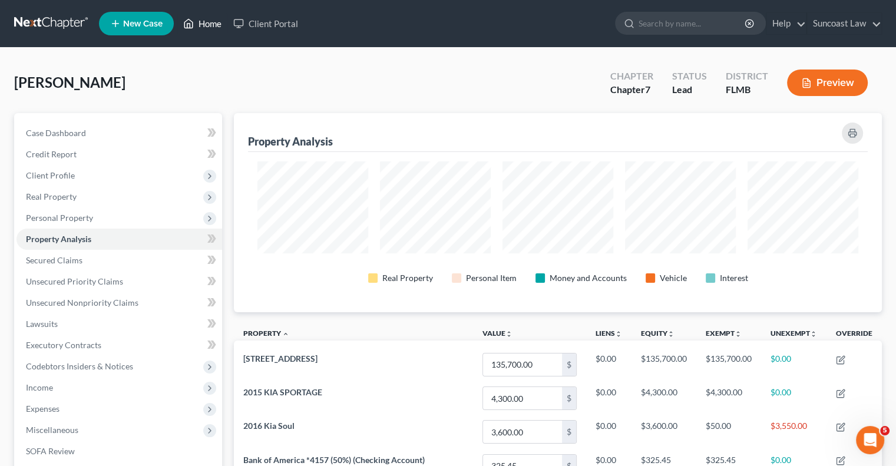
drag, startPoint x: 210, startPoint y: 29, endPoint x: 224, endPoint y: 24, distance: 15.5
click at [210, 29] on link "Home" at bounding box center [202, 23] width 50 height 21
